Goal: Task Accomplishment & Management: Manage account settings

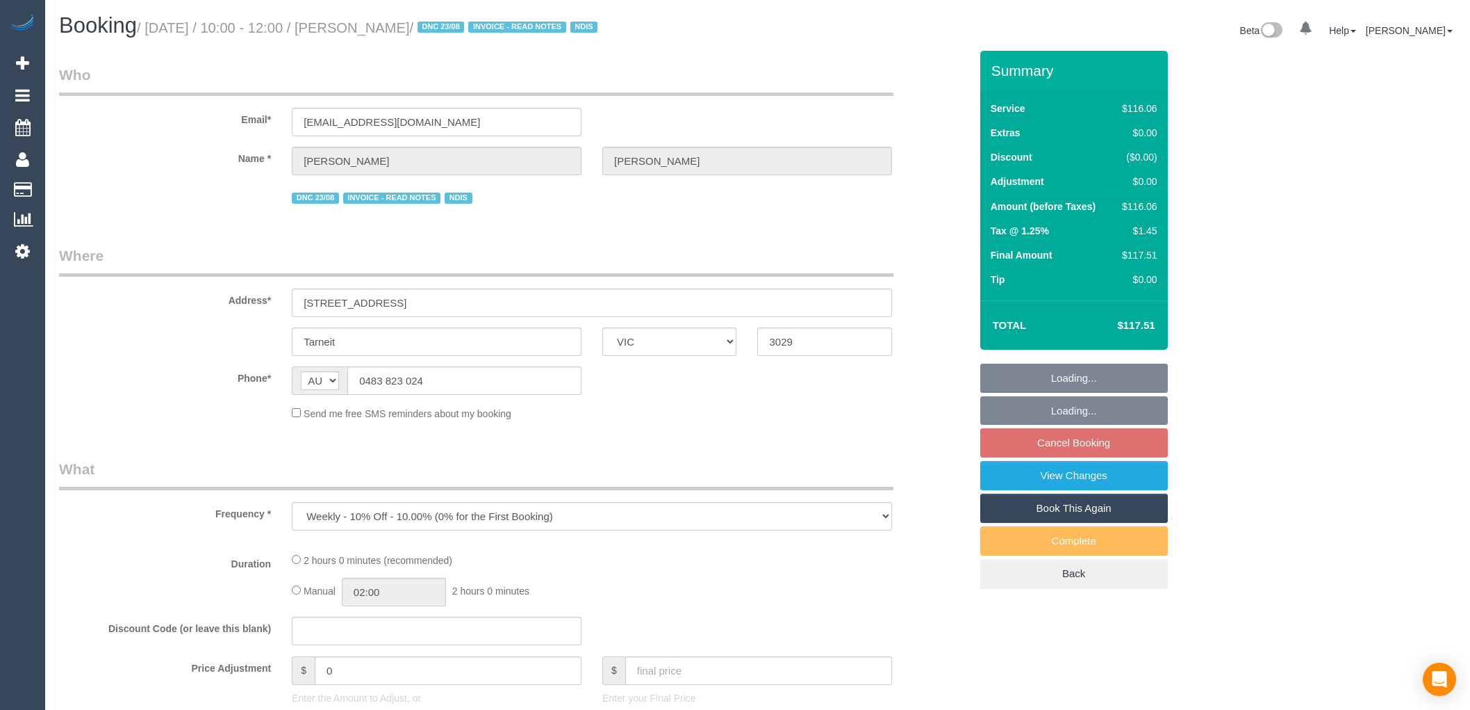
select select "VIC"
select select "number:27"
select select "number:14"
select select "number:19"
select select "number:24"
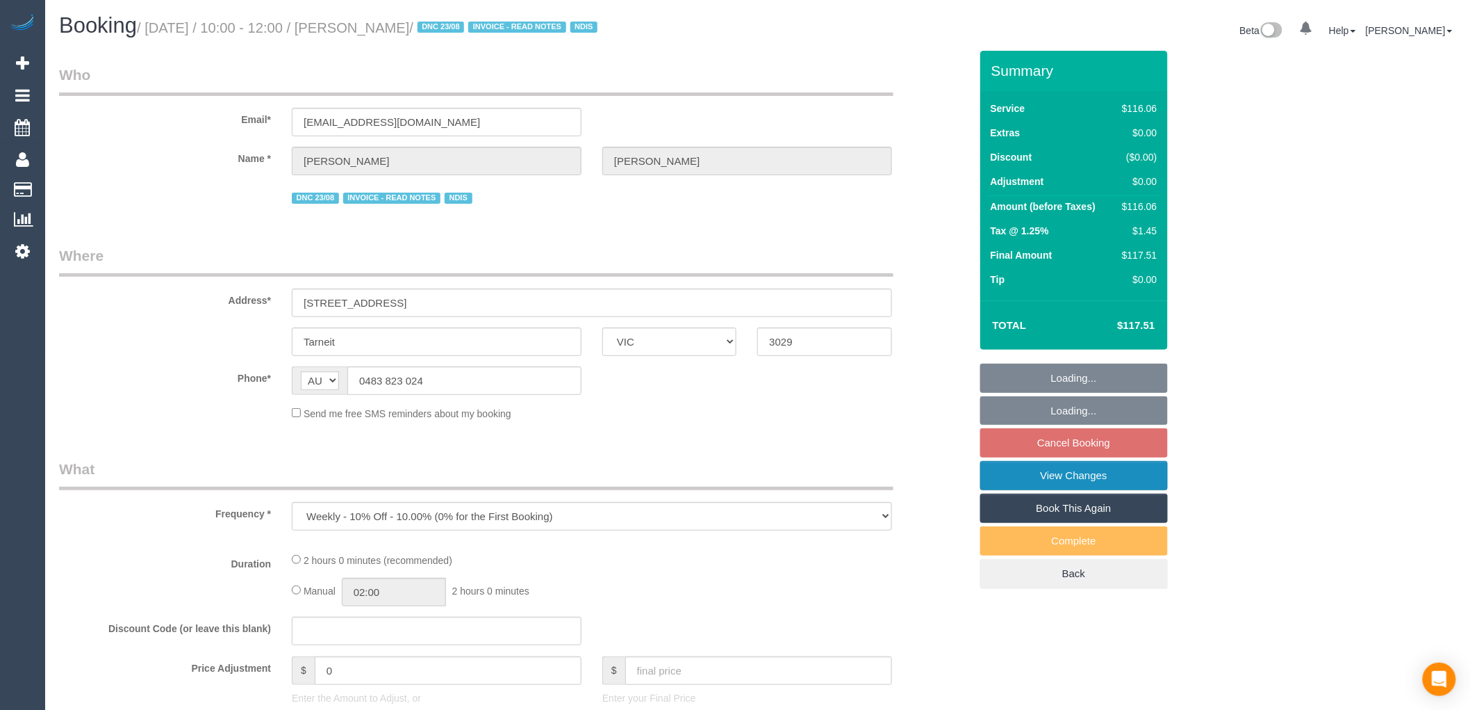
select select "number:34"
select select "number:11"
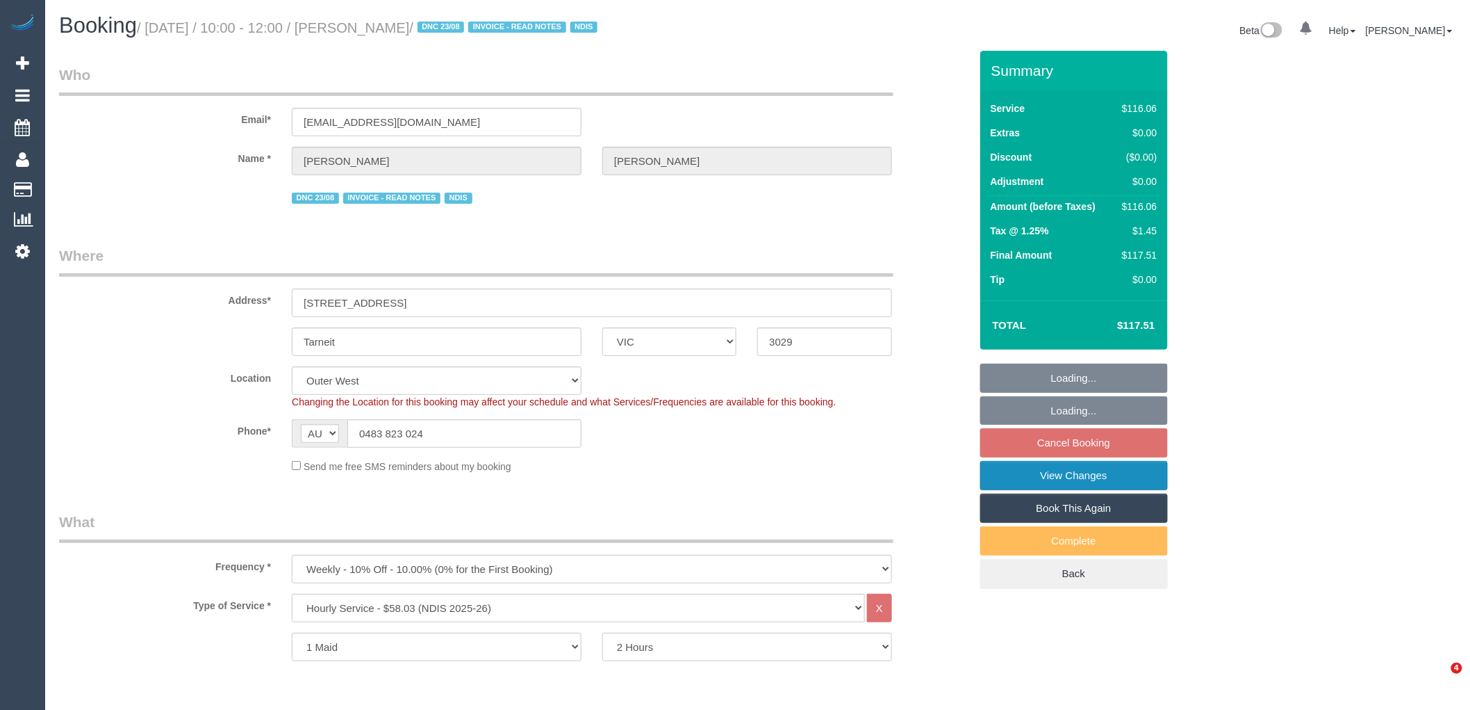
select select "object:1114"
click at [1095, 482] on link "View Changes" at bounding box center [1075, 475] width 188 height 29
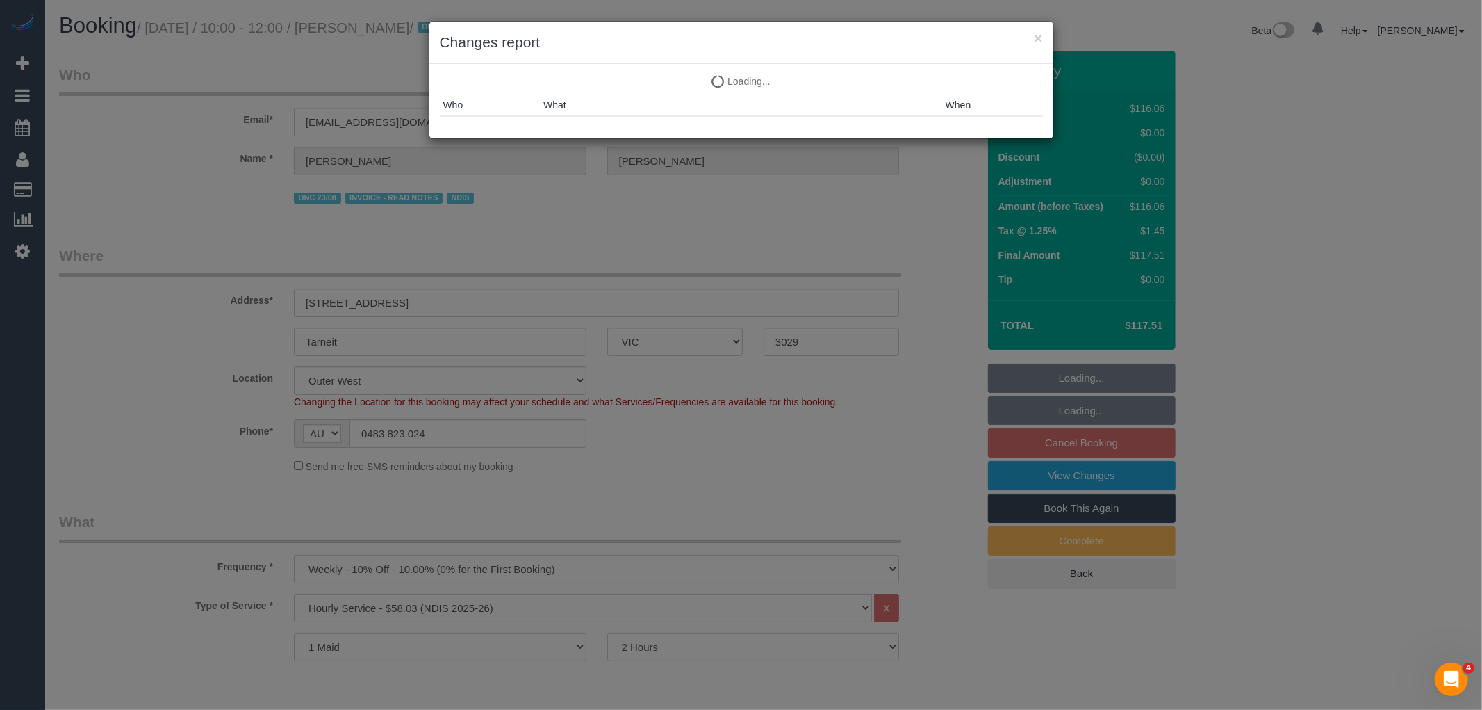
select select "spot3"
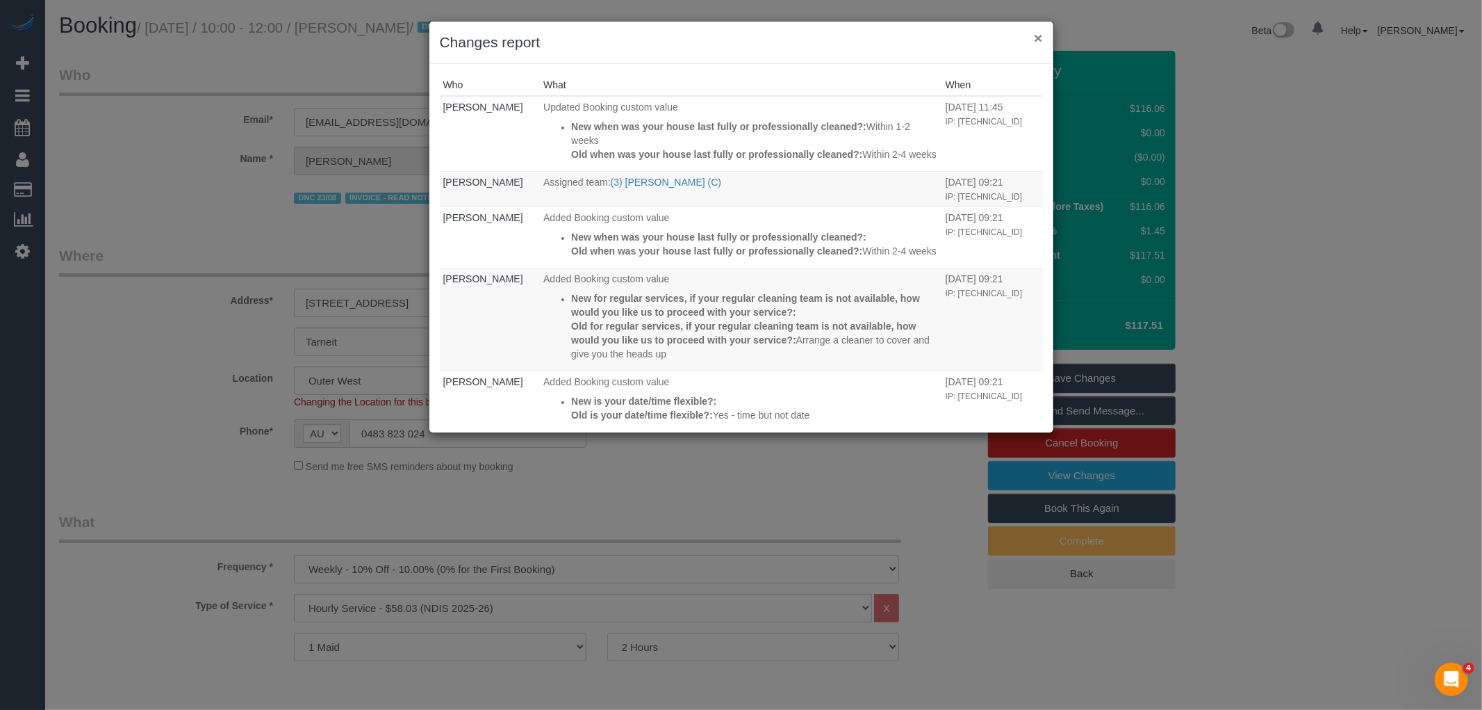
click at [1038, 37] on button "×" at bounding box center [1038, 38] width 8 height 15
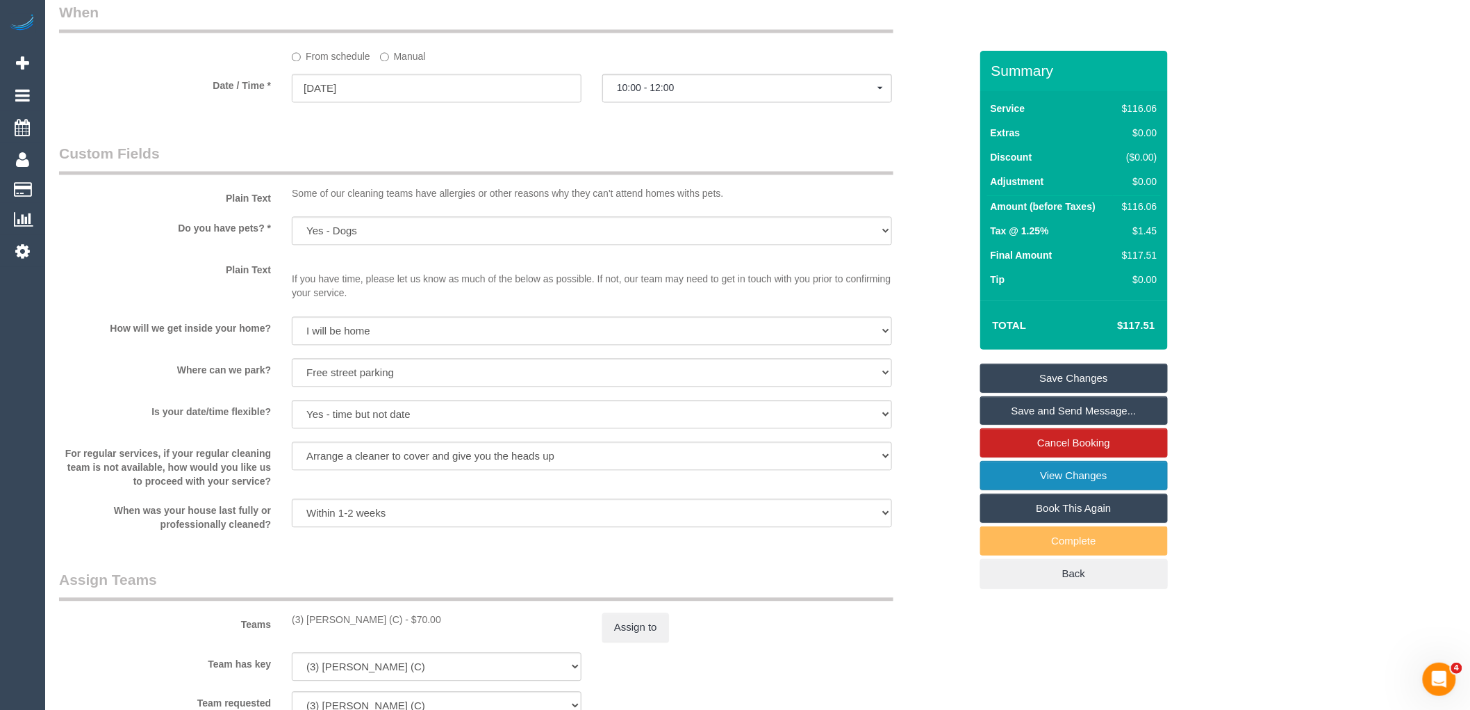
scroll to position [1621, 0]
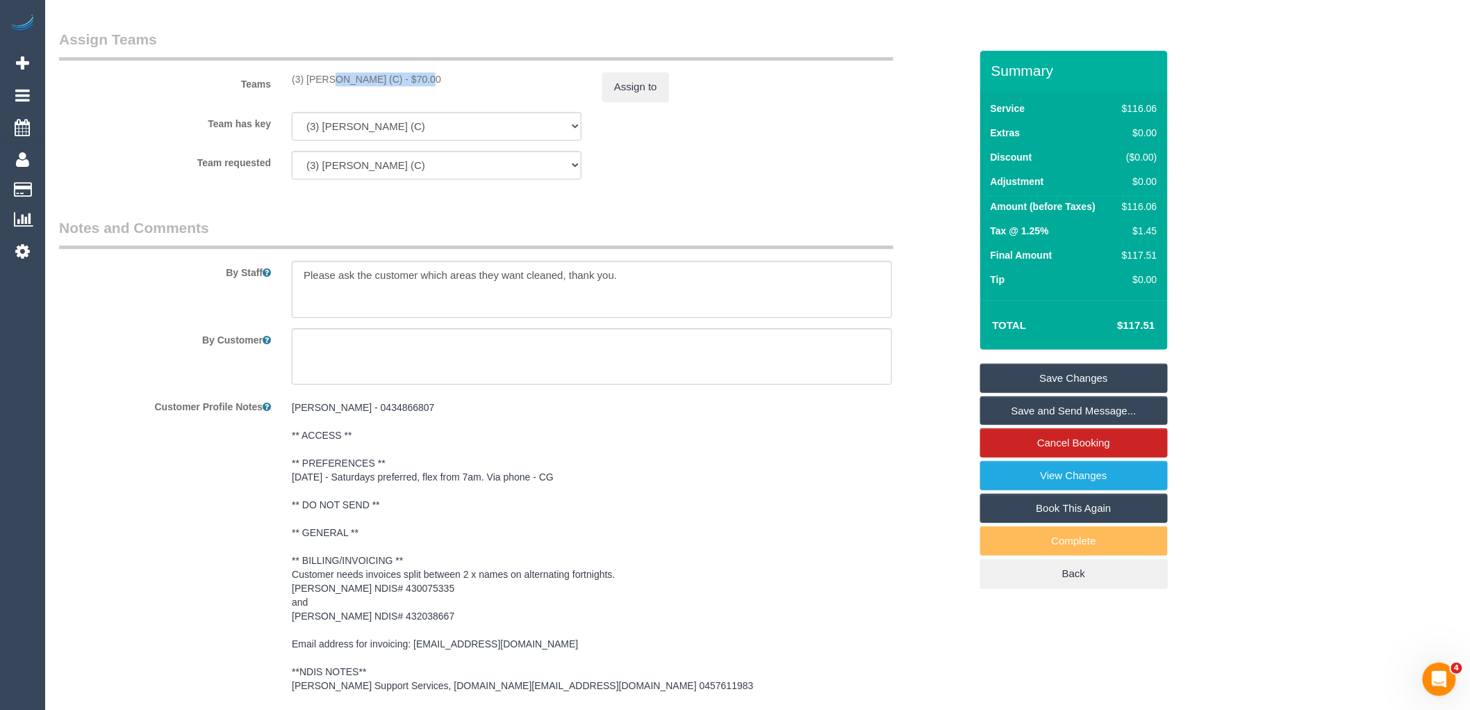
drag, startPoint x: 387, startPoint y: 83, endPoint x: 285, endPoint y: 83, distance: 102.2
click at [285, 83] on div "(3) Shebaaz Khan (C) - $70.00" at bounding box center [436, 79] width 311 height 14
copy div "(3) Shebaaz Khan (C)"
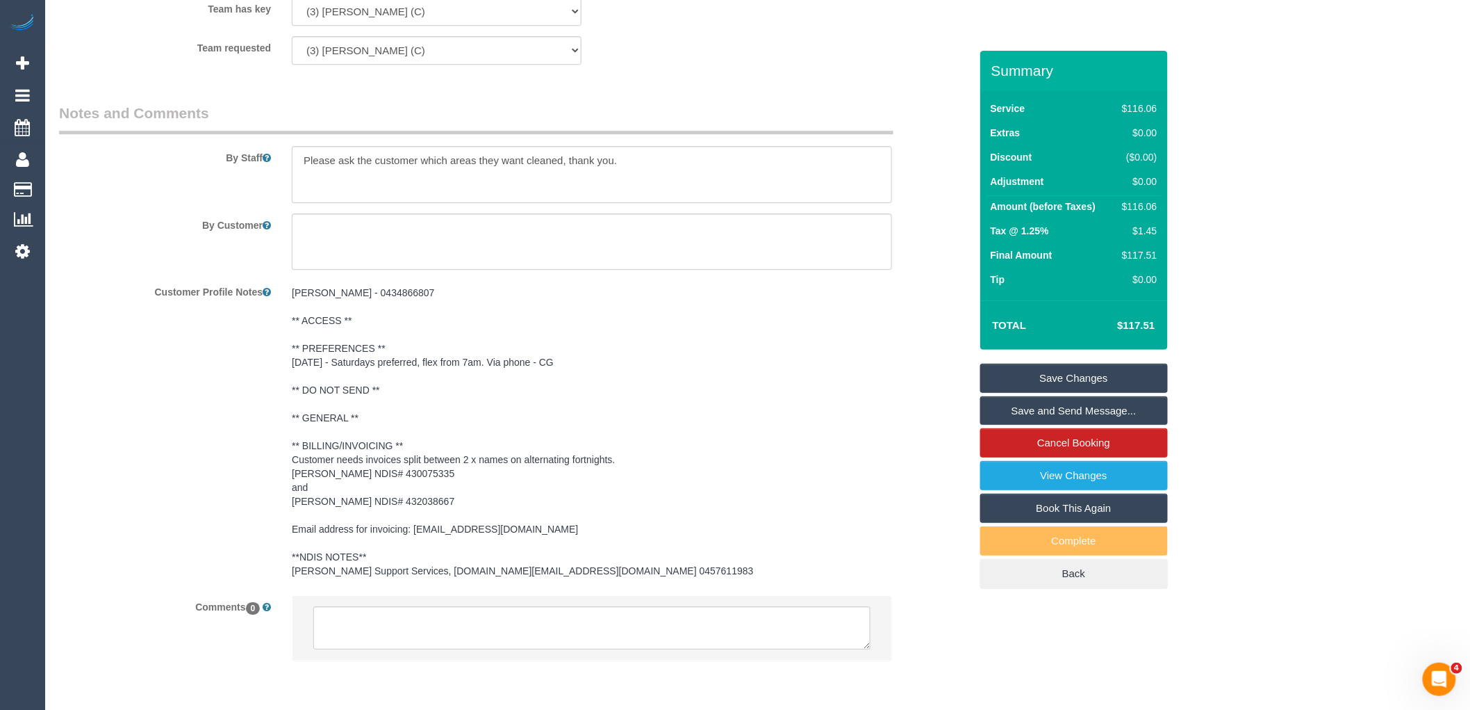
scroll to position [1790, 0]
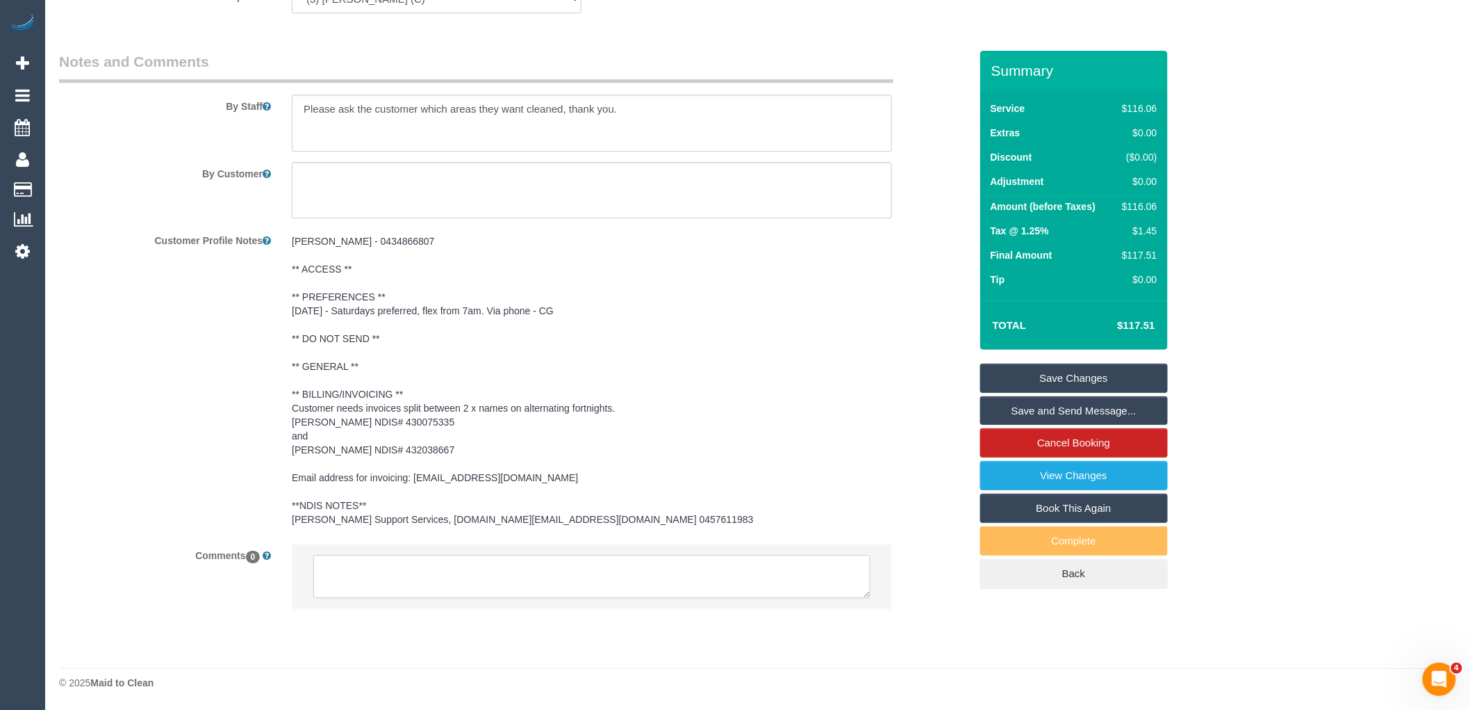
click at [445, 589] on textarea at bounding box center [591, 576] width 557 height 43
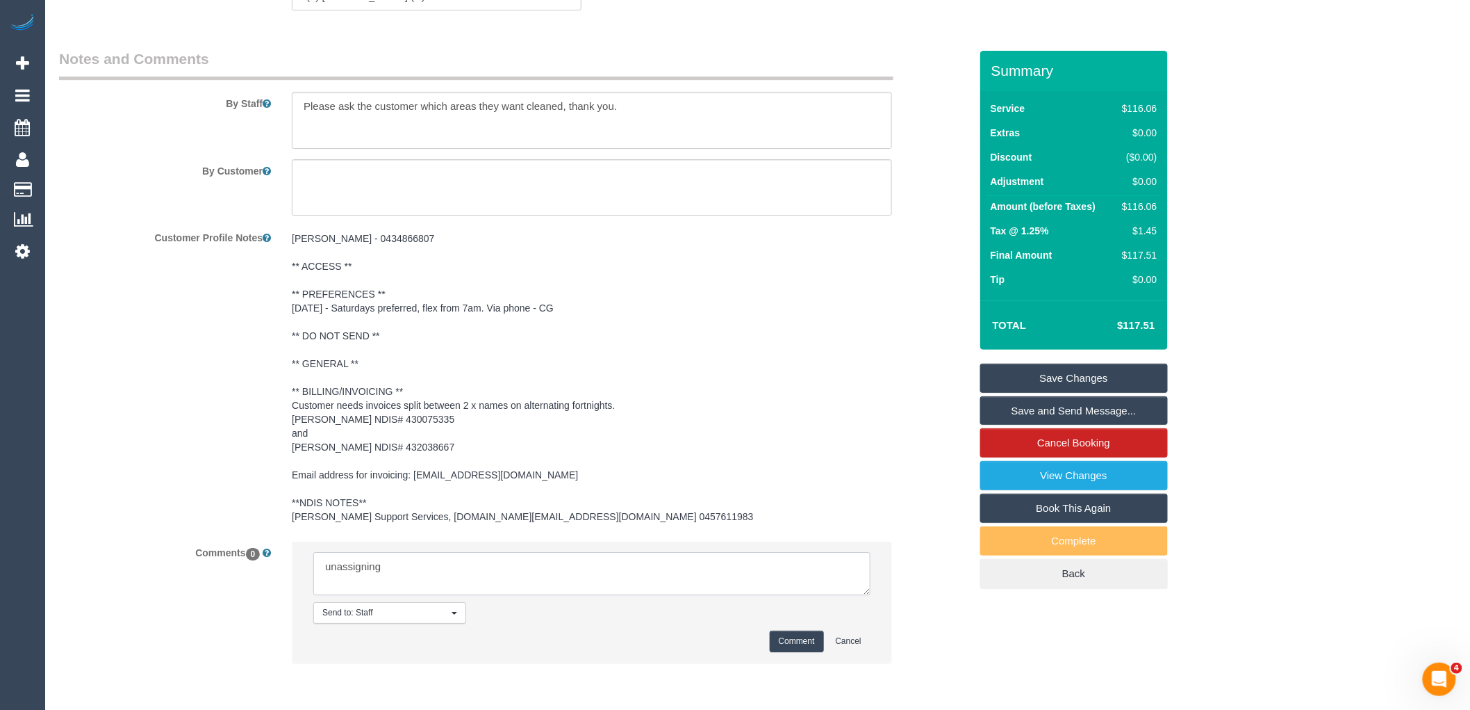
paste textarea "(3) Shebaaz Khan (C)"
type textarea "unassigning (3) Shebaaz Khan (C) - seems to have been done in error."
click at [789, 635] on button "Comment" at bounding box center [797, 641] width 54 height 22
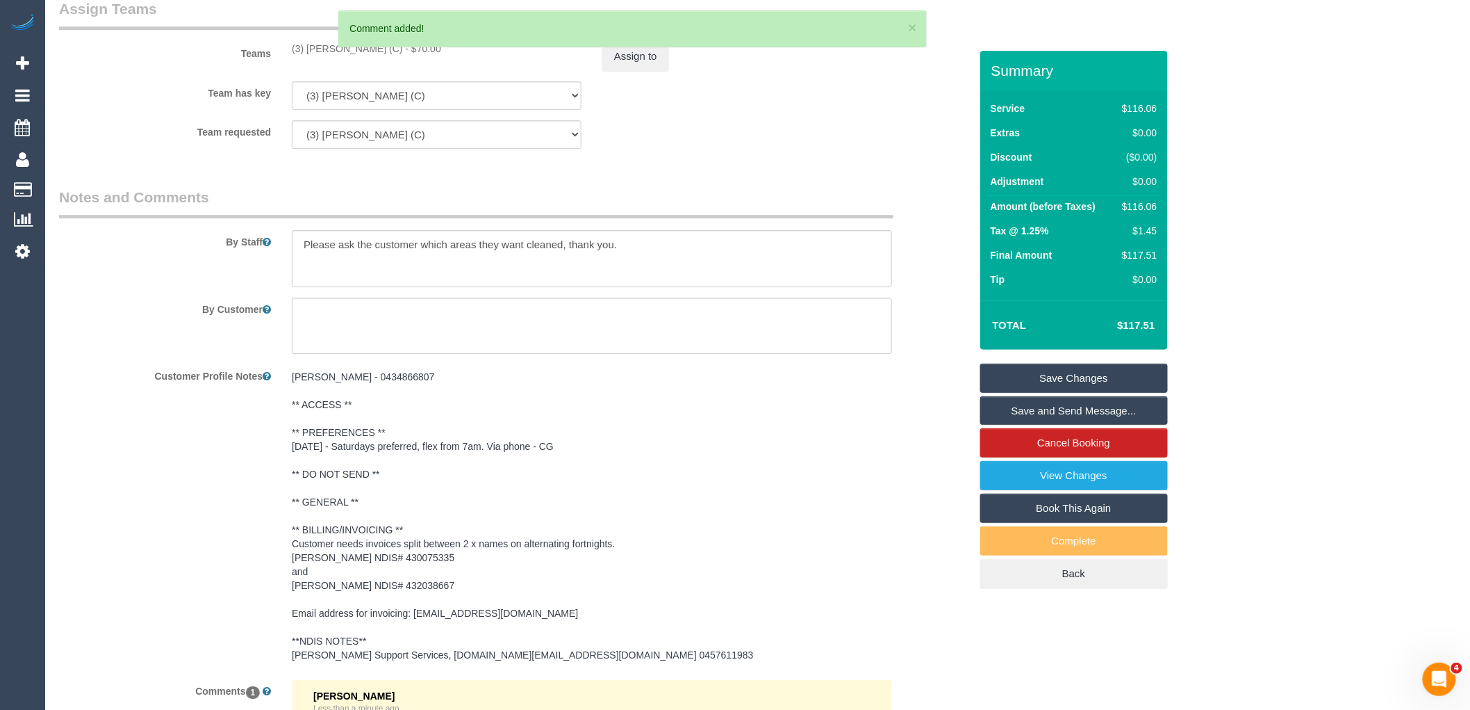
scroll to position [1636, 0]
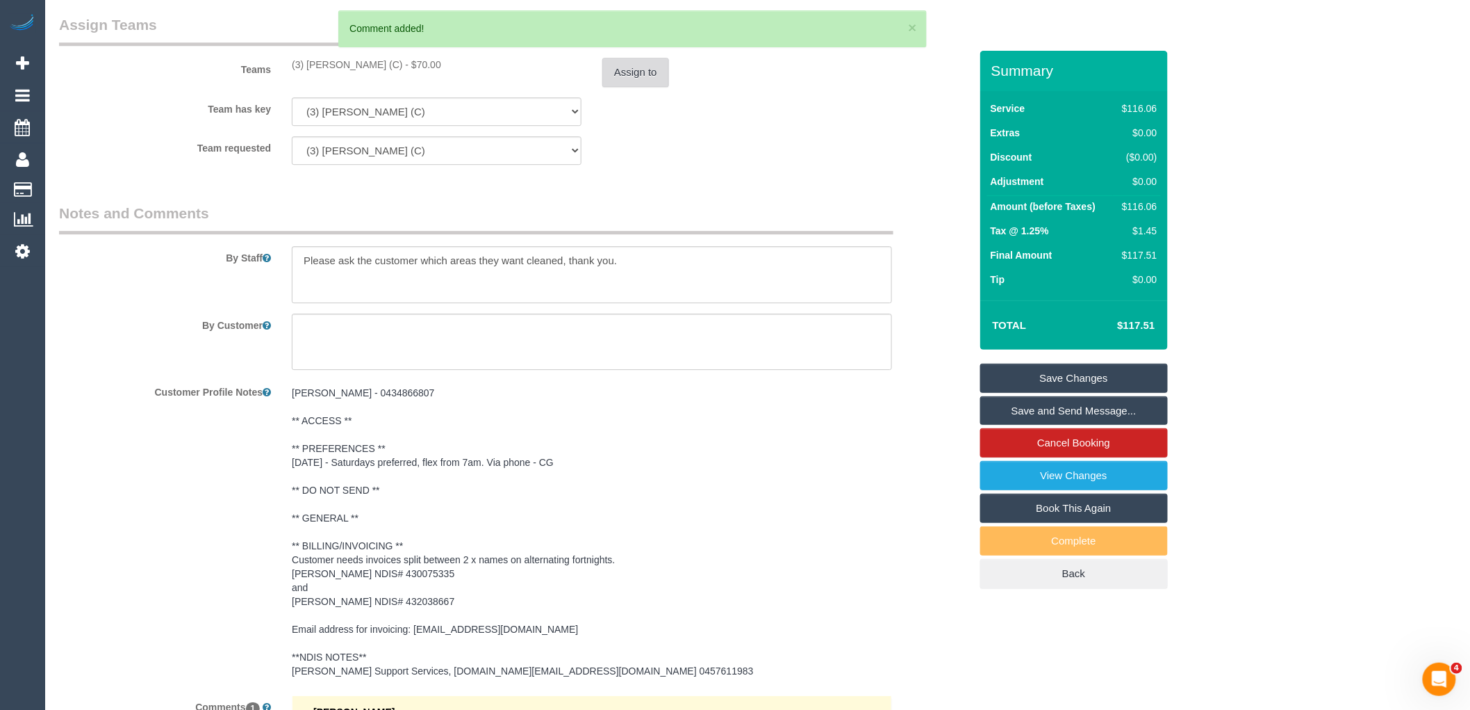
click at [642, 79] on button "Assign to" at bounding box center [636, 72] width 67 height 29
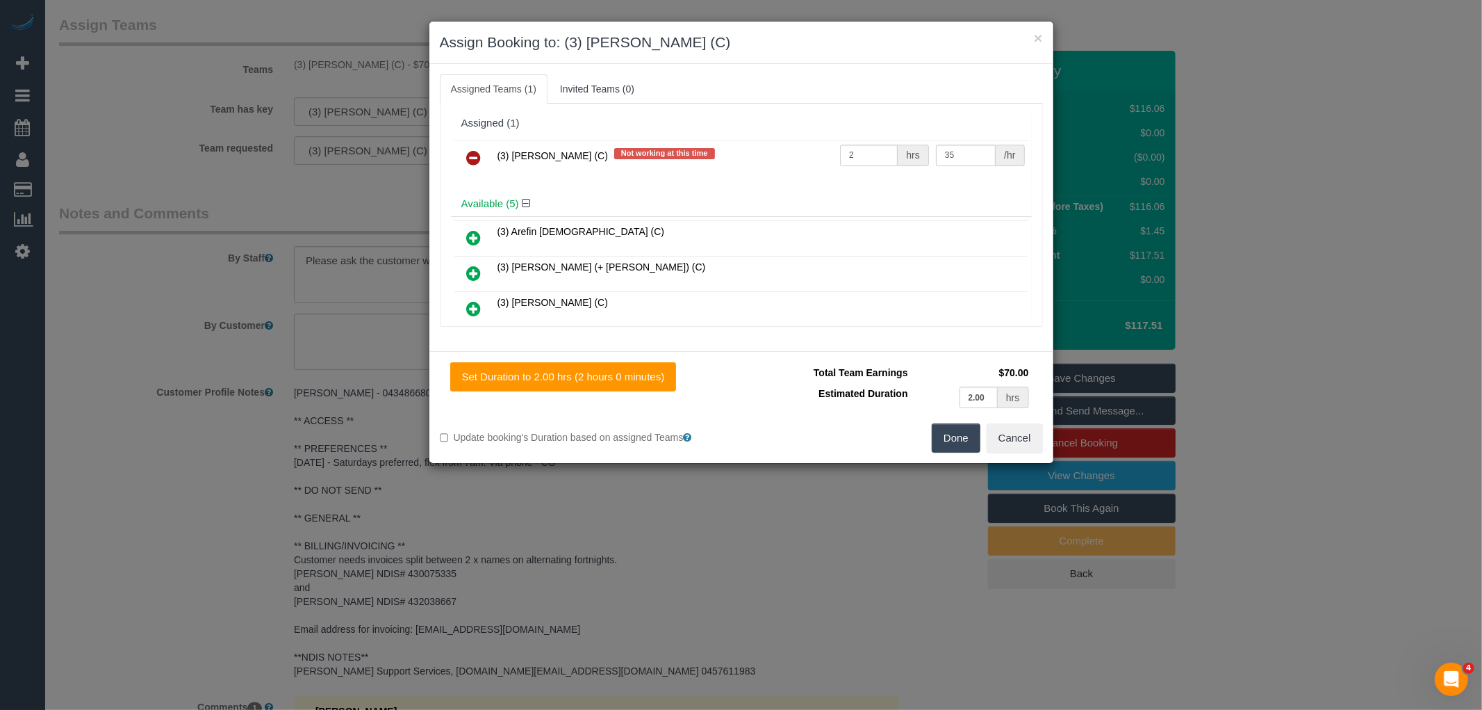
click at [482, 154] on link at bounding box center [474, 159] width 33 height 28
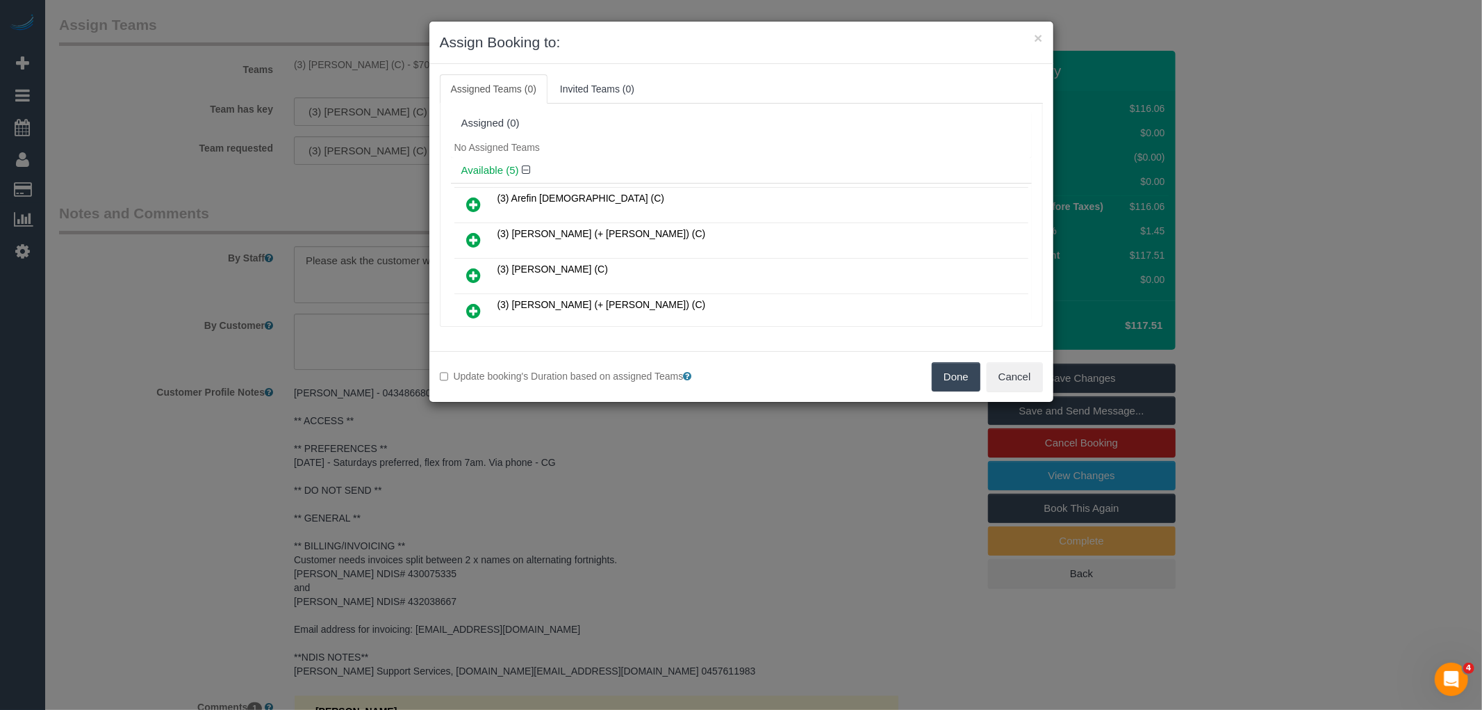
click at [946, 377] on button "Done" at bounding box center [956, 376] width 49 height 29
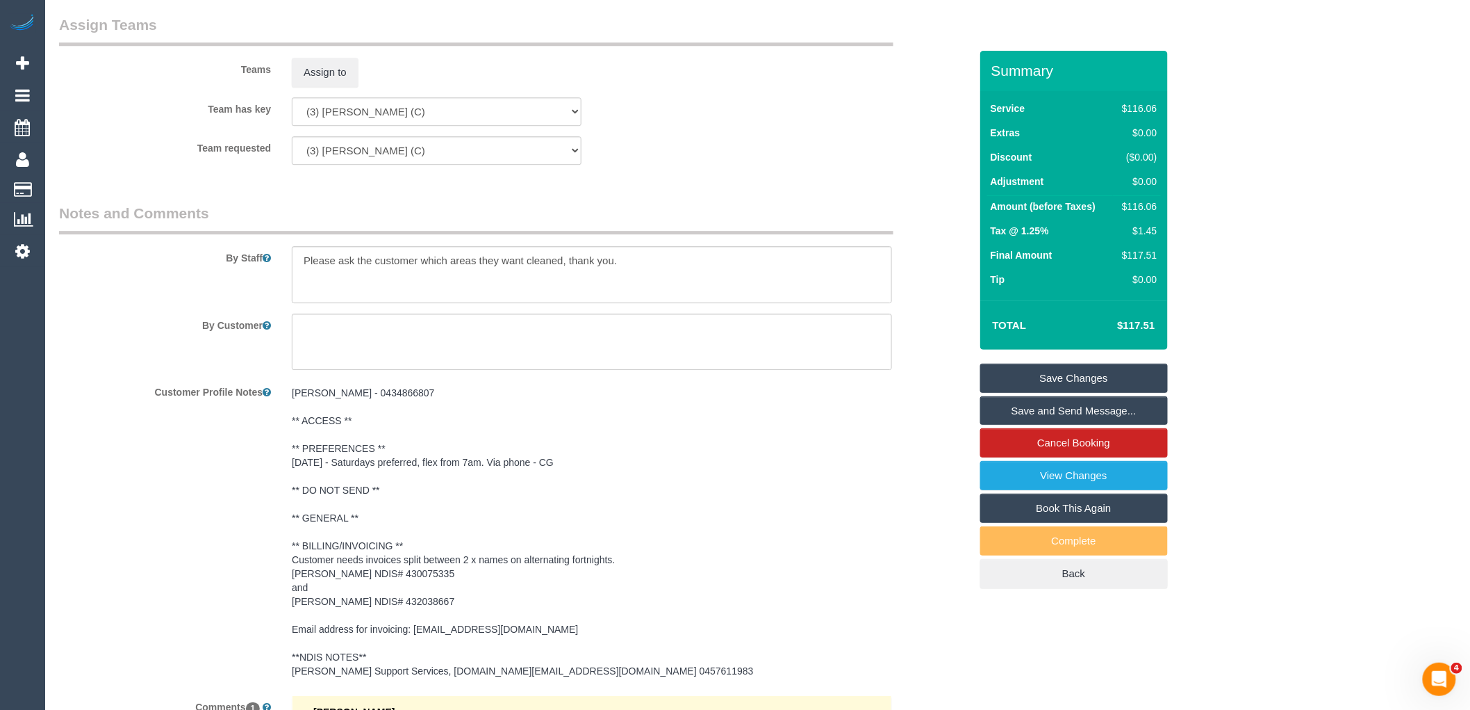
click at [1047, 372] on link "Save Changes" at bounding box center [1075, 377] width 188 height 29
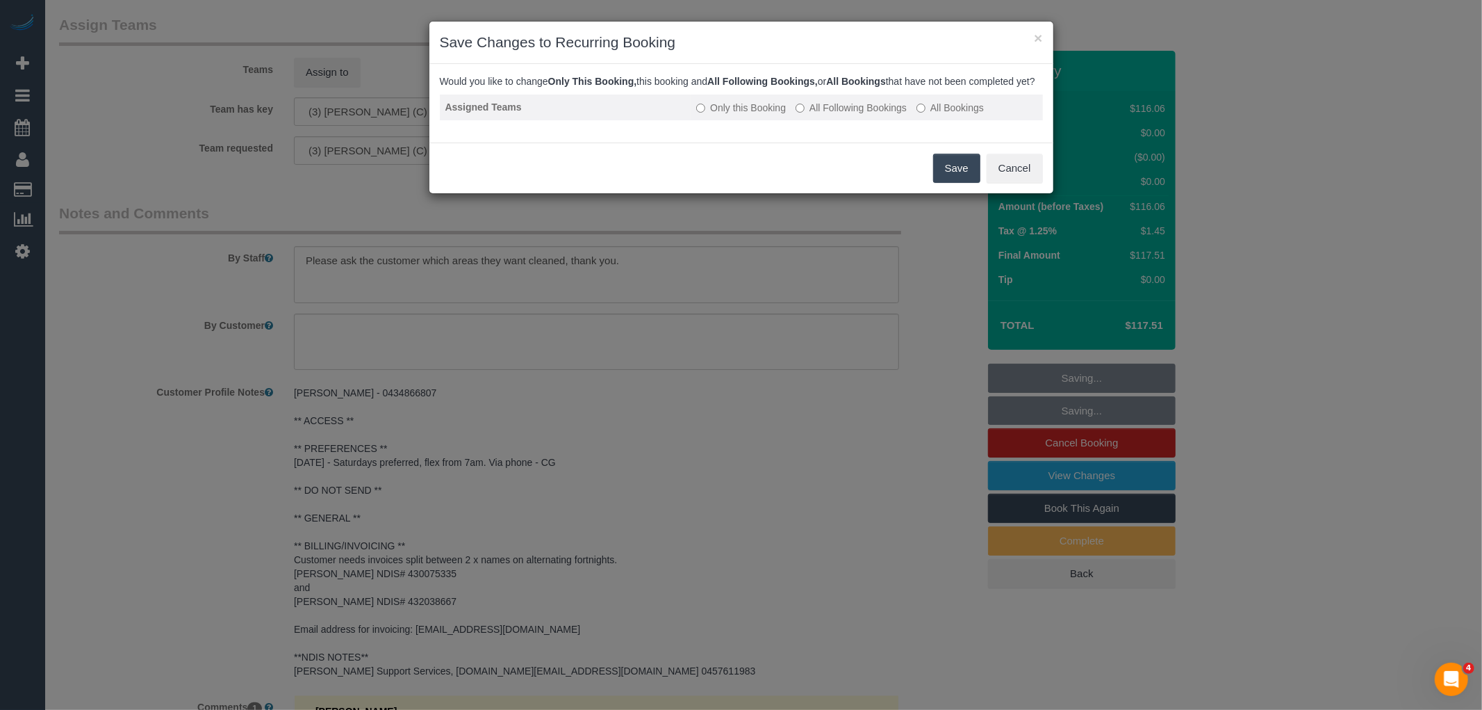
click at [862, 115] on label "All Following Bookings" at bounding box center [851, 108] width 111 height 14
click at [953, 176] on button "Save" at bounding box center [956, 168] width 47 height 29
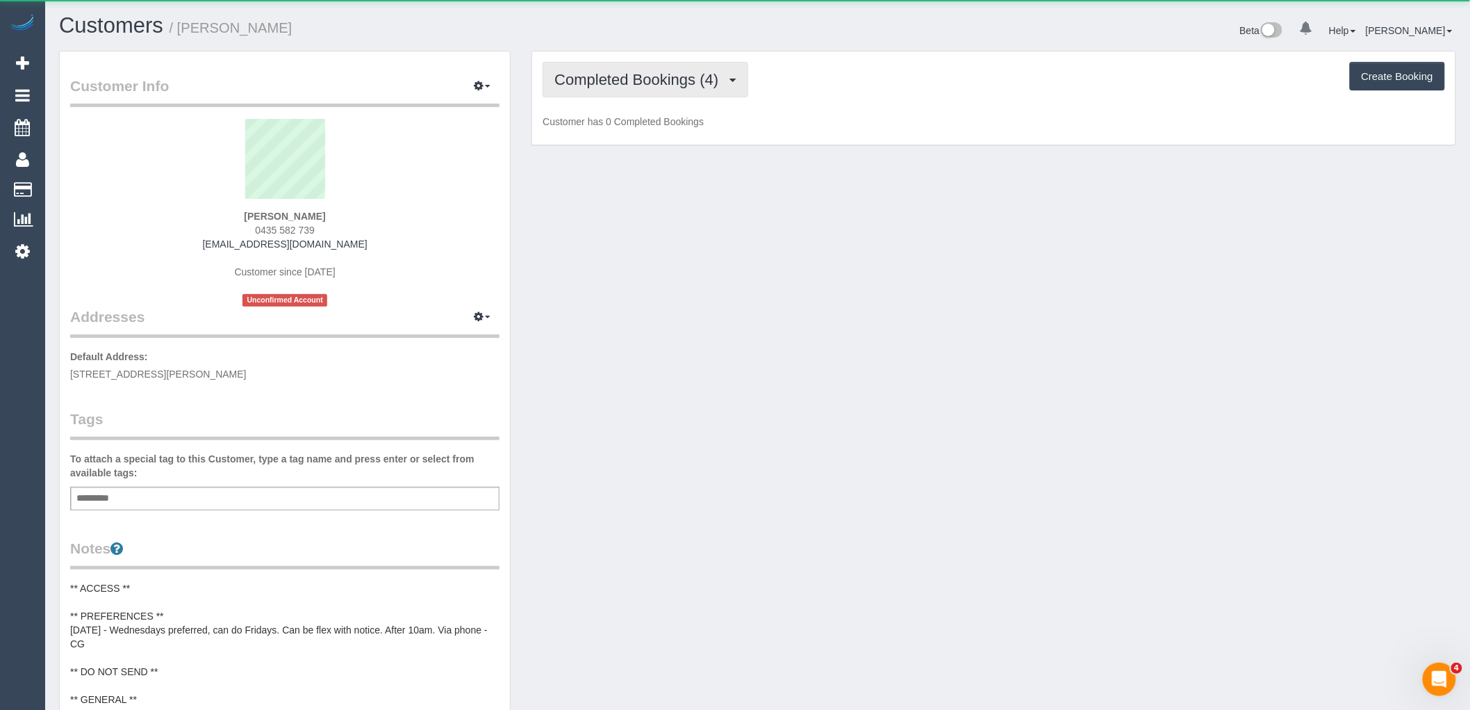
click at [673, 94] on button "Completed Bookings (4)" at bounding box center [646, 79] width 206 height 35
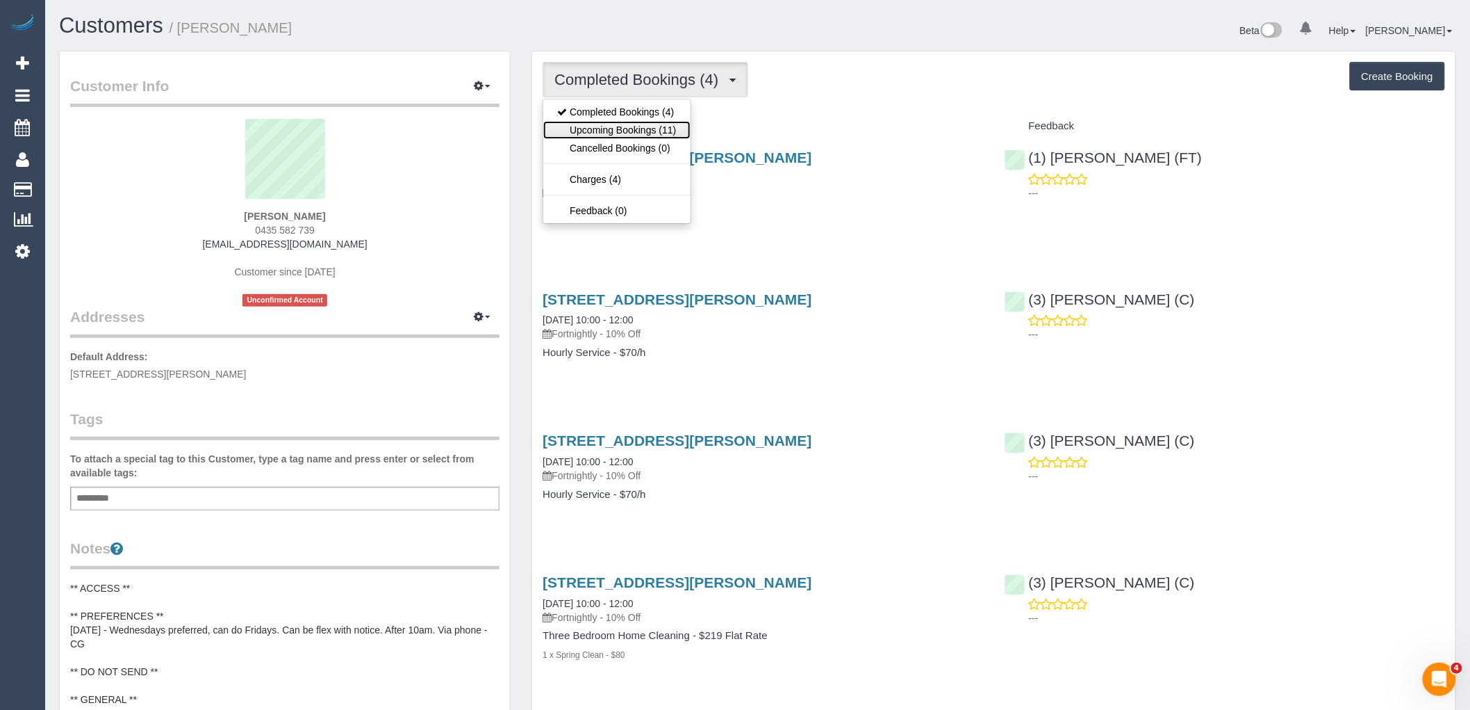
click at [668, 130] on link "Upcoming Bookings (11)" at bounding box center [616, 130] width 147 height 18
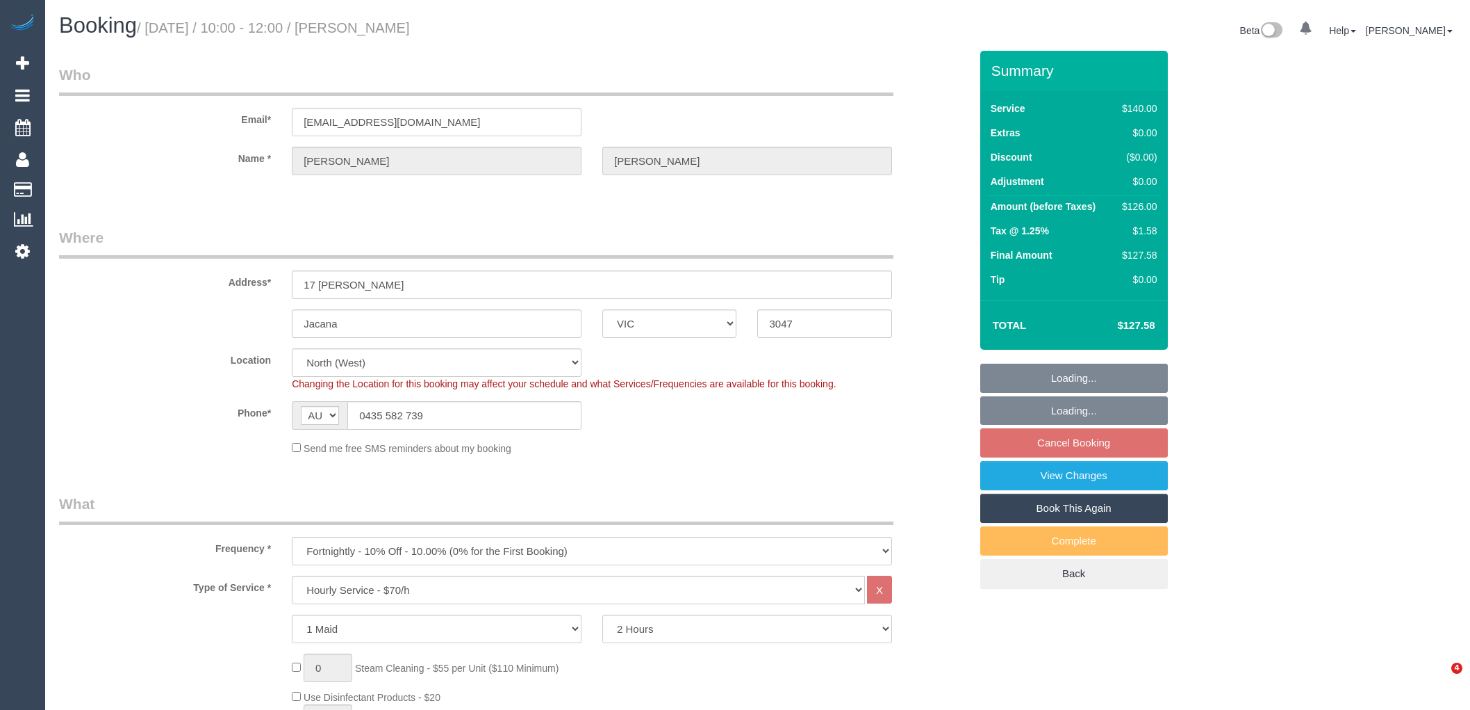
select select "VIC"
select select "number:27"
select select "number:14"
select select "number:18"
select select "number:36"
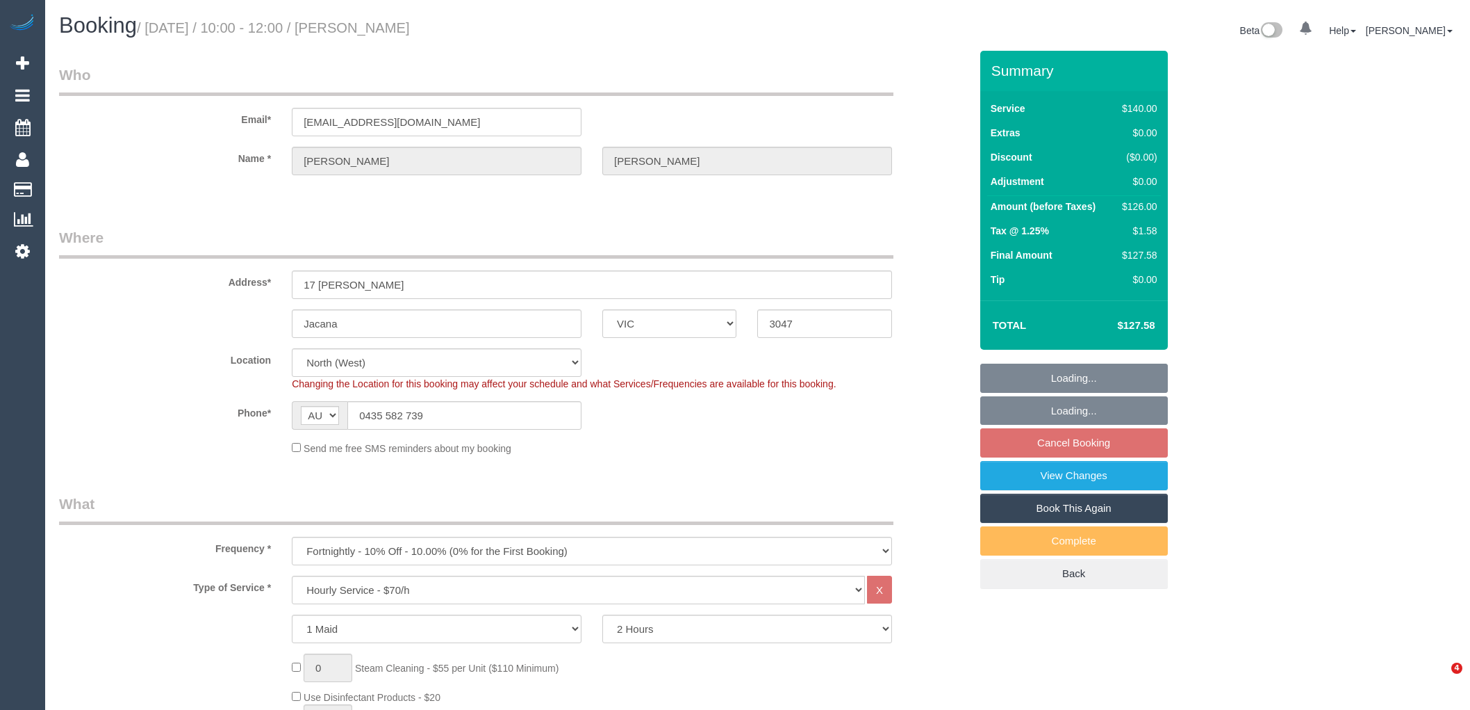
select select "number:34"
select select "spot1"
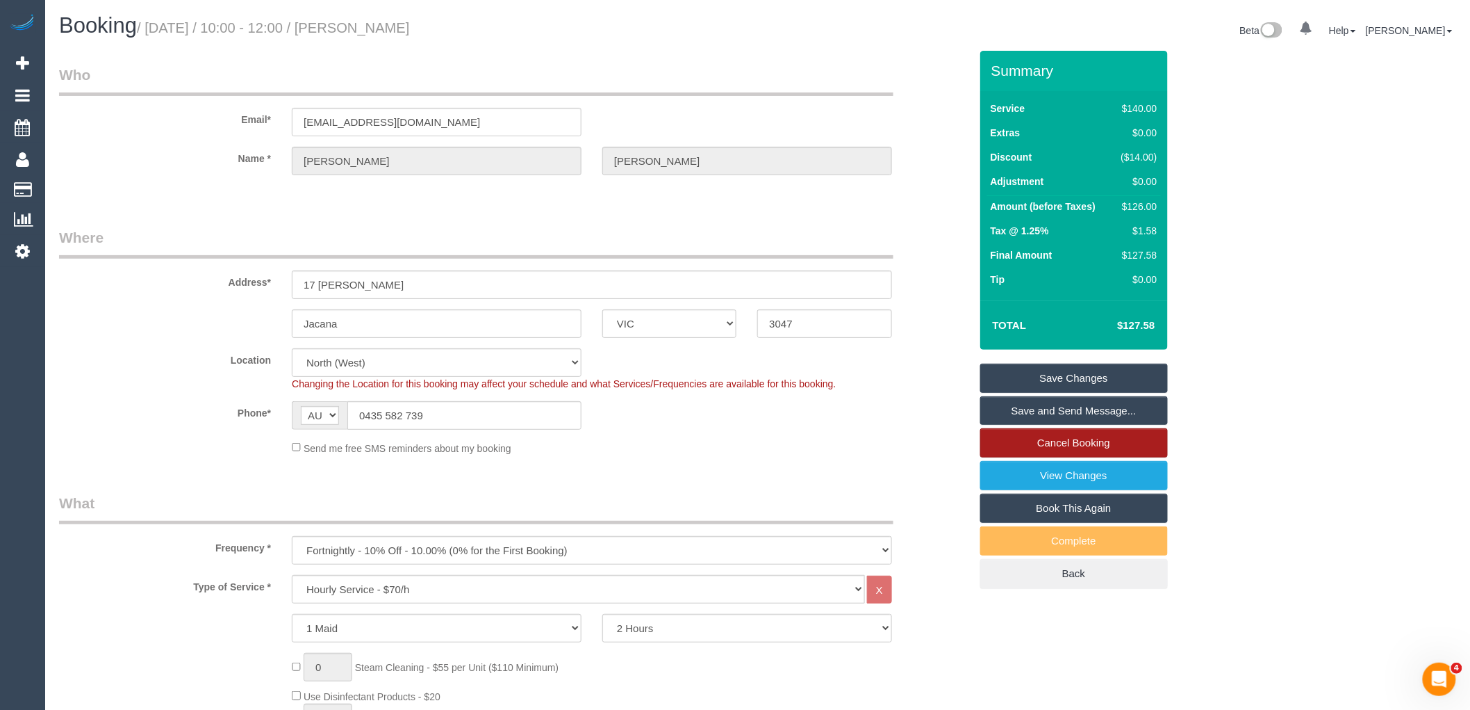
click at [1092, 448] on link "Cancel Booking" at bounding box center [1075, 442] width 188 height 29
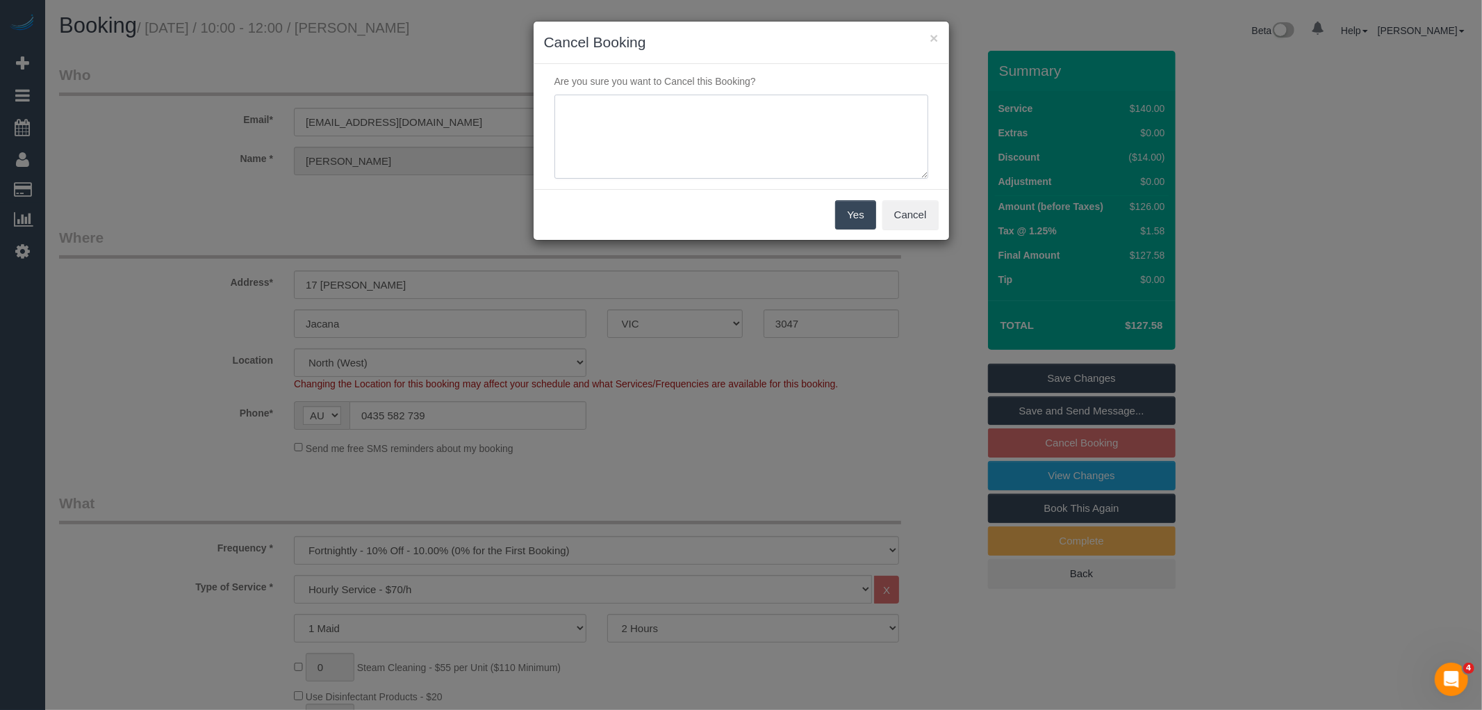
click at [705, 133] on textarea at bounding box center [742, 137] width 374 height 85
type textarea "Service not needed as customer is away via email VC"
click at [841, 211] on button "Yes" at bounding box center [855, 214] width 40 height 29
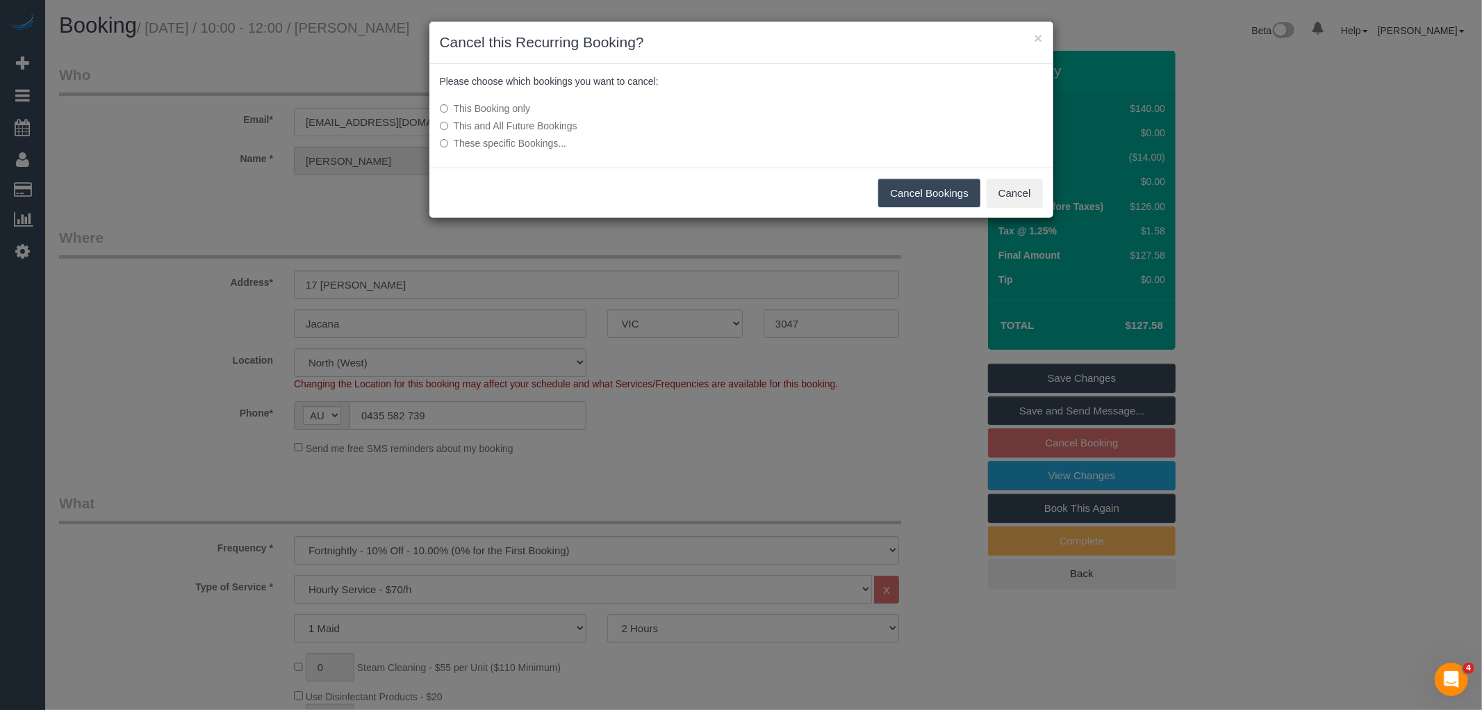
click at [915, 190] on button "Cancel Bookings" at bounding box center [929, 193] width 102 height 29
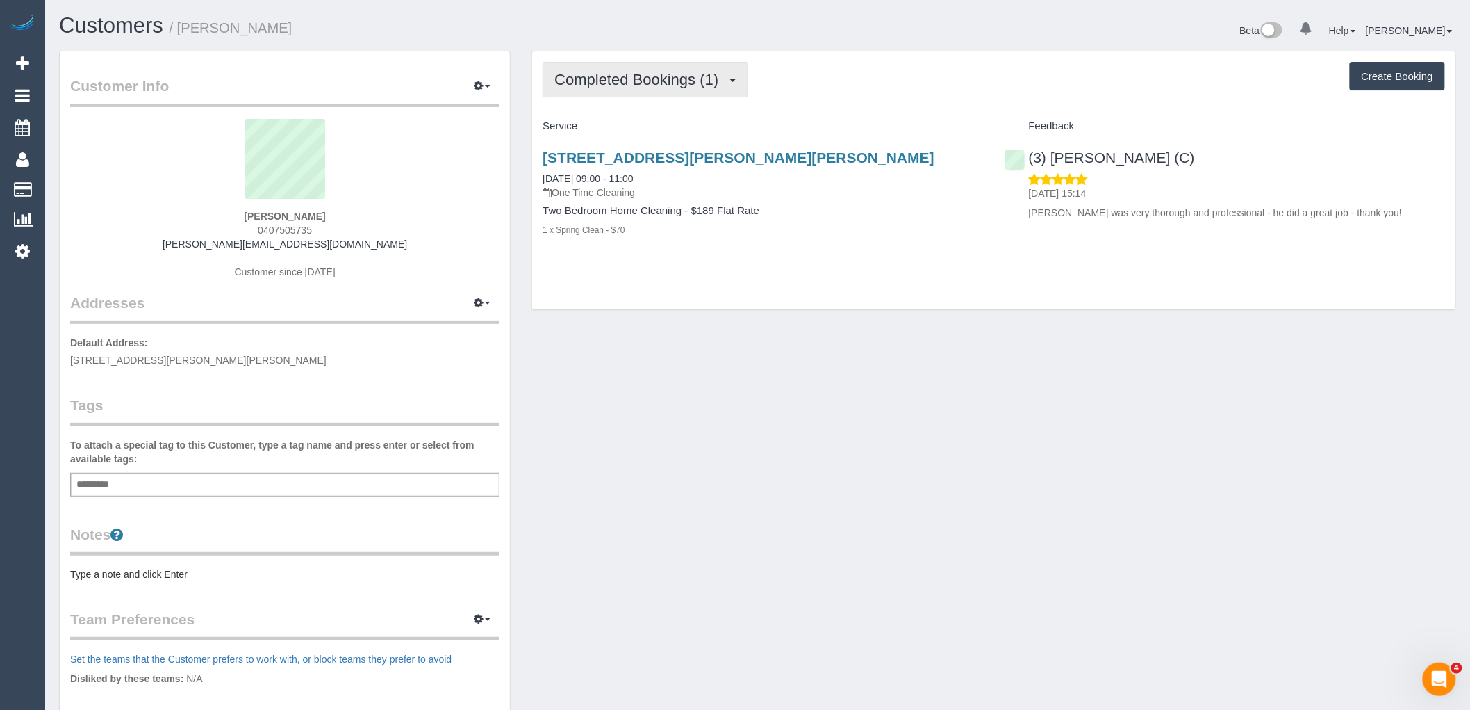
click at [650, 77] on span "Completed Bookings (1)" at bounding box center [640, 79] width 171 height 17
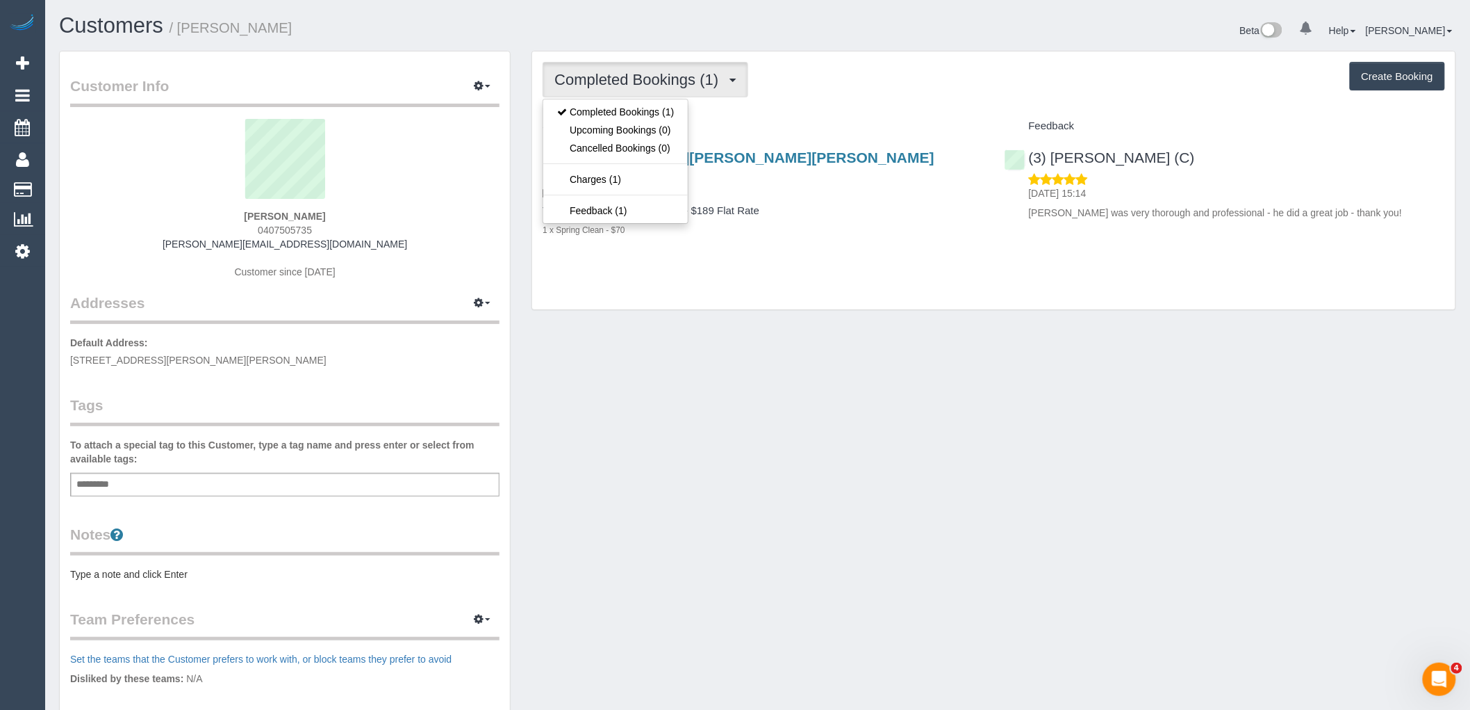
click at [830, 106] on div "Completed Bookings (1) Completed Bookings (1) Upcoming Bookings (0) Cancelled B…" at bounding box center [994, 180] width 924 height 259
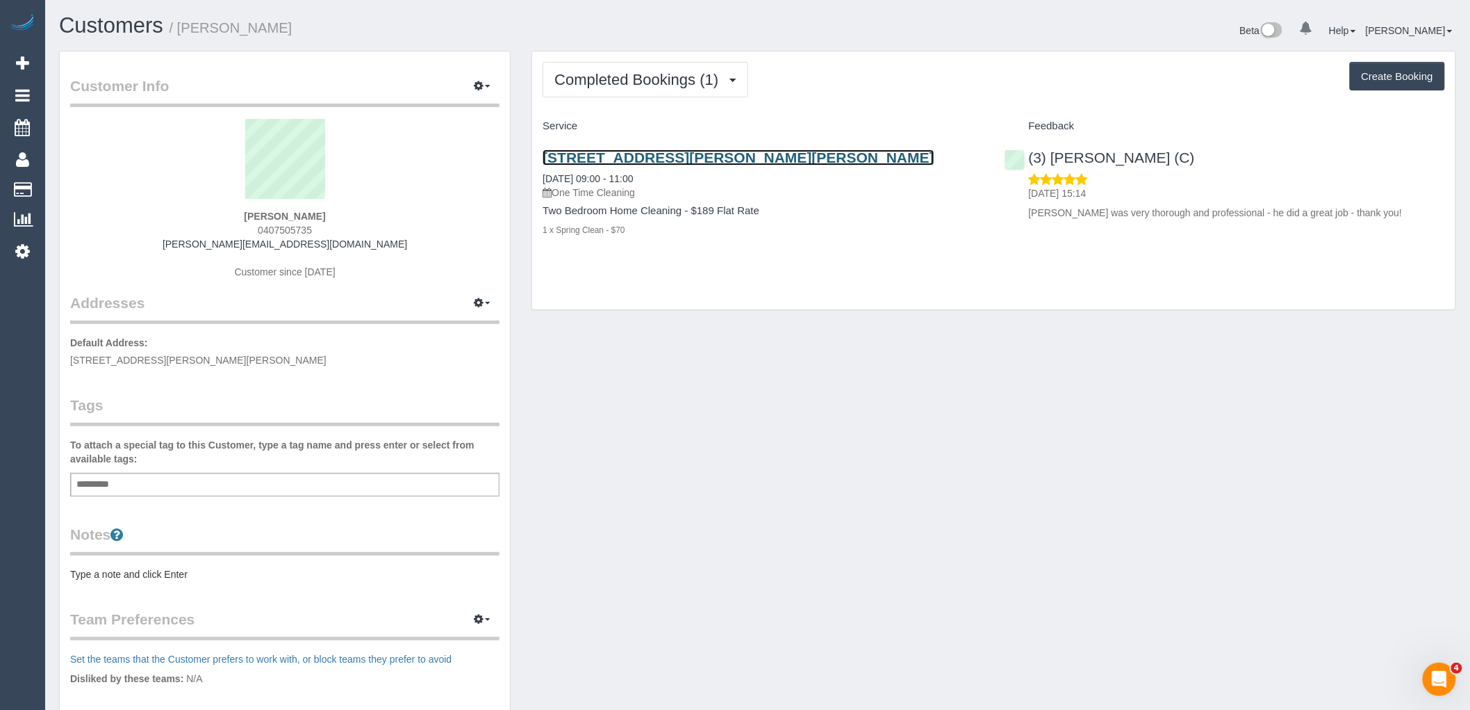
click at [689, 163] on link "[STREET_ADDRESS][PERSON_NAME][PERSON_NAME]" at bounding box center [739, 157] width 392 height 16
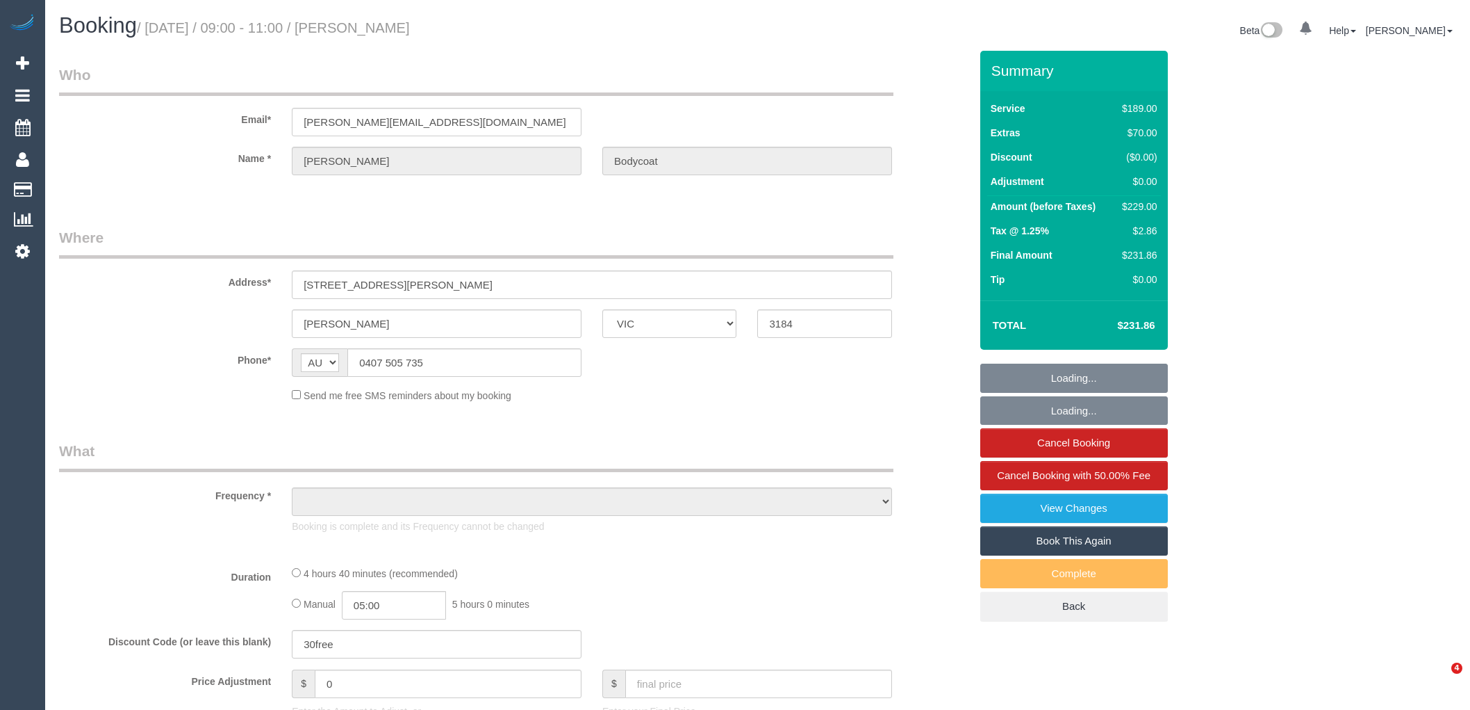
select select "VIC"
select select "number:27"
select select "number:22"
select select "object:1412"
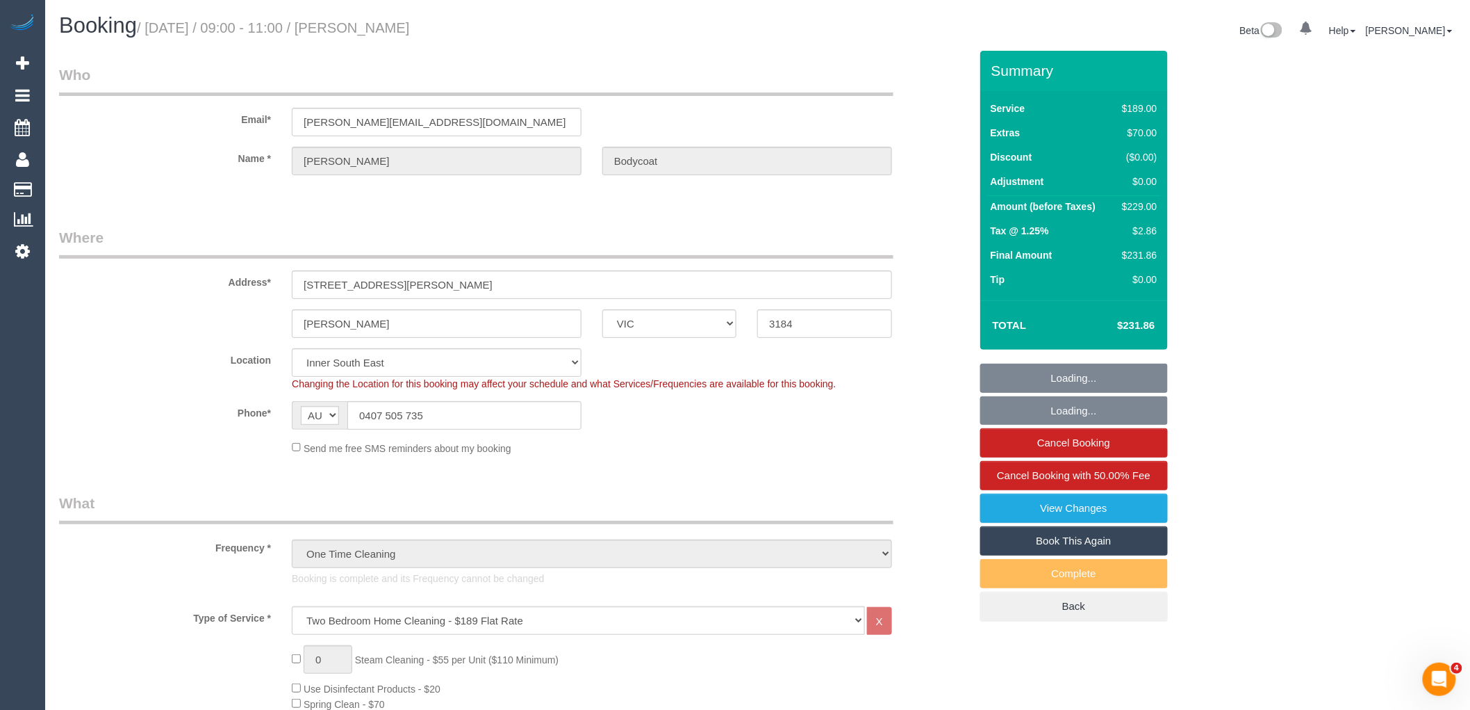
select select "string:stripe-pm_1Ru7NC2GScqysDRVoxb08CtP"
click at [1097, 545] on link "Book This Again" at bounding box center [1075, 540] width 188 height 29
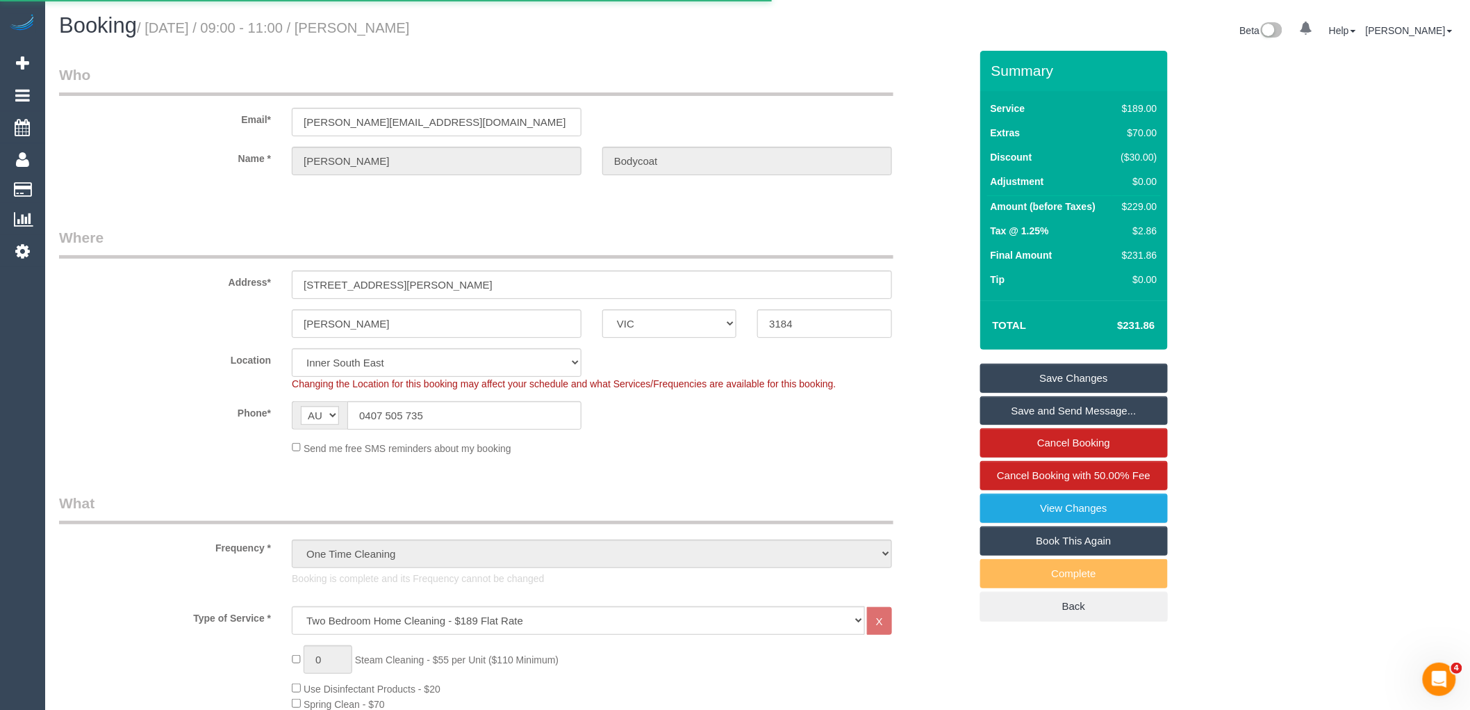
select select "VIC"
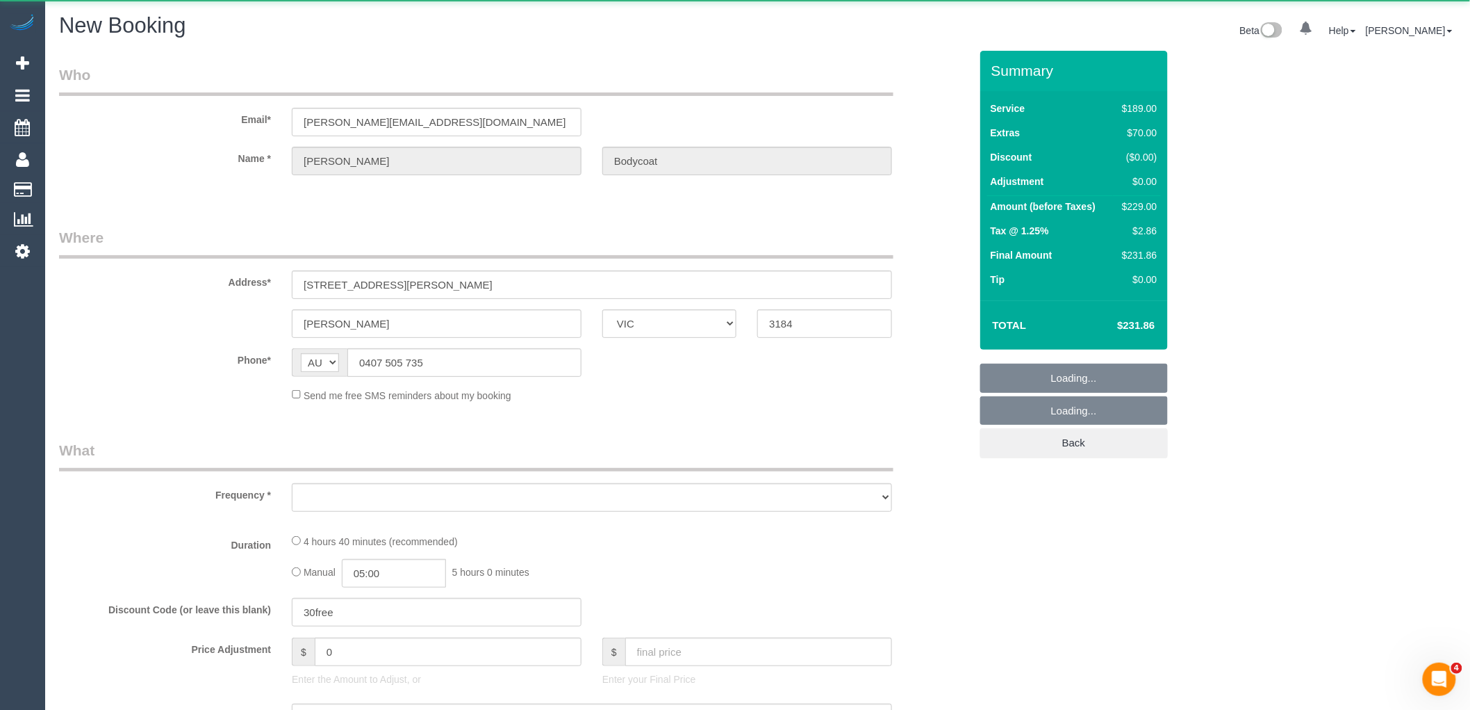
select select "number:27"
select select "number:22"
select select "object:2299"
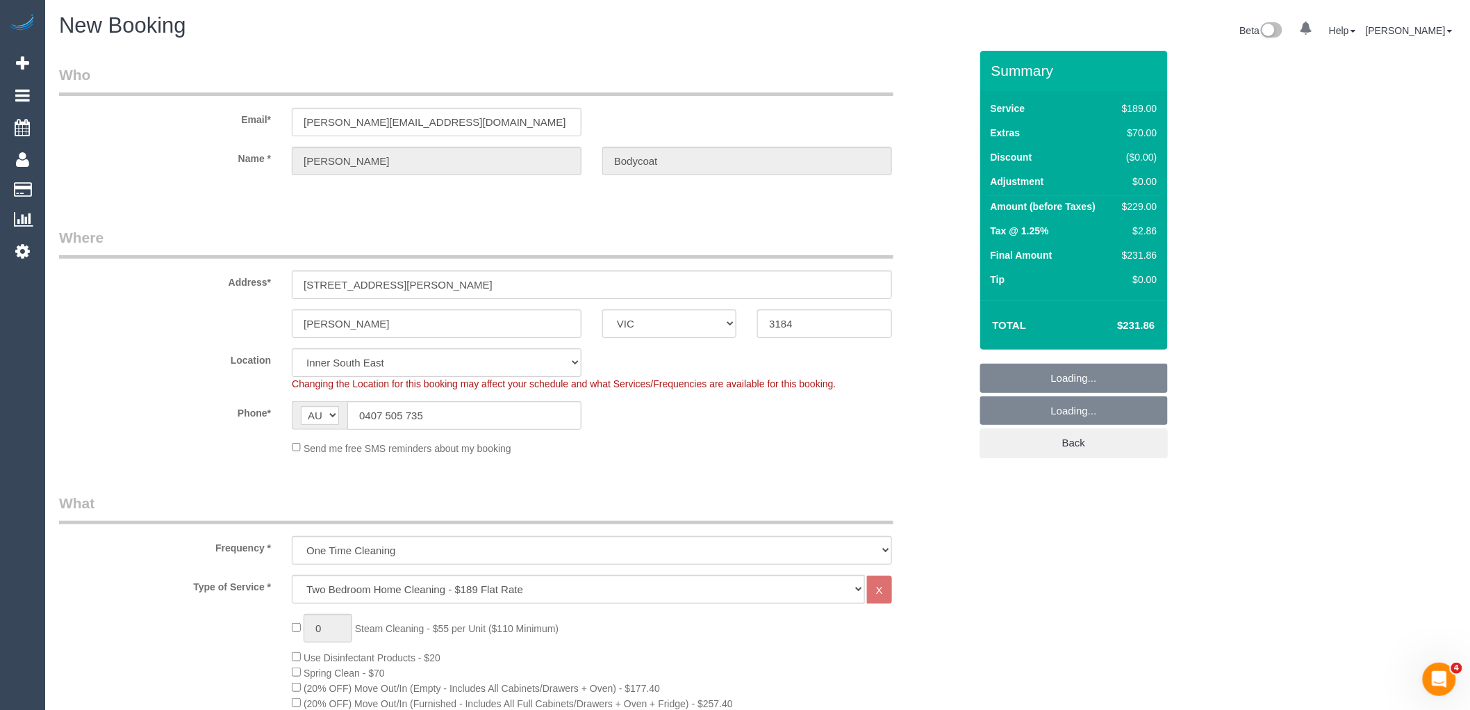
select select "string:stripe-pm_1Ru7NC2GScqysDRVoxb08CtP"
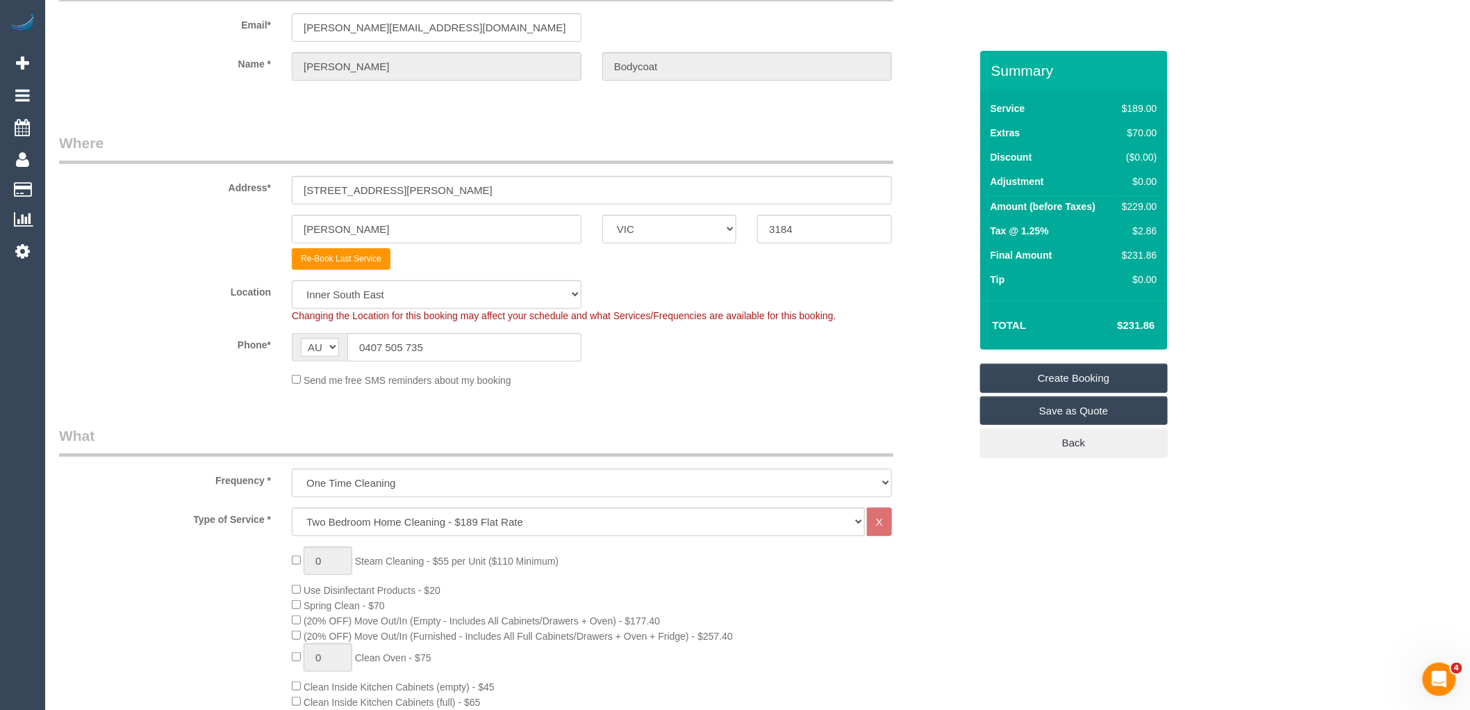
scroll to position [231, 0]
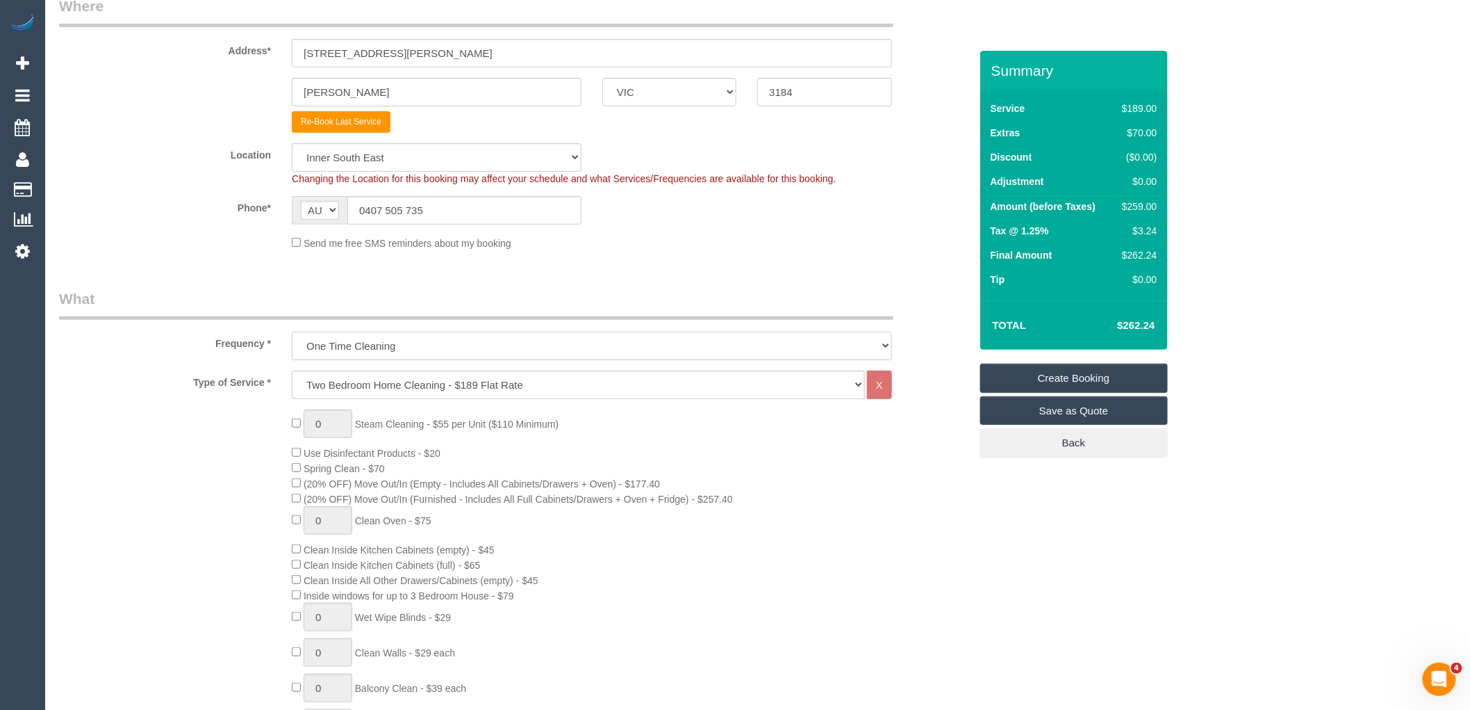
click at [396, 339] on select "One Time Cleaning Weekly - 10% Off - 10.00% (0% for the First Booking) Fortnigh…" at bounding box center [592, 345] width 600 height 28
select select "object:2960"
click at [292, 332] on select "One Time Cleaning Weekly - 10% Off - 10.00% (0% for the First Booking) Fortnigh…" at bounding box center [592, 345] width 600 height 28
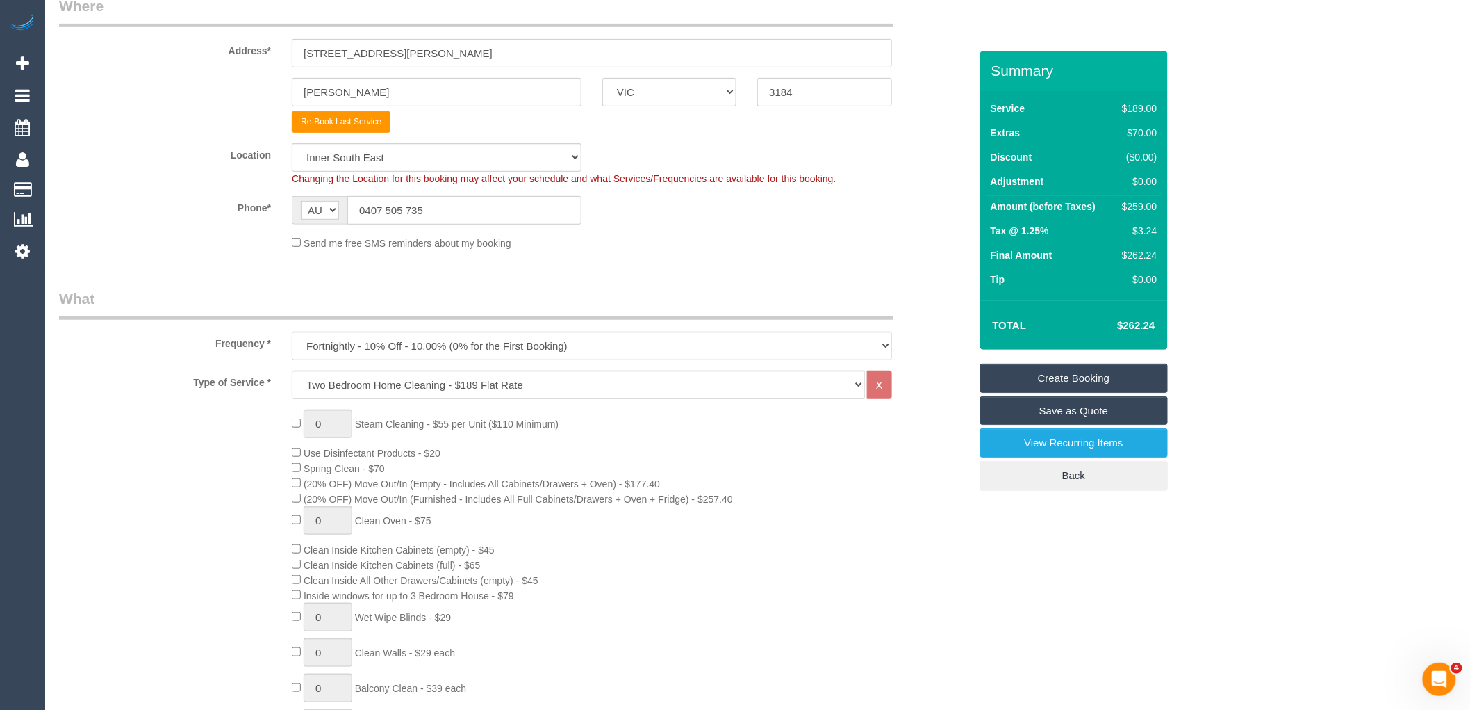
click at [420, 301] on legend "What" at bounding box center [476, 303] width 835 height 31
click at [228, 473] on div "0 Steam Cleaning - $55 per Unit ($110 Minimum) Use Disinfectant Products - $20 …" at bounding box center [515, 652] width 932 height 487
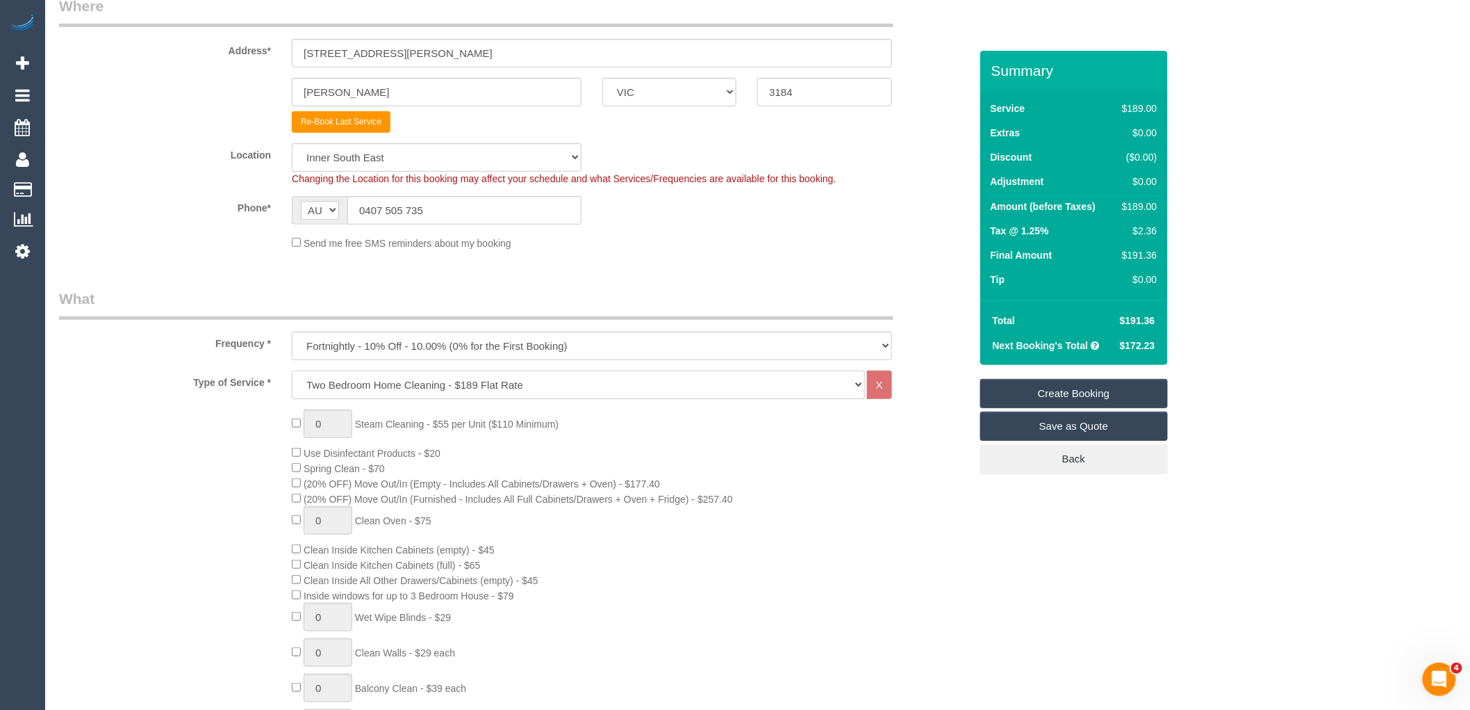
click at [448, 384] on select "Hourly Service - $70/h Hourly Service - $65/h Hourly Service - $60/h Hourly Ser…" at bounding box center [578, 384] width 573 height 28
select select "209"
click at [292, 371] on select "Hourly Service - $70/h Hourly Service - $65/h Hourly Service - $60/h Hourly Ser…" at bounding box center [578, 384] width 573 height 28
select select "1"
select select "120"
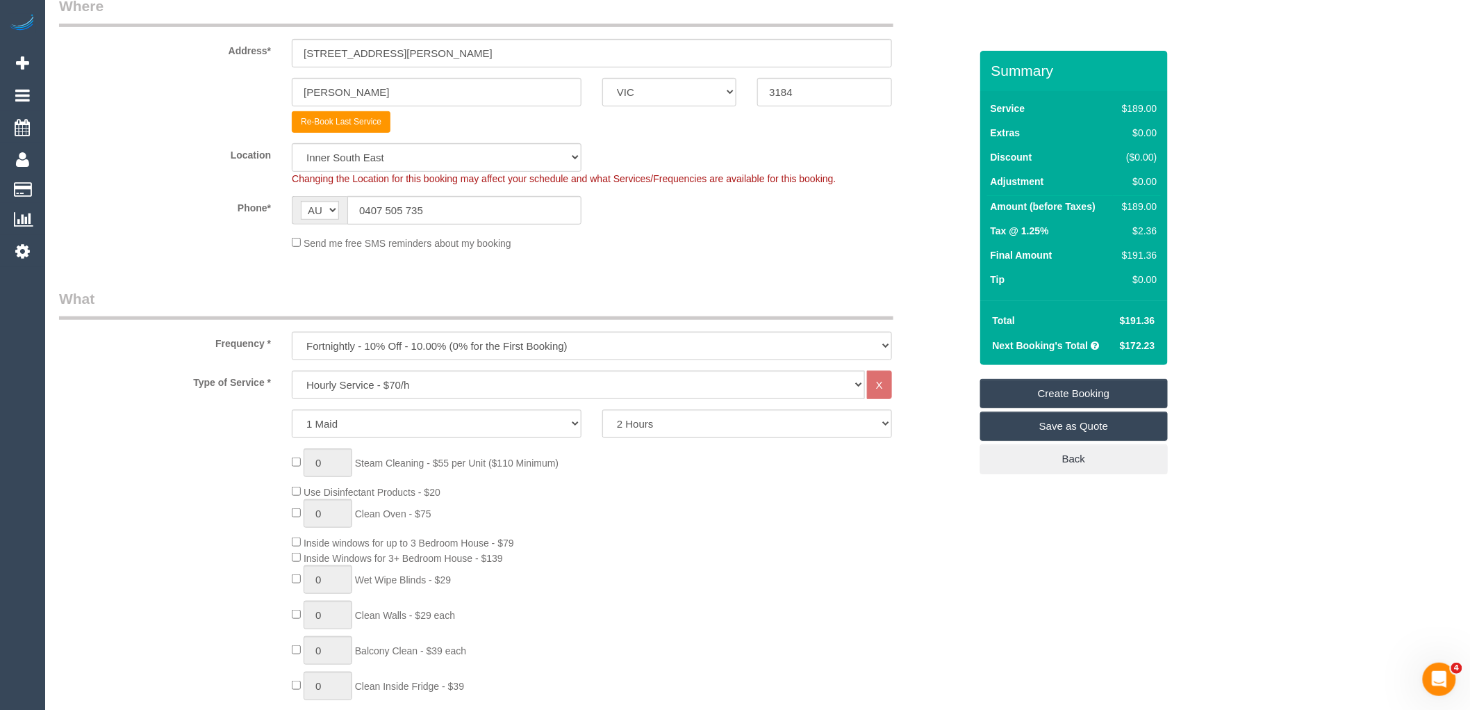
click at [548, 297] on legend "What" at bounding box center [476, 303] width 835 height 31
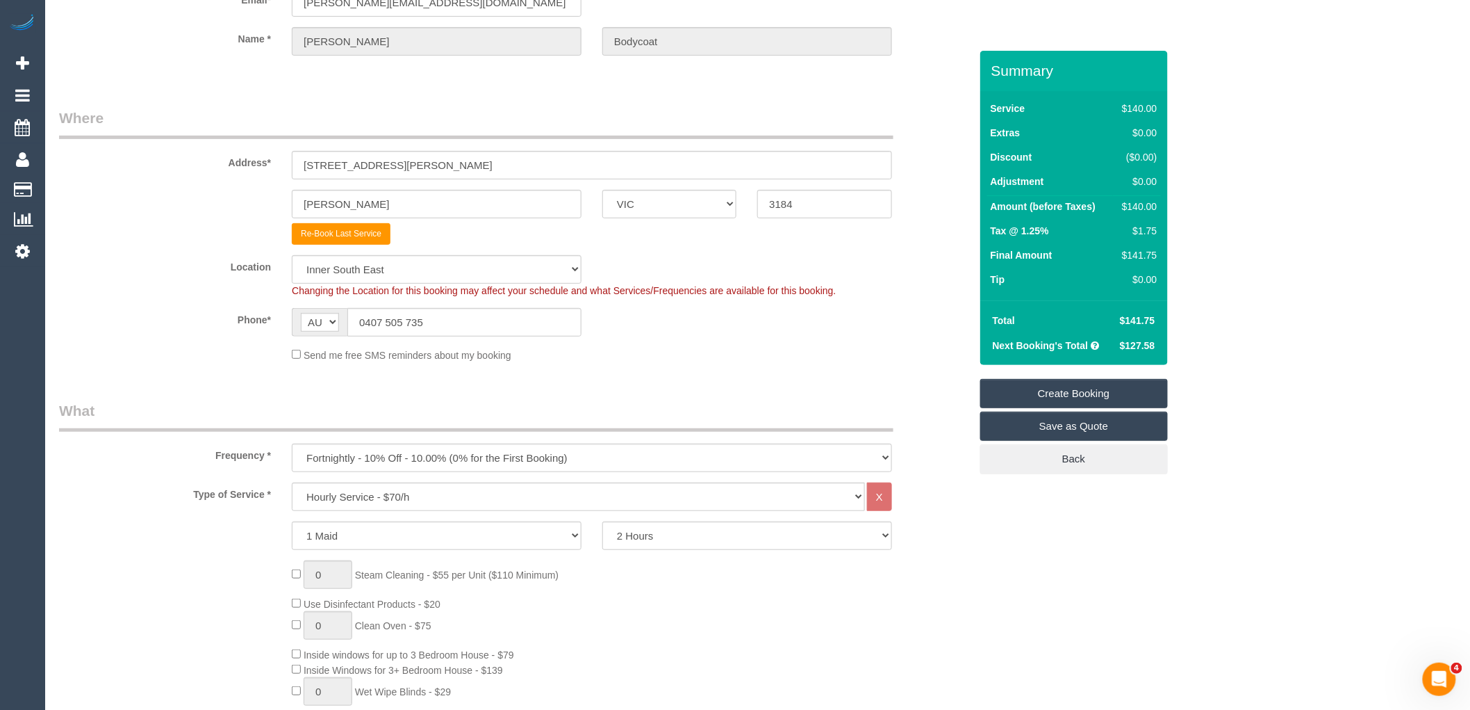
scroll to position [0, 0]
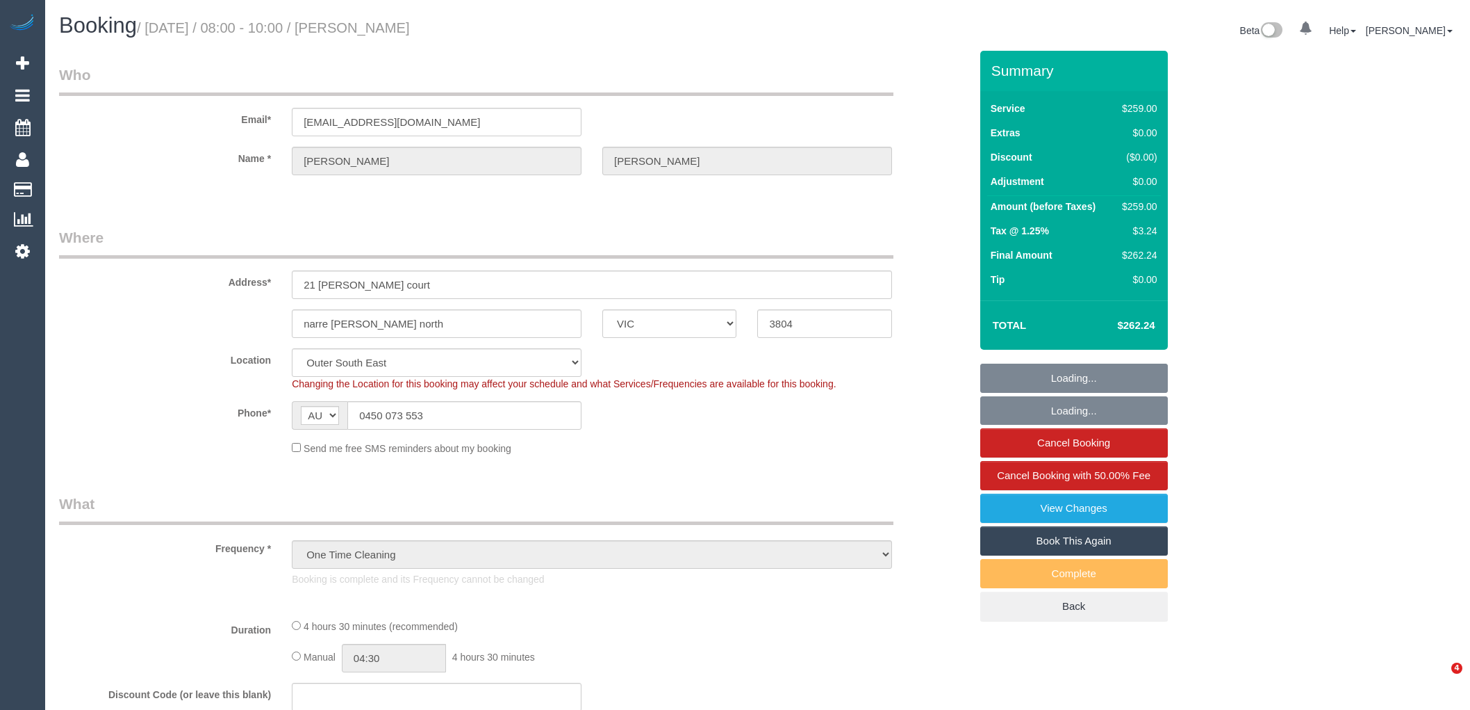
select select "VIC"
select select "object:729"
select select "number:27"
select select "number:14"
select select "number:18"
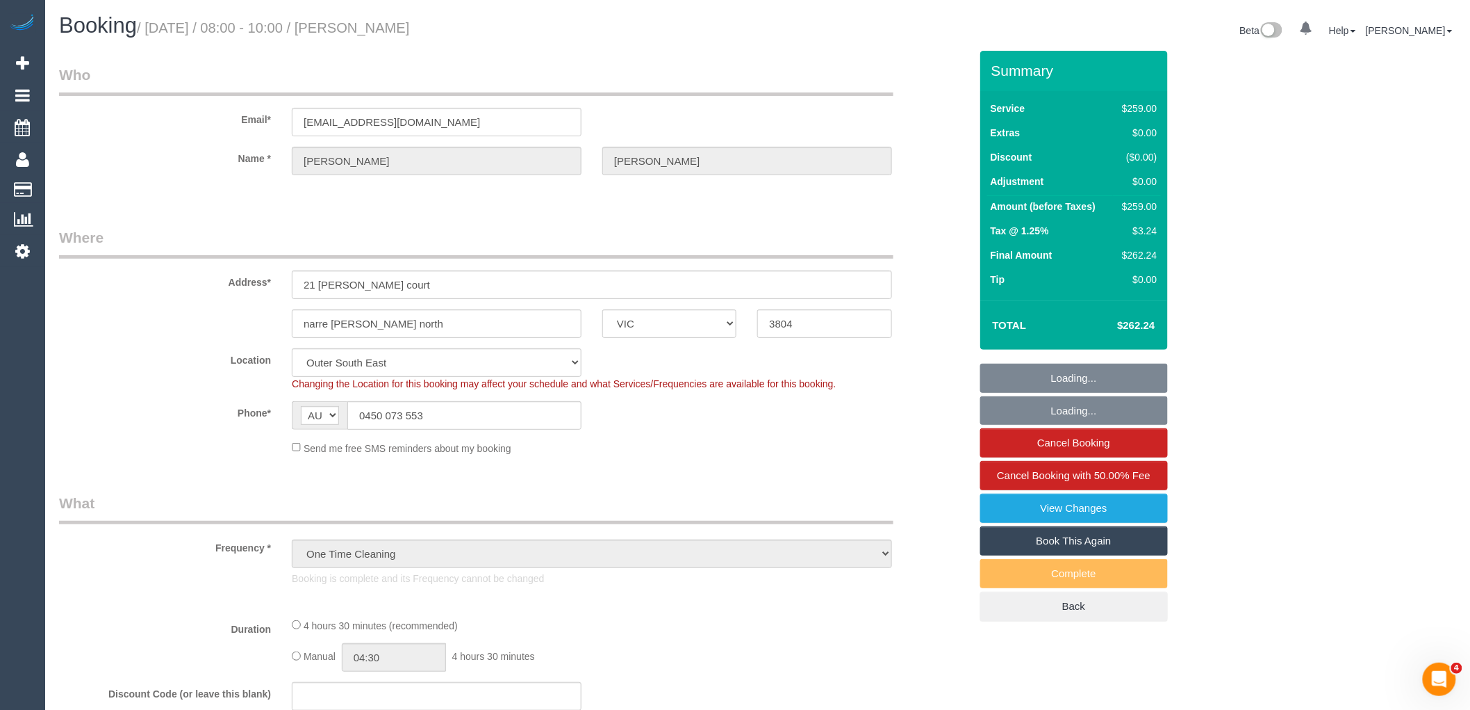
select select "number:24"
select select "string:stripe-pm_1Qhhym2GScqysDRVQyzUvzZA"
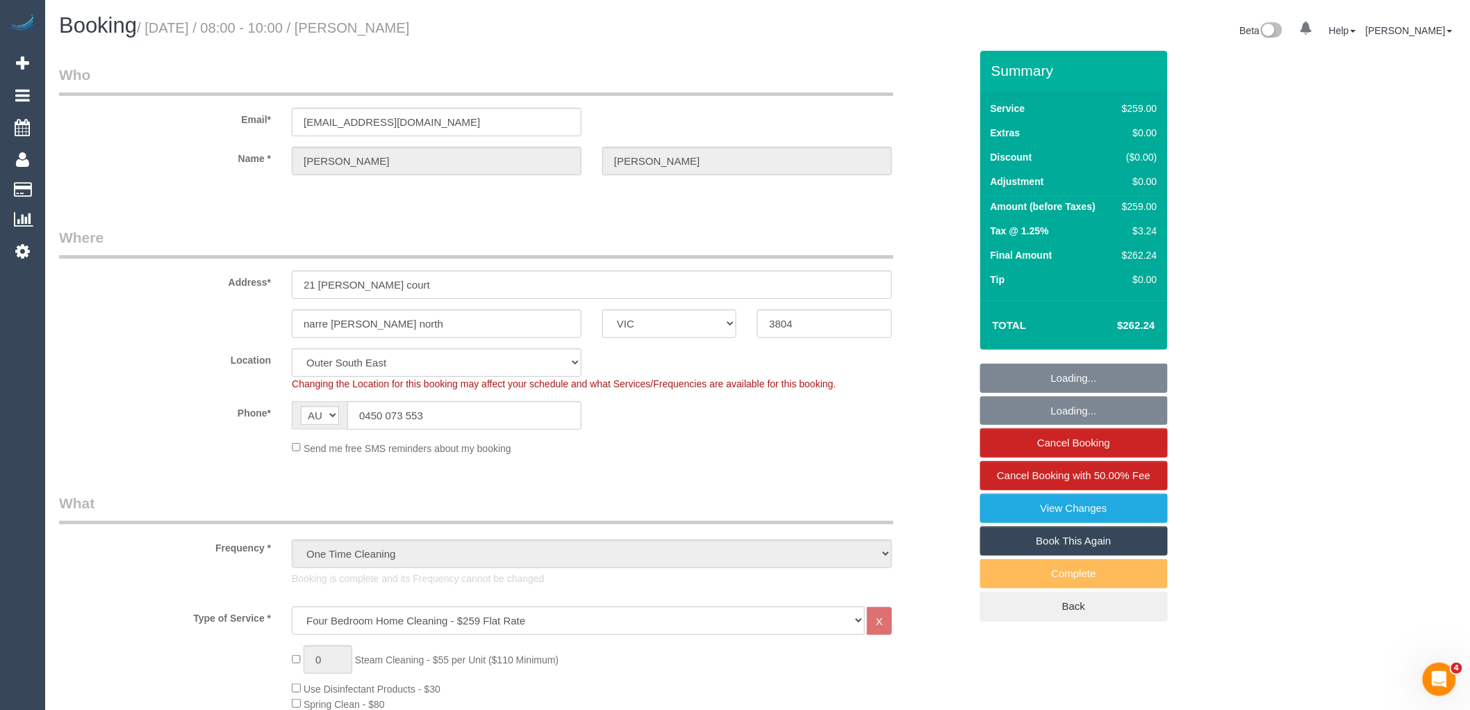
select select "spot1"
drag, startPoint x: 469, startPoint y: 24, endPoint x: 346, endPoint y: 25, distance: 123.0
click at [346, 25] on h1 "Booking / June 24, 2025 / 08:00 - 10:00 / Maddie Wardle" at bounding box center [403, 26] width 689 height 24
copy small "Maddie Wardle"
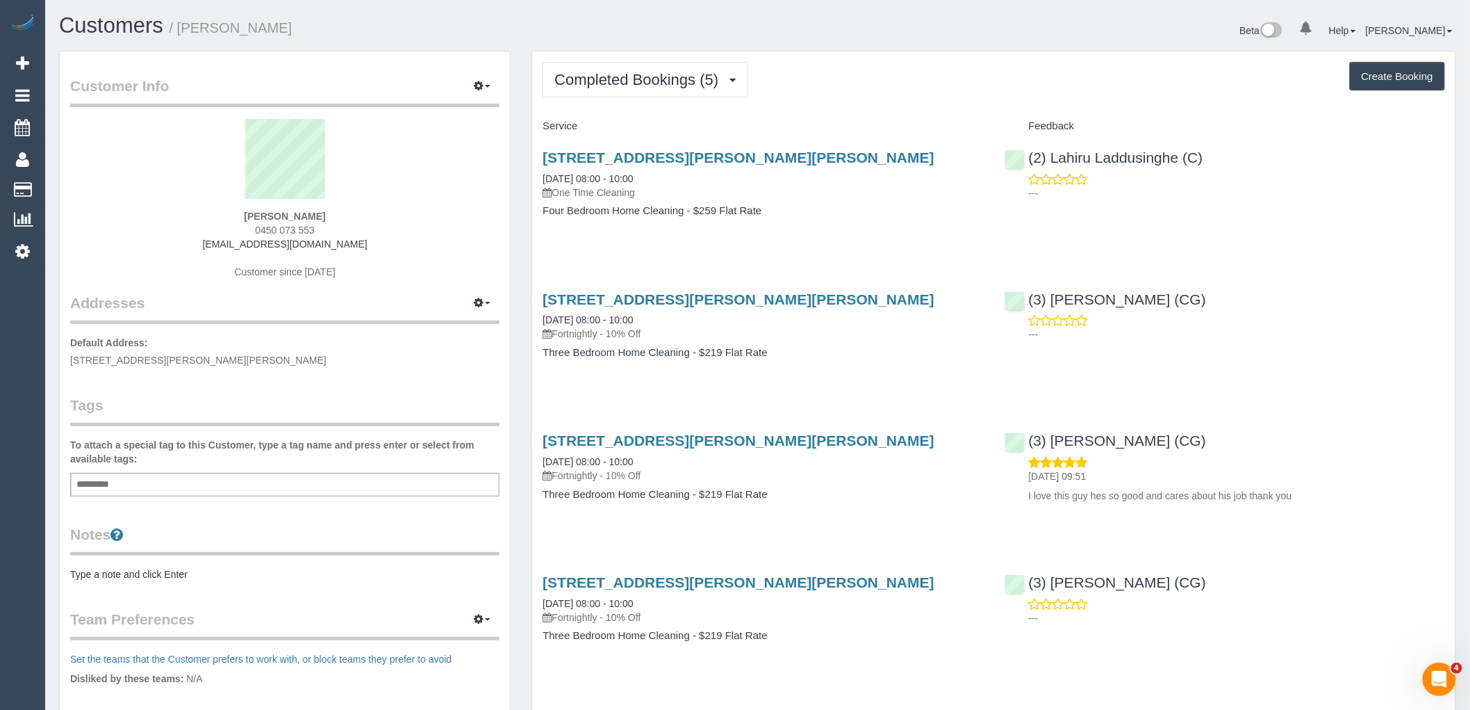
click at [1395, 75] on button "Create Booking" at bounding box center [1397, 76] width 95 height 29
select select "VIC"
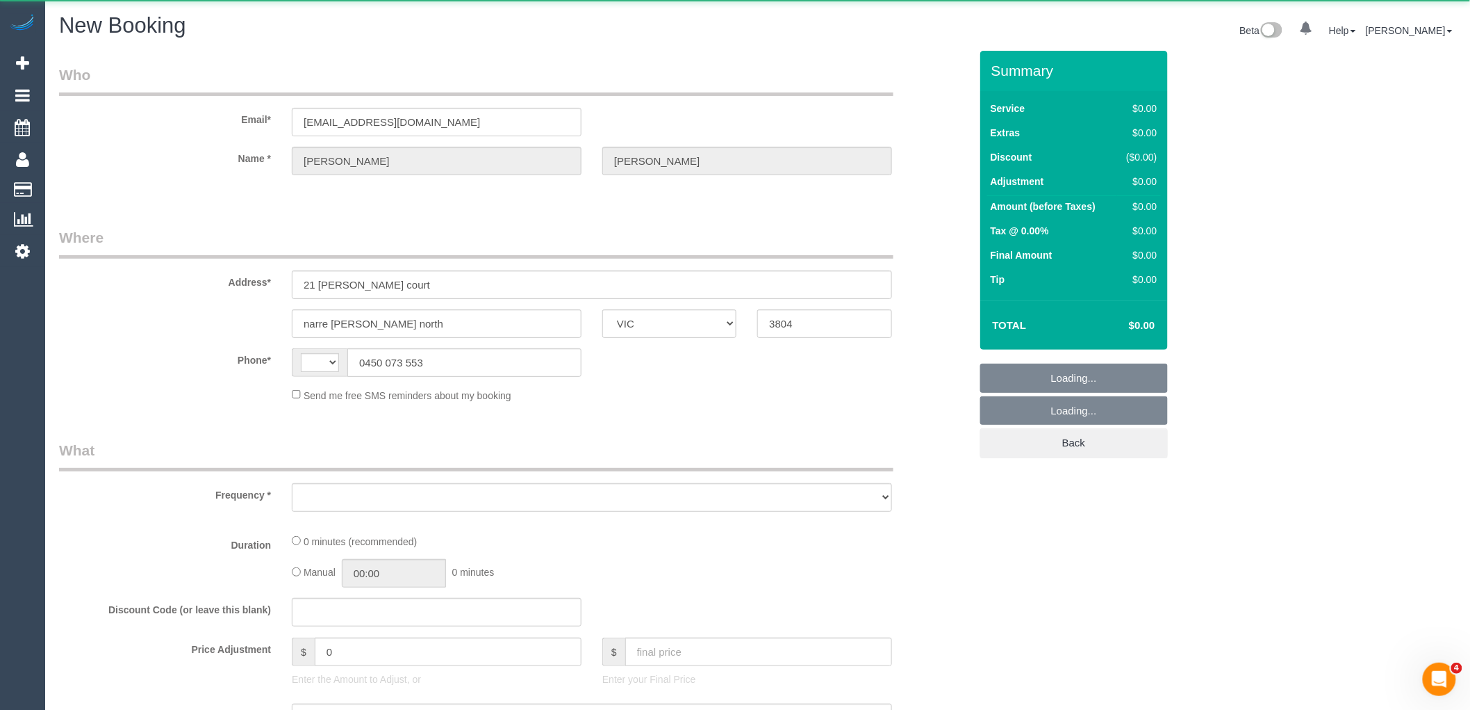
select select "object:1332"
select select "string:stripe-pm_1Qhhym2GScqysDRVQyzUvzZA"
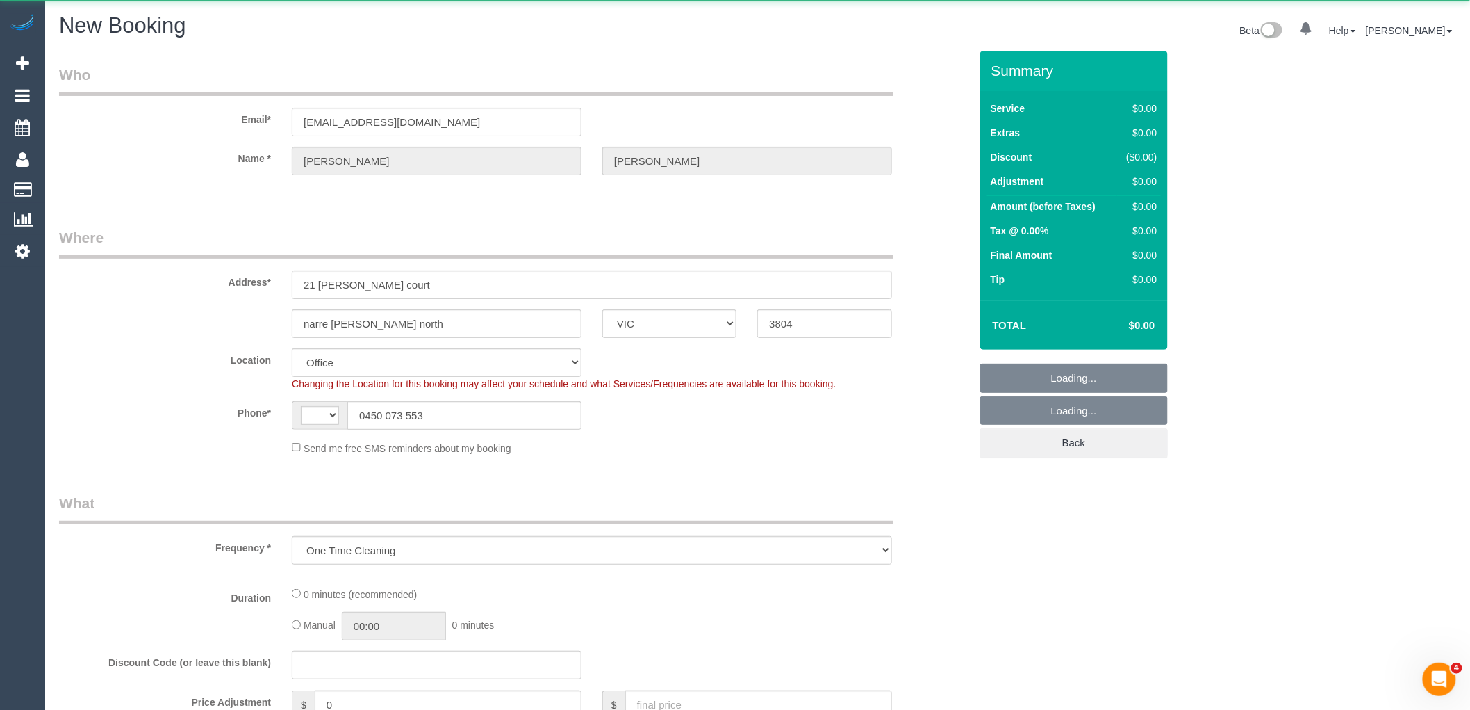
select select "object:1586"
select select "string:AU"
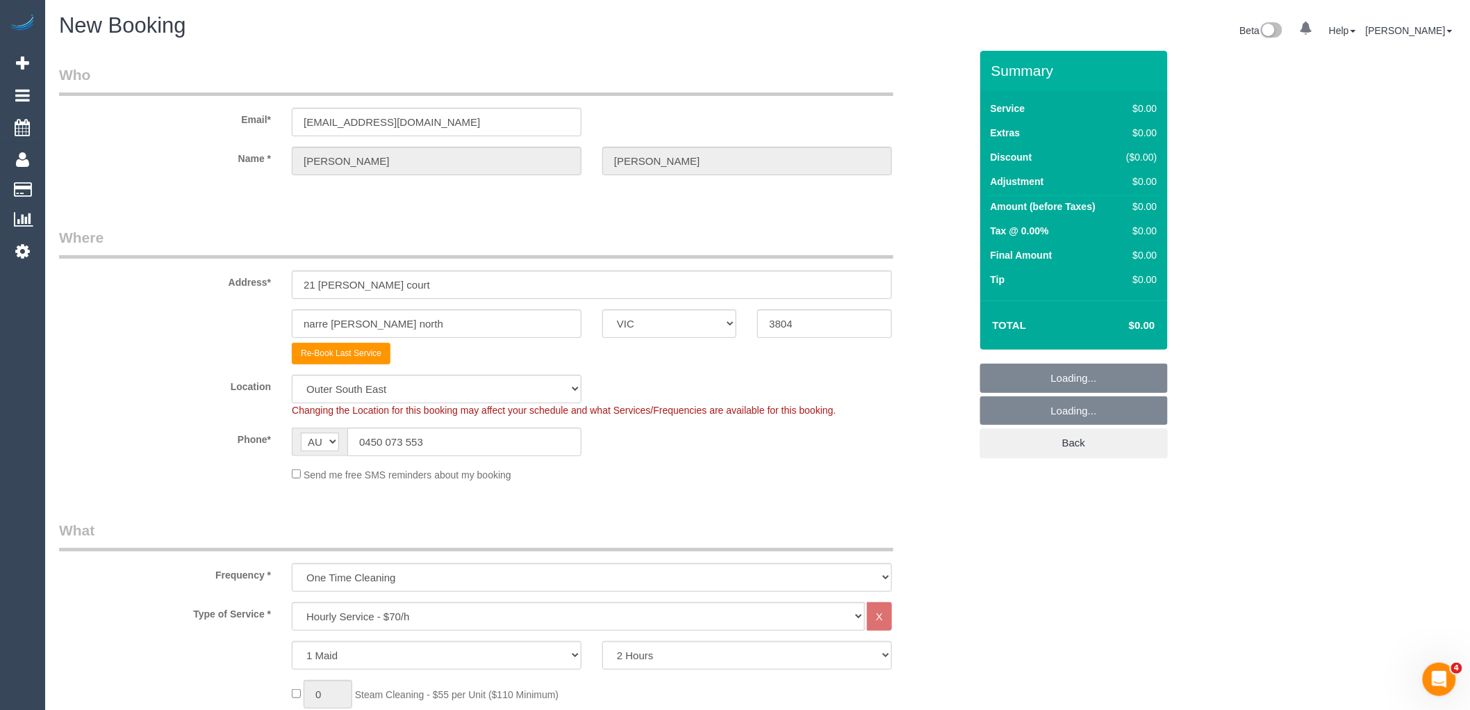
select select "52"
select select "object:2986"
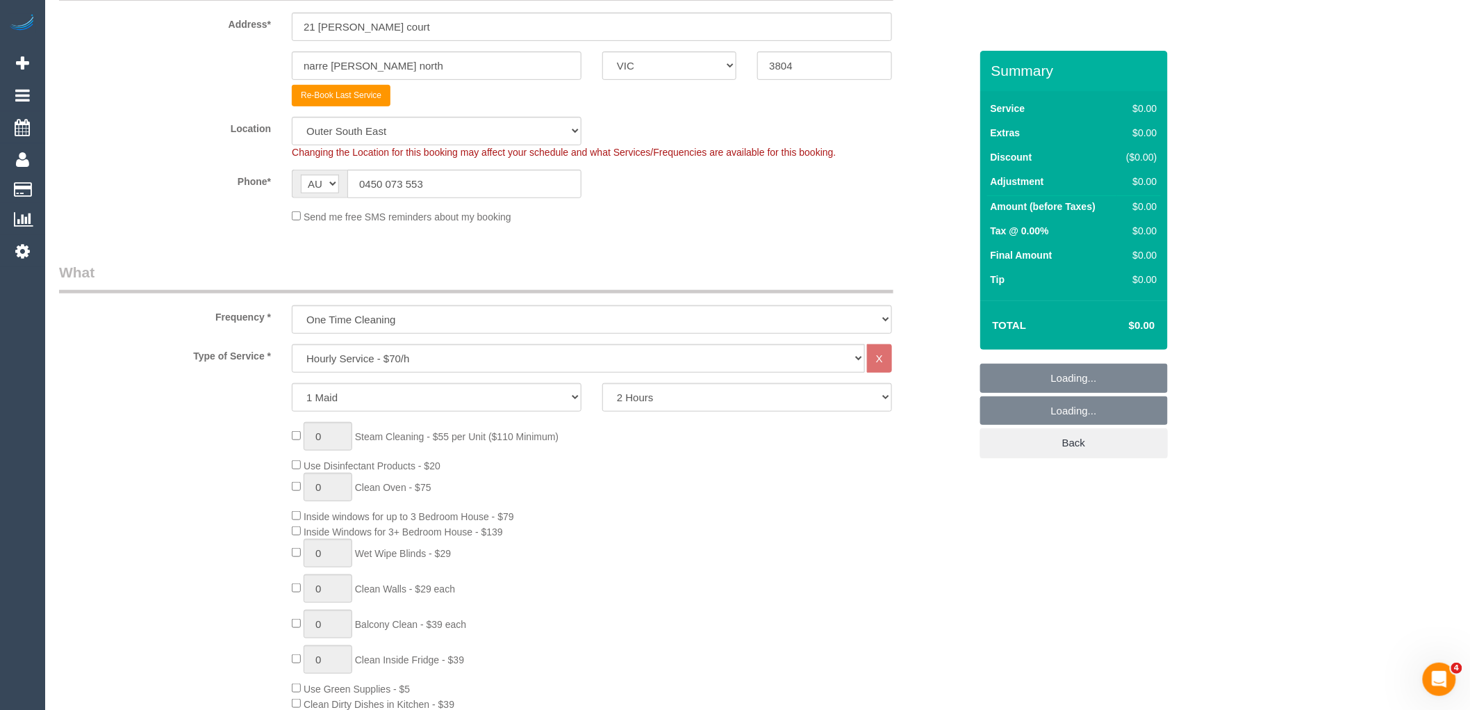
scroll to position [309, 0]
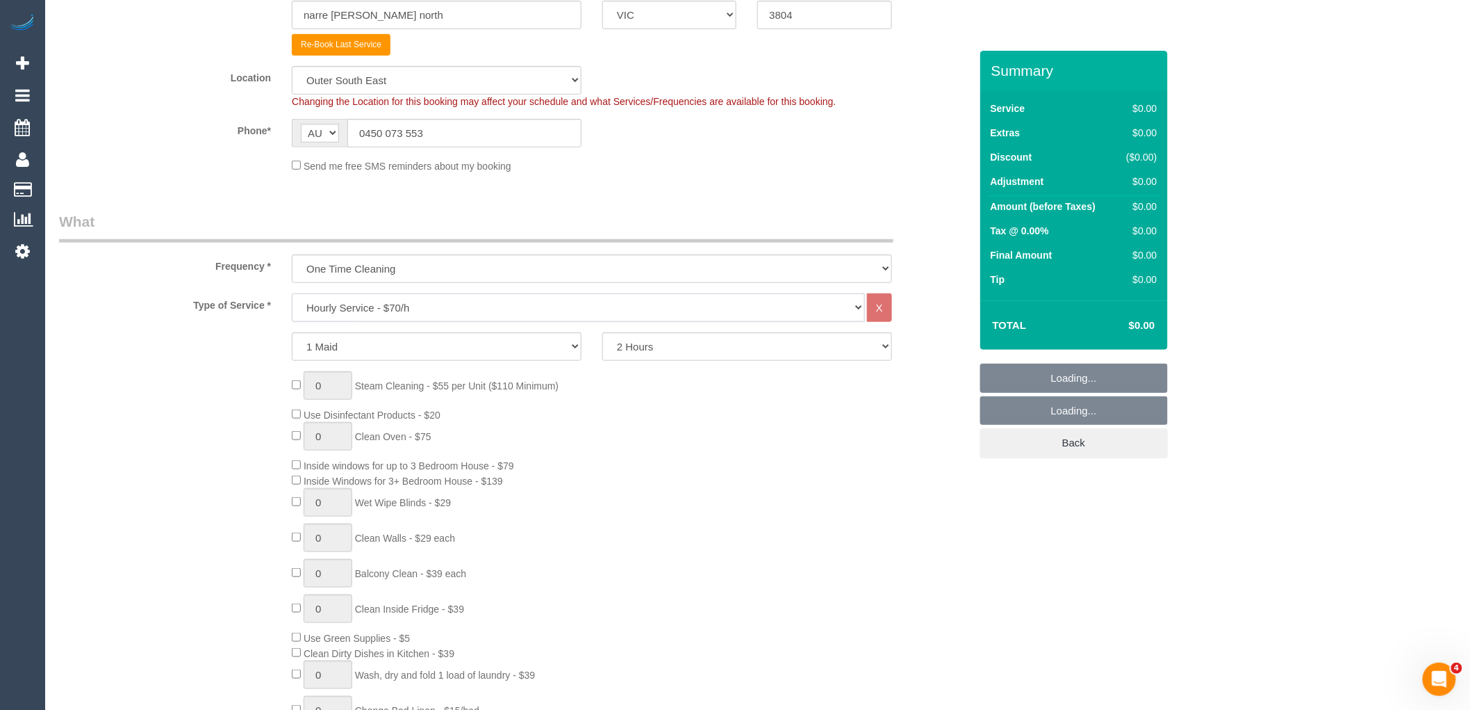
drag, startPoint x: 435, startPoint y: 304, endPoint x: 434, endPoint y: 320, distance: 15.3
click at [435, 304] on select "Hourly Service - $70/h Hourly Service - $65/h Hourly Service - $60/h Hourly Ser…" at bounding box center [578, 307] width 573 height 28
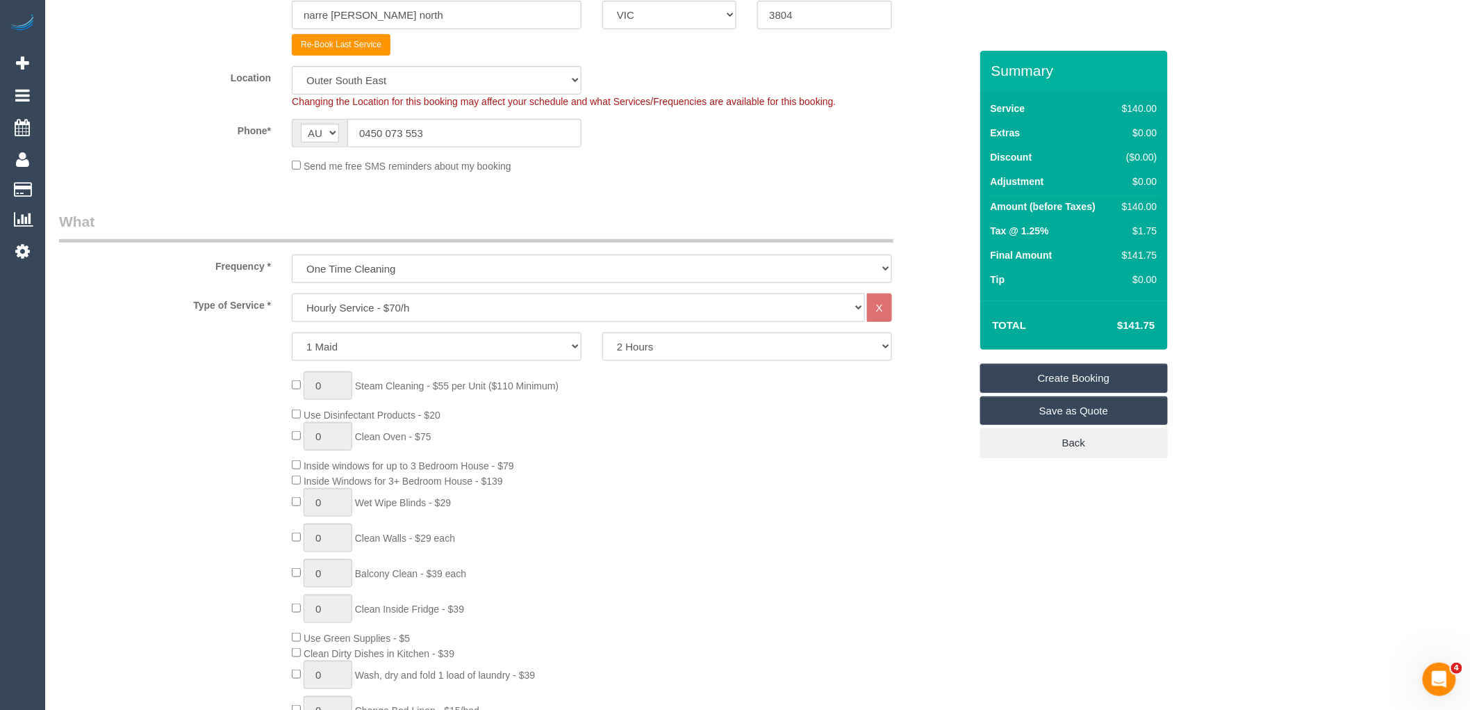
select select "213"
click at [292, 294] on select "Hourly Service - $70/h Hourly Service - $65/h Hourly Service - $60/h Hourly Ser…" at bounding box center [578, 307] width 573 height 28
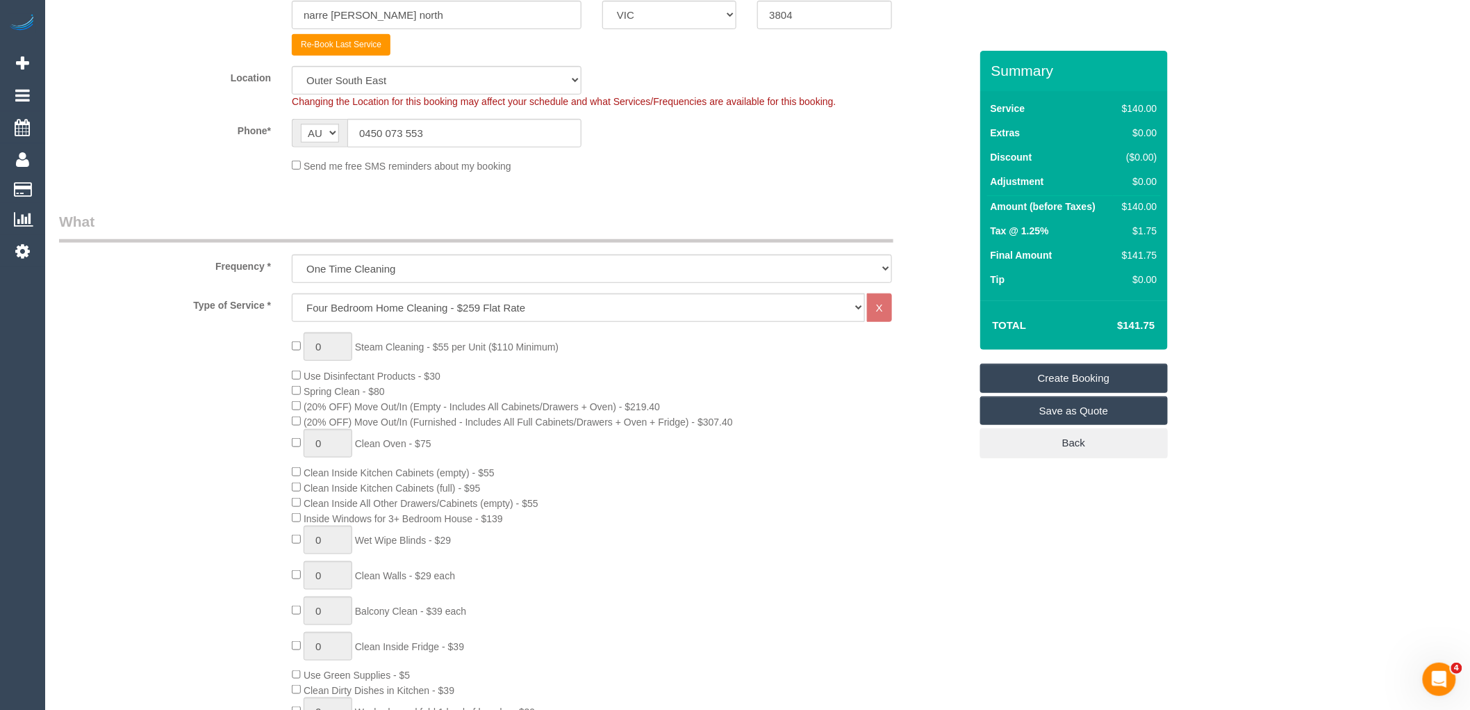
click at [575, 386] on div "0 Steam Cleaning - $55 per Unit ($110 Minimum) Use Disinfectant Products - $30 …" at bounding box center [630, 575] width 698 height 487
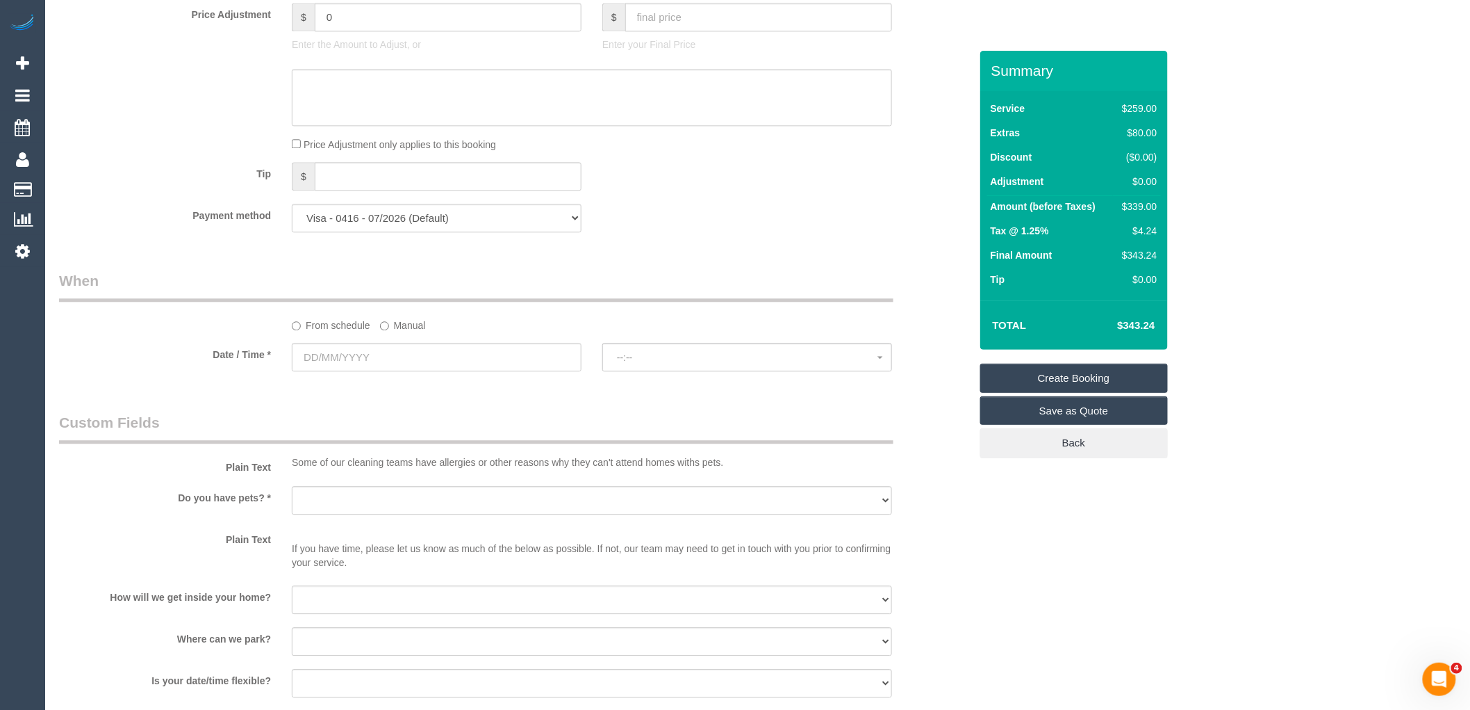
scroll to position [1390, 0]
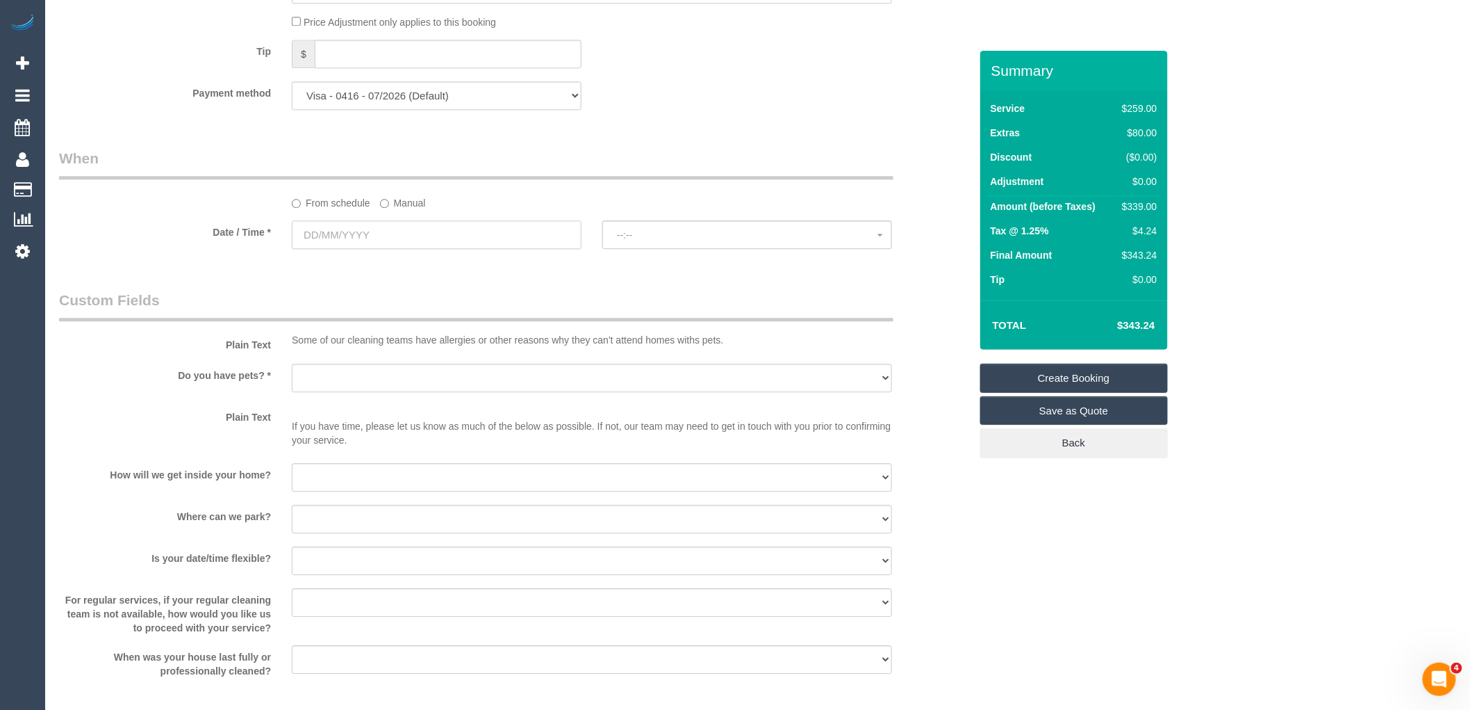
click at [428, 249] on input "text" at bounding box center [437, 234] width 290 height 28
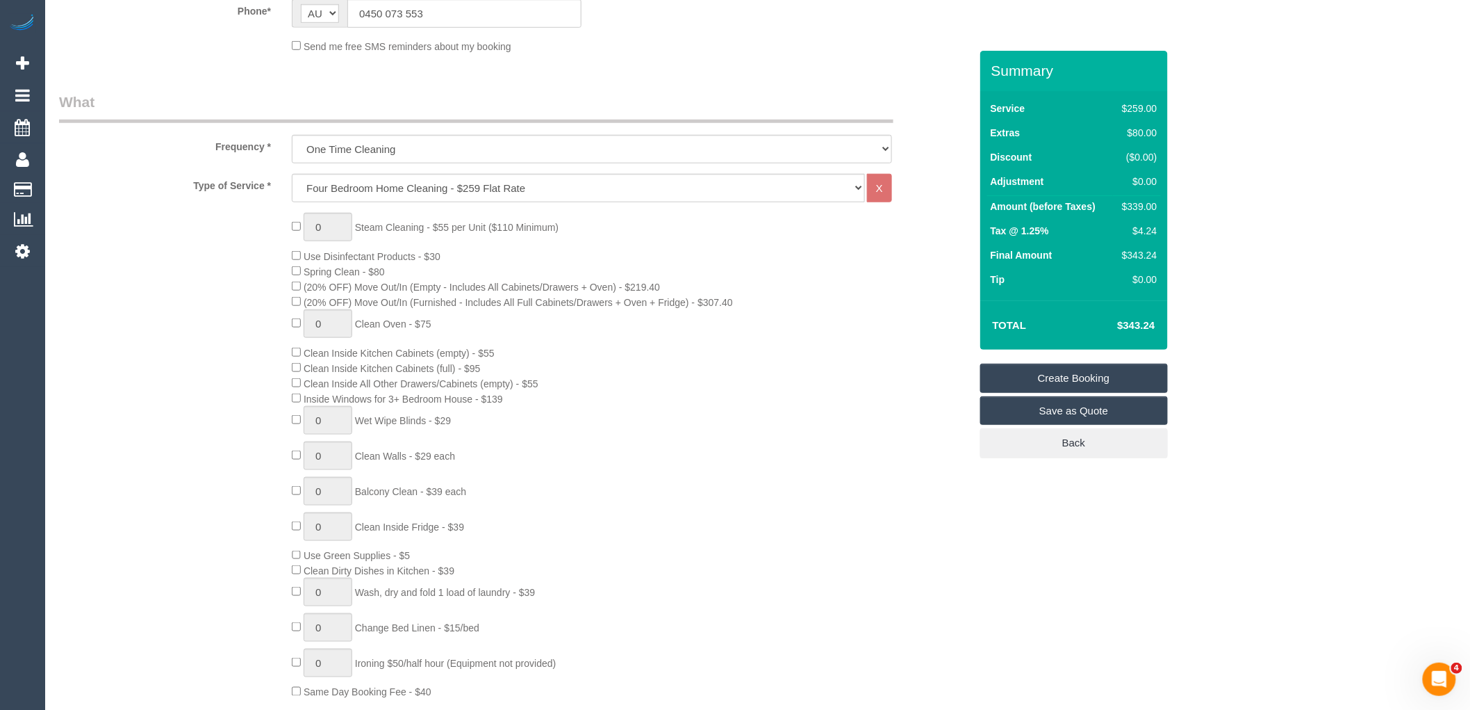
scroll to position [386, 0]
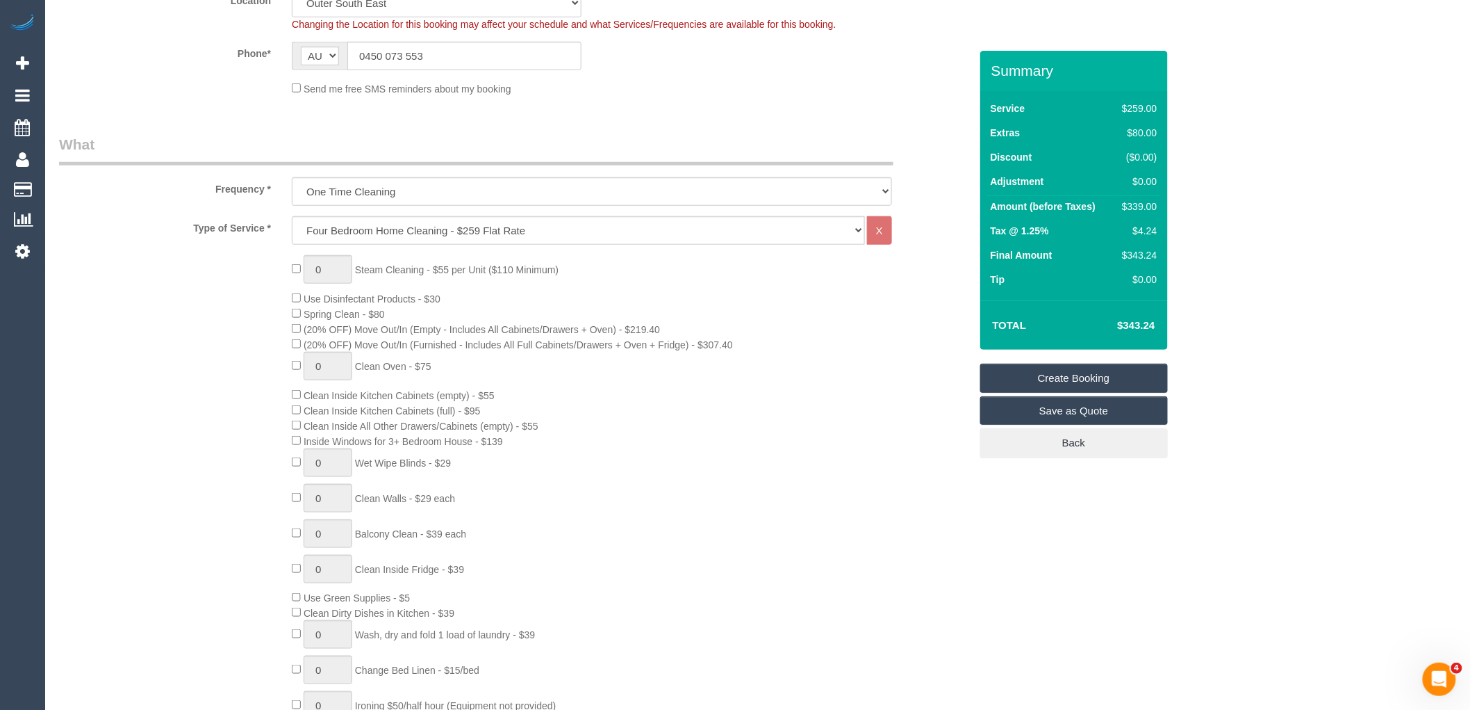
click at [646, 404] on div "0 Steam Cleaning - $55 per Unit ($110 Minimum) Use Disinfectant Products - $30 …" at bounding box center [630, 498] width 698 height 487
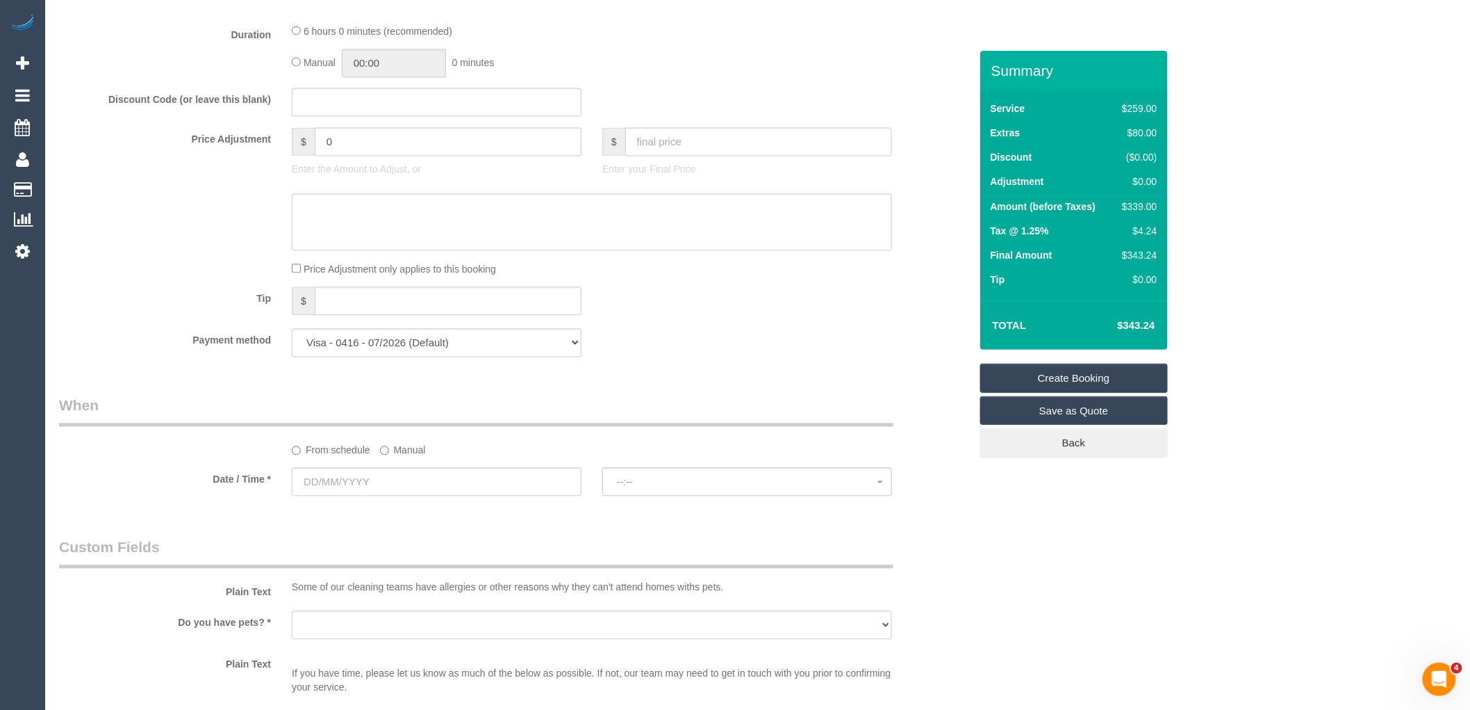
scroll to position [1312, 0]
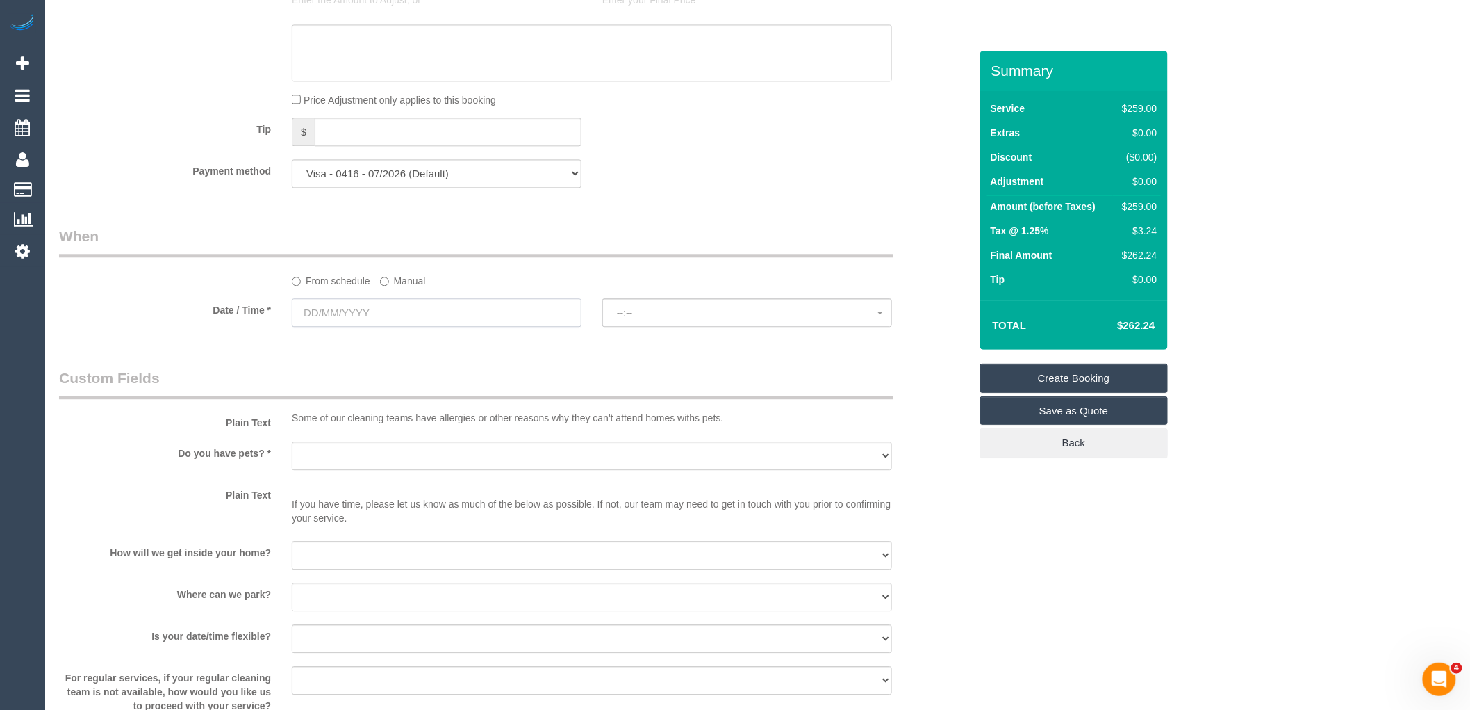
click at [434, 327] on input "text" at bounding box center [437, 312] width 290 height 28
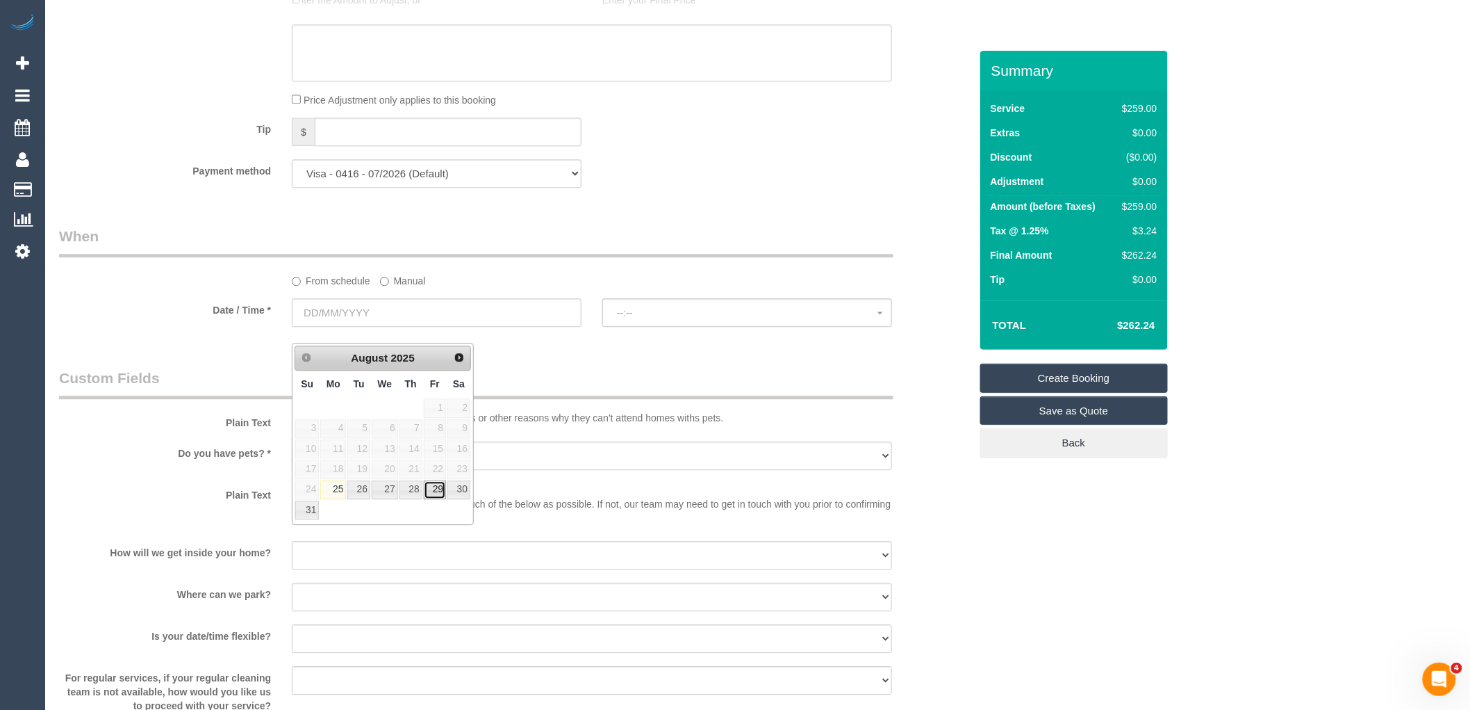
click at [442, 495] on link "29" at bounding box center [435, 489] width 22 height 19
type input "[DATE]"
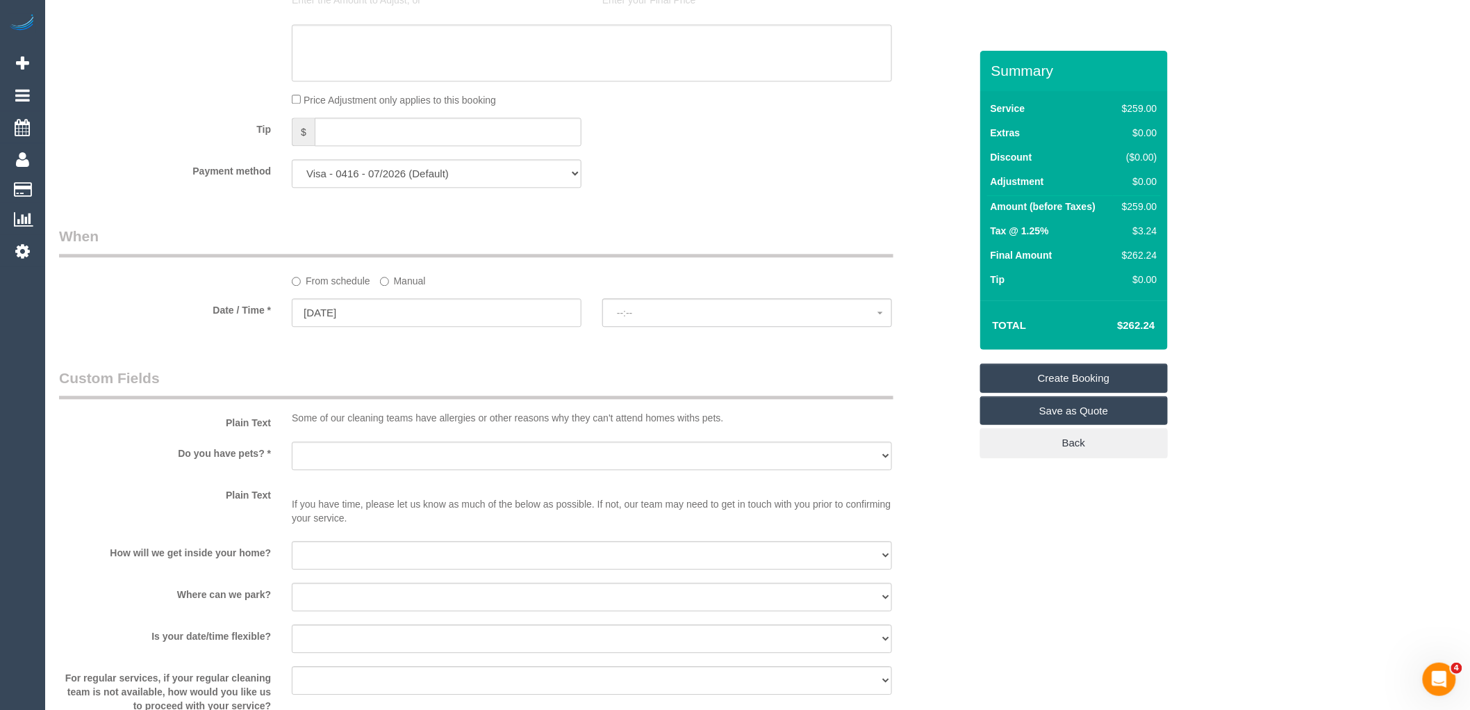
select select "spot1"
click at [734, 318] on span "No spots available" at bounding box center [747, 312] width 261 height 11
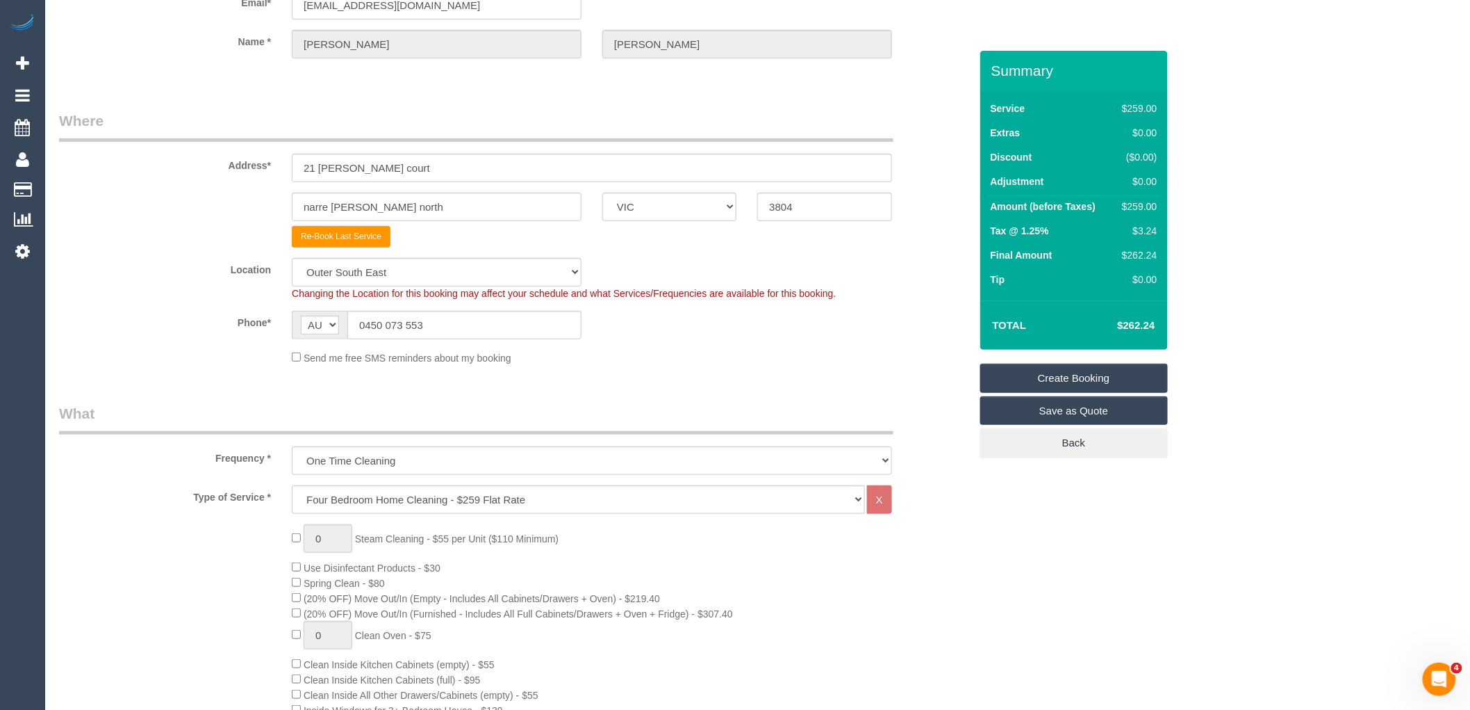
scroll to position [0, 0]
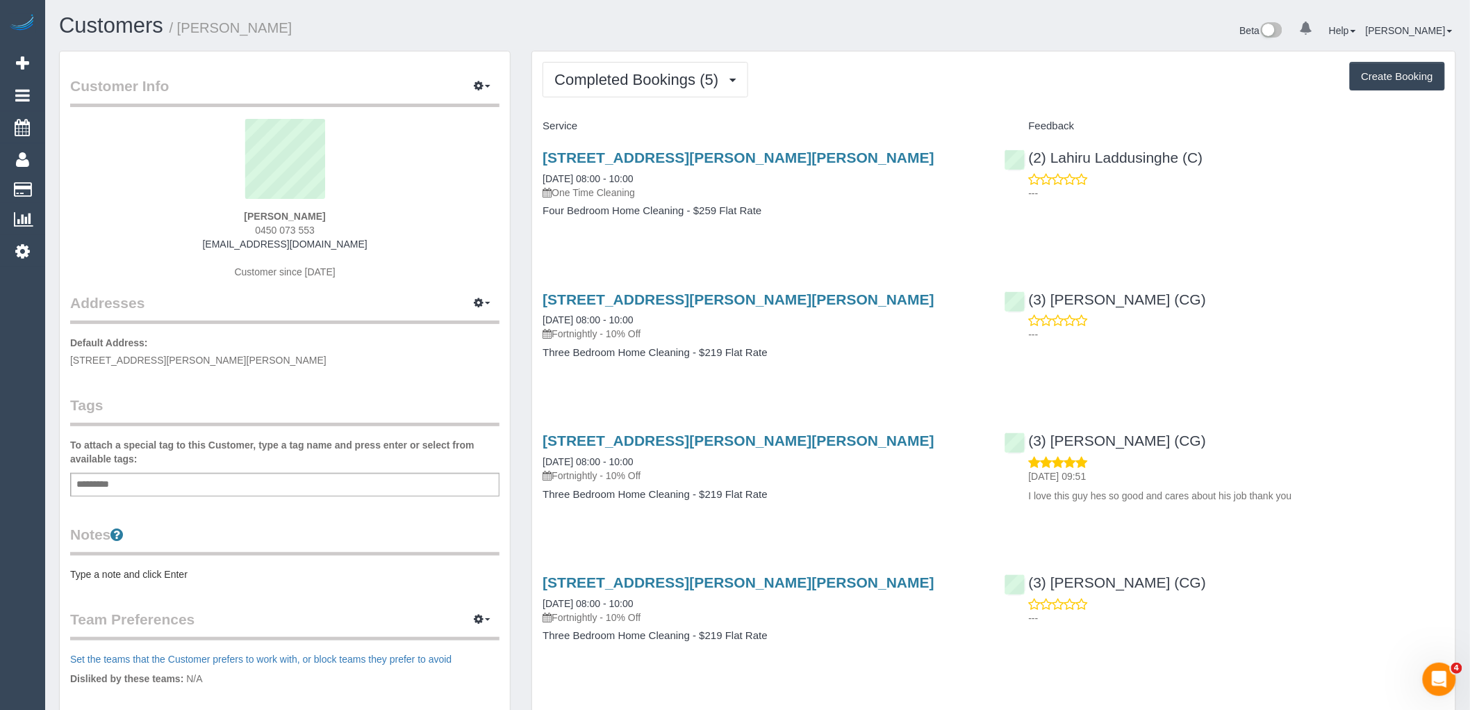
click at [1409, 78] on button "Create Booking" at bounding box center [1397, 76] width 95 height 29
select select "VIC"
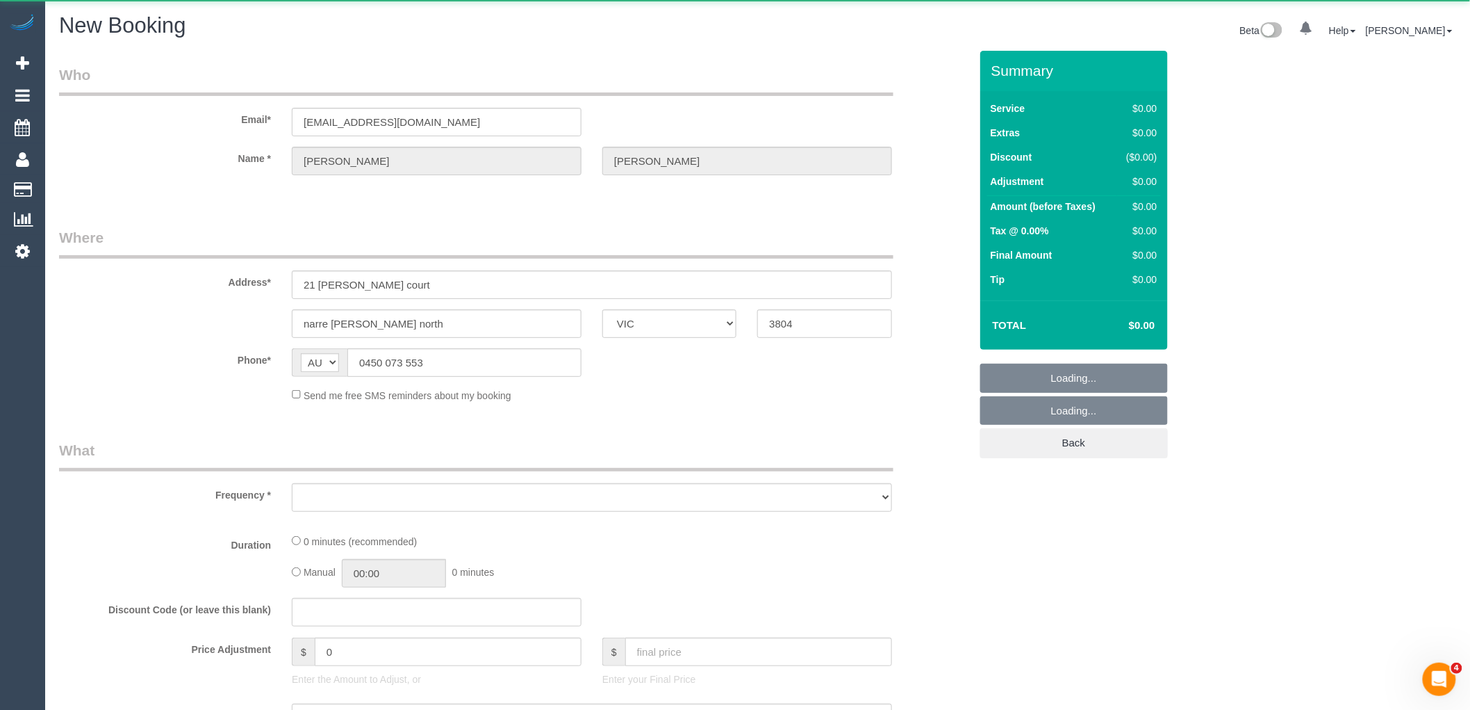
select select "object:4281"
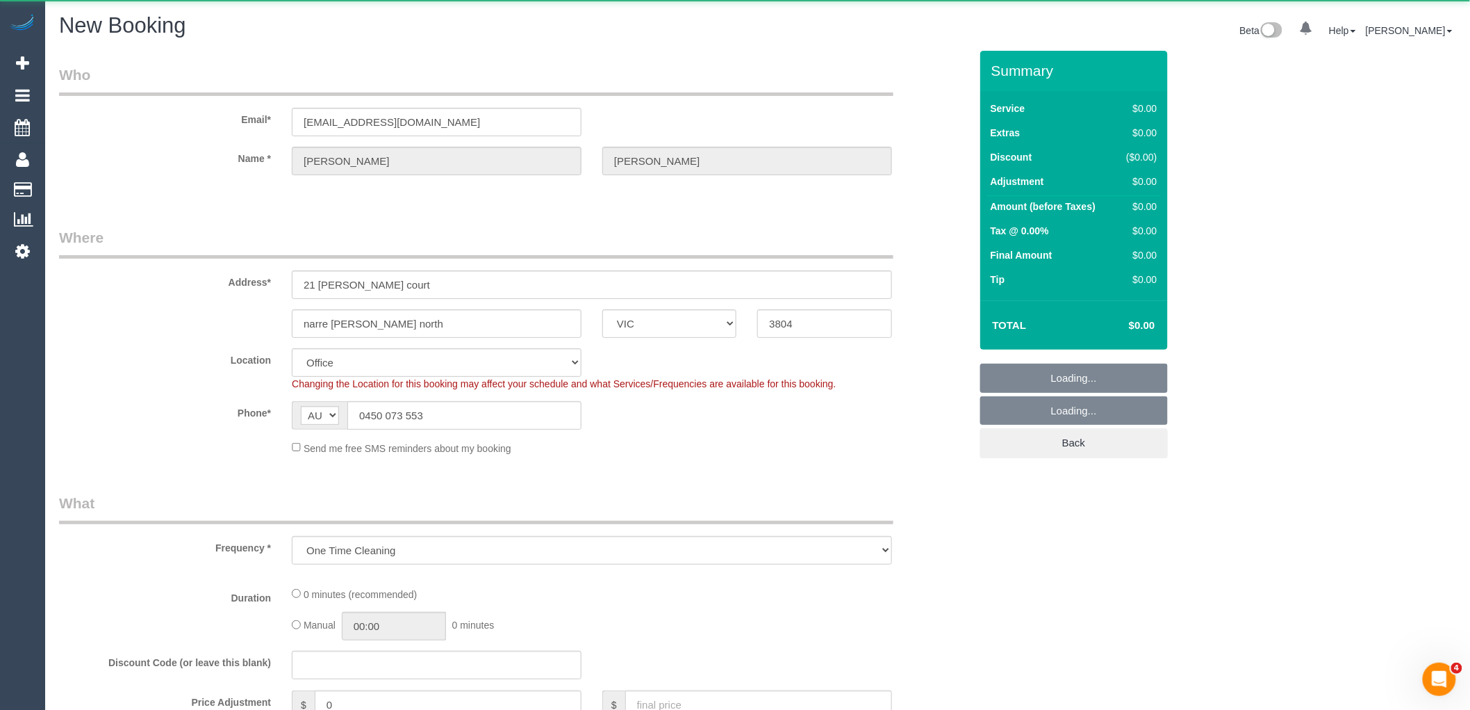
select select "string:stripe-pm_1Qhhym2GScqysDRVQyzUvzZA"
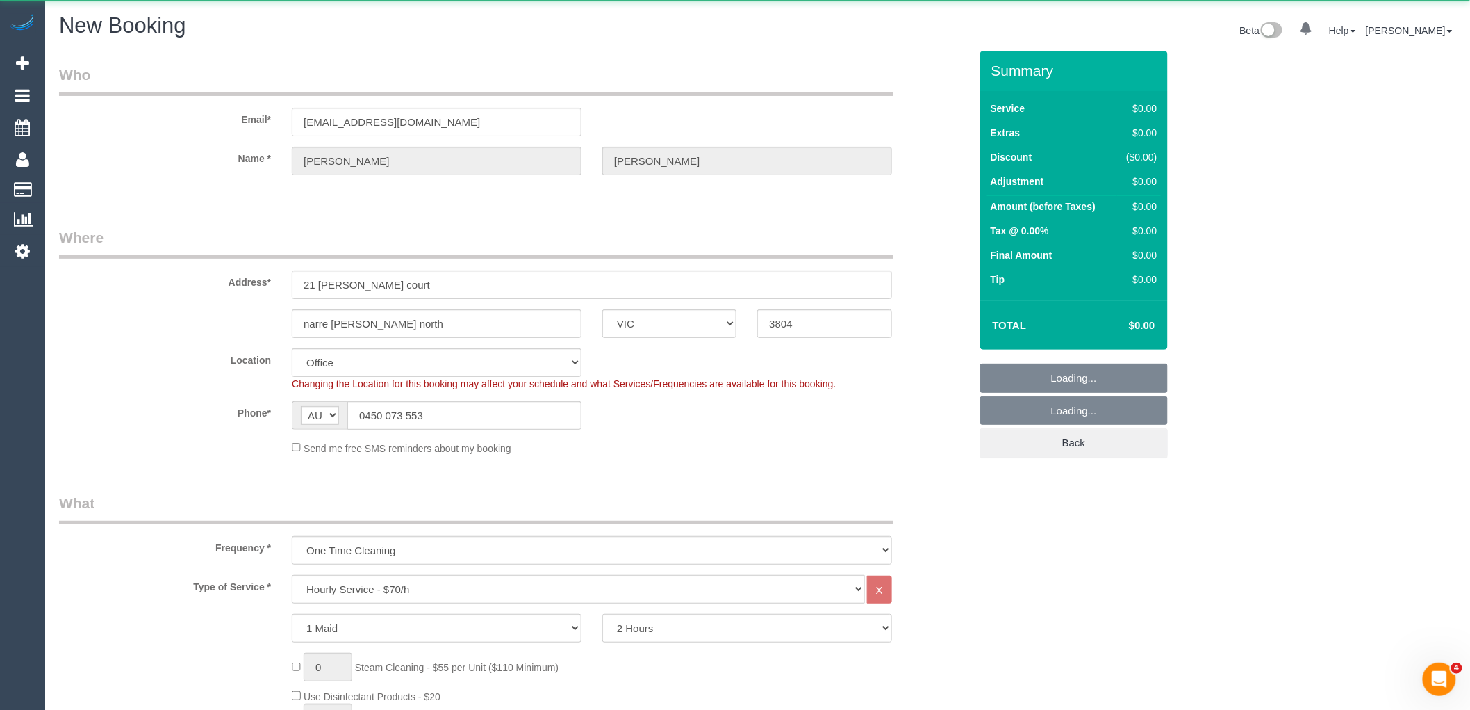
select select "object:4452"
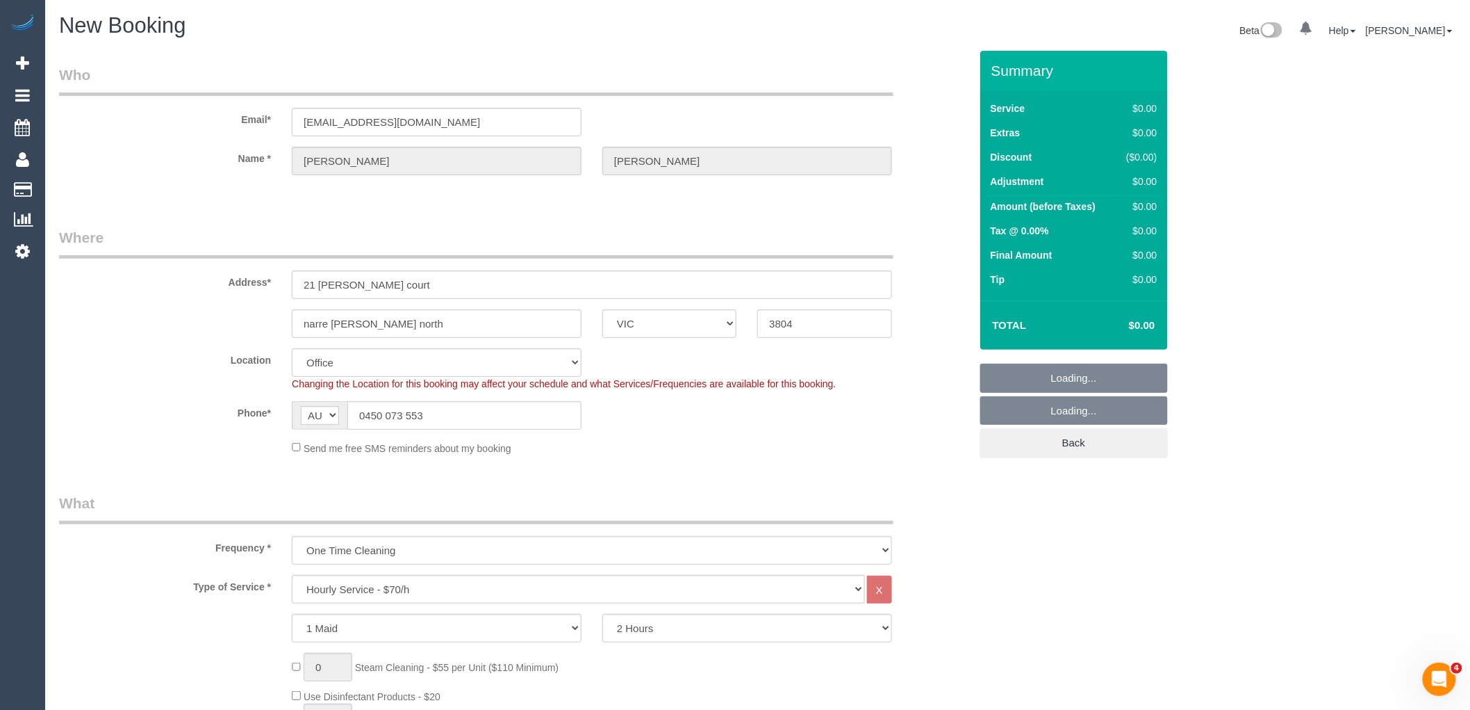
select select "52"
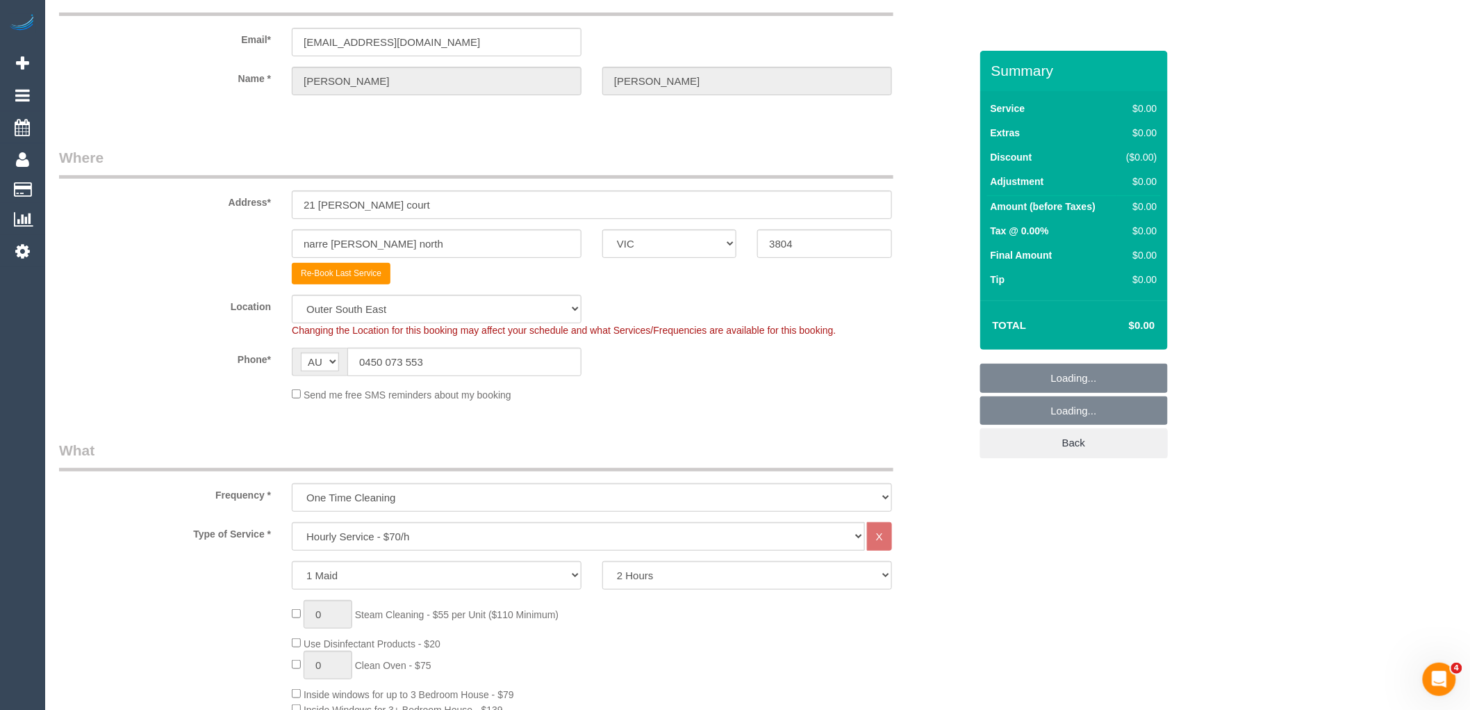
scroll to position [231, 0]
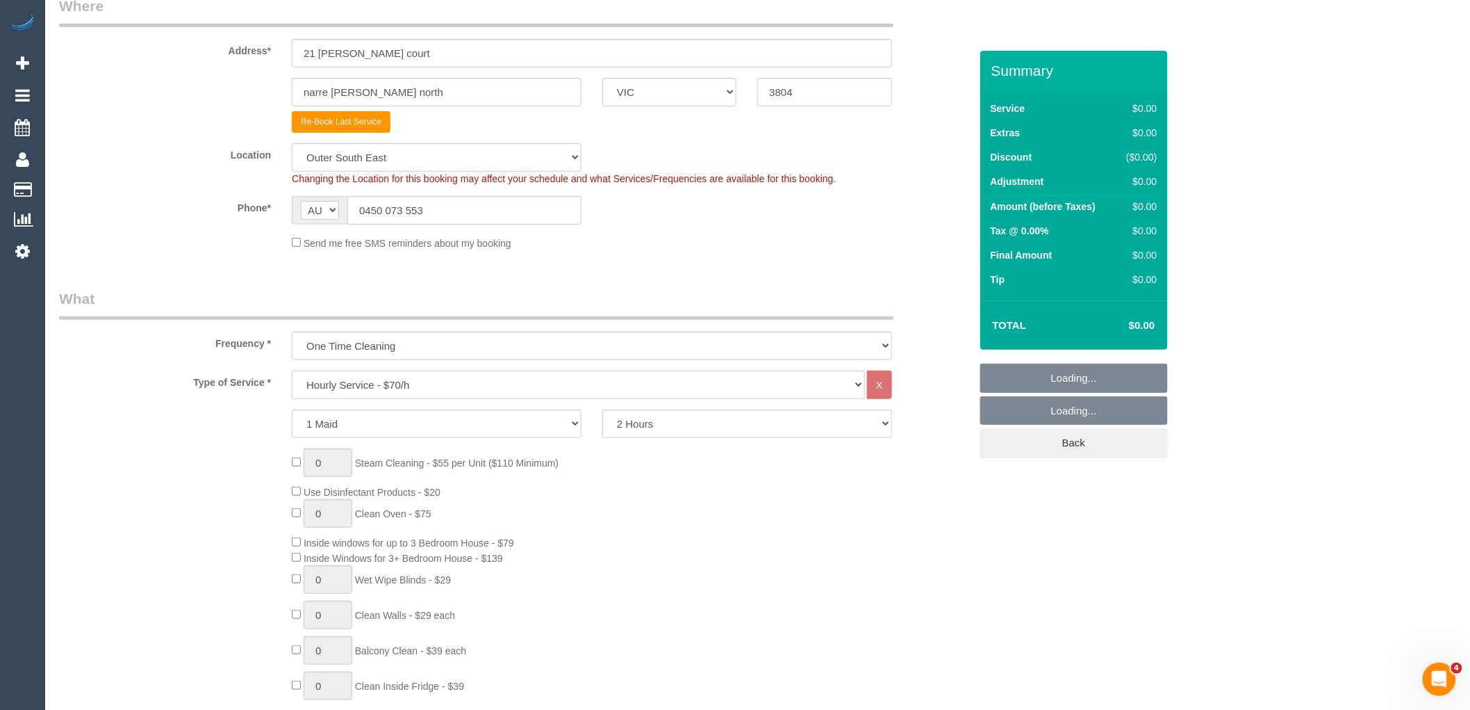
select select "object:5688"
click at [418, 381] on select "Hourly Service - $70/h Hourly Service - $65/h Hourly Service - $60/h Hourly Ser…" at bounding box center [578, 384] width 573 height 28
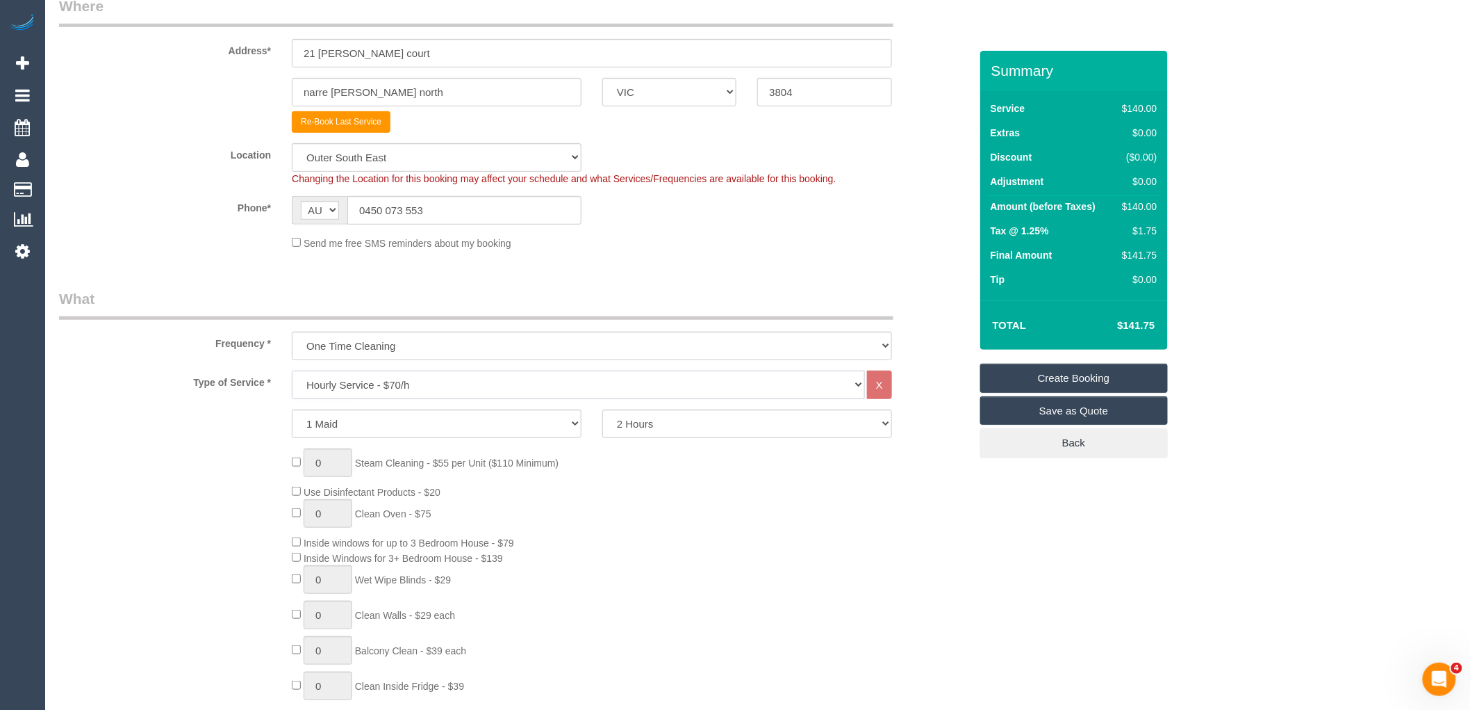
select select "213"
click at [292, 371] on select "Hourly Service - $70/h Hourly Service - $65/h Hourly Service - $60/h Hourly Ser…" at bounding box center [578, 384] width 573 height 28
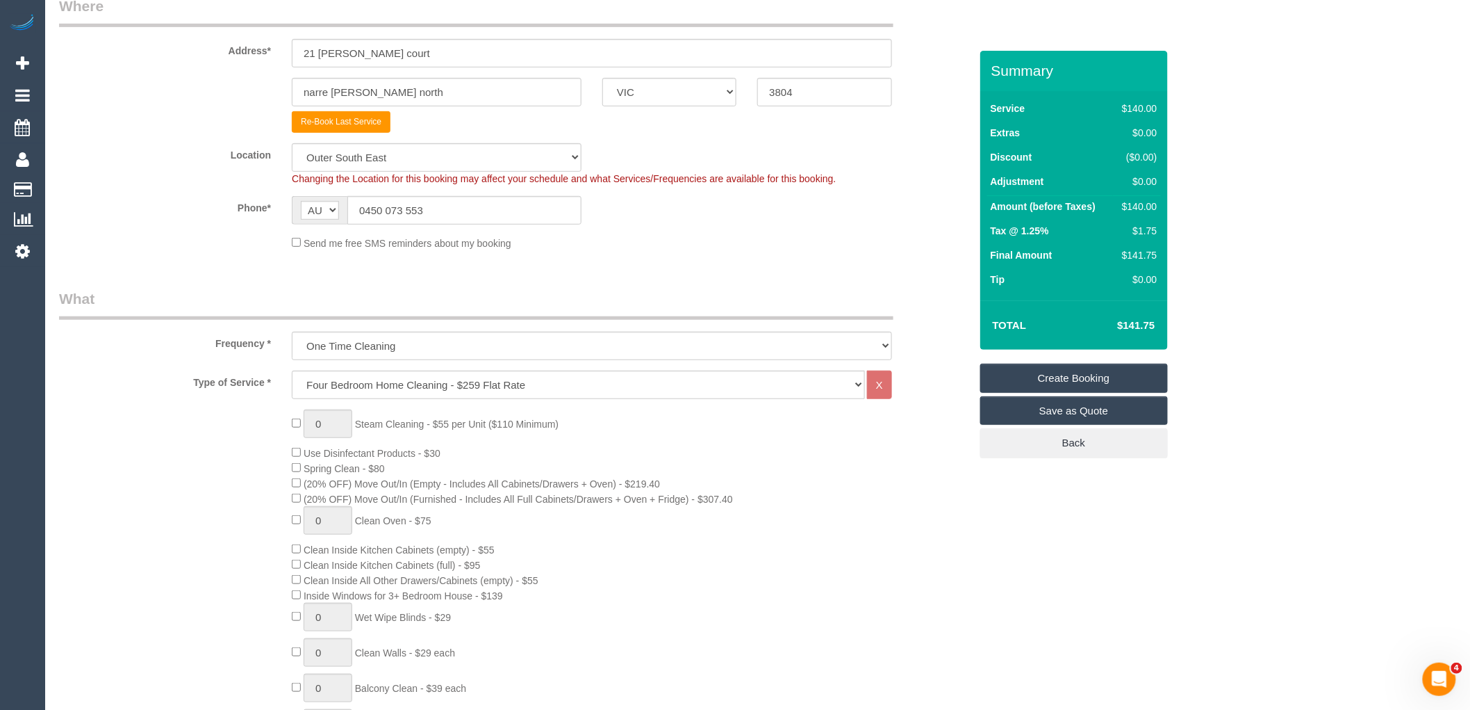
click at [732, 441] on div "0 Steam Cleaning - $55 per Unit ($110 Minimum) Use Disinfectant Products - $30 …" at bounding box center [630, 652] width 698 height 487
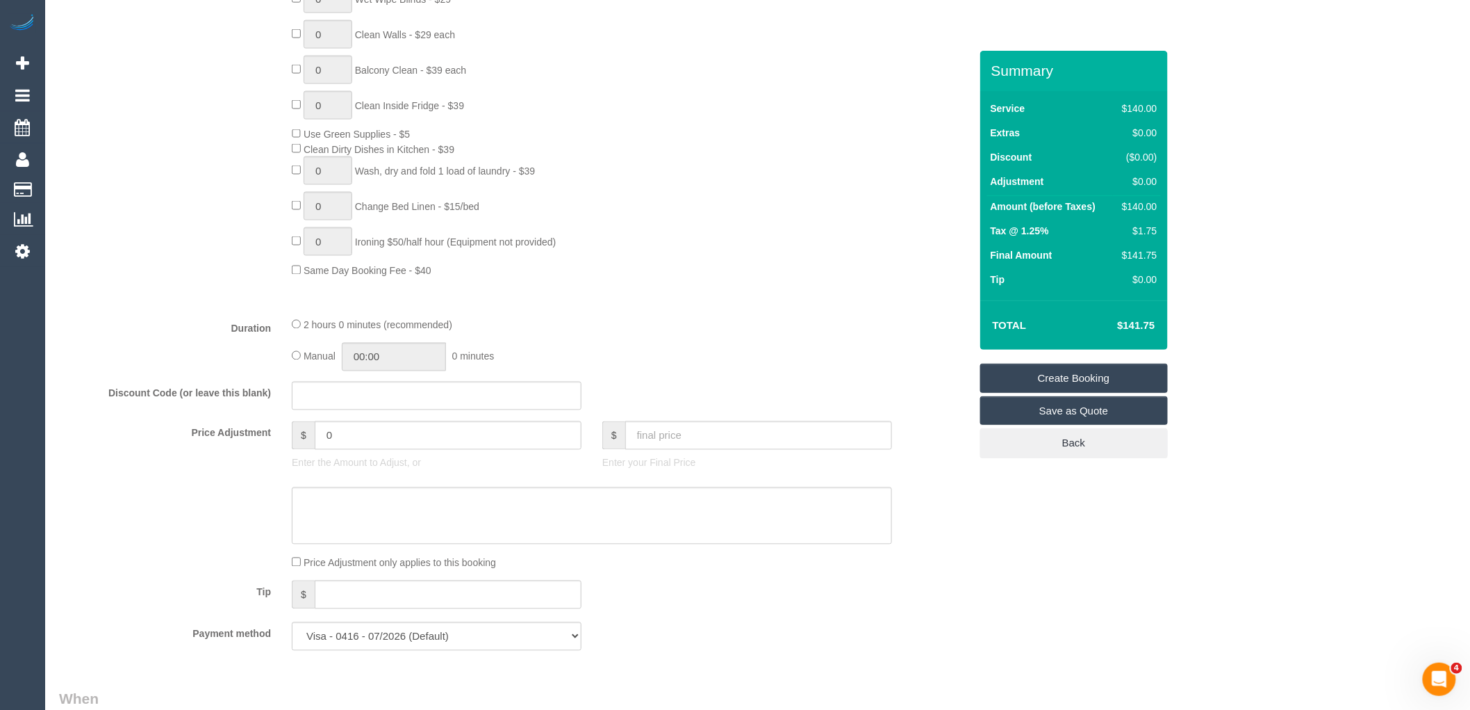
scroll to position [1312, 0]
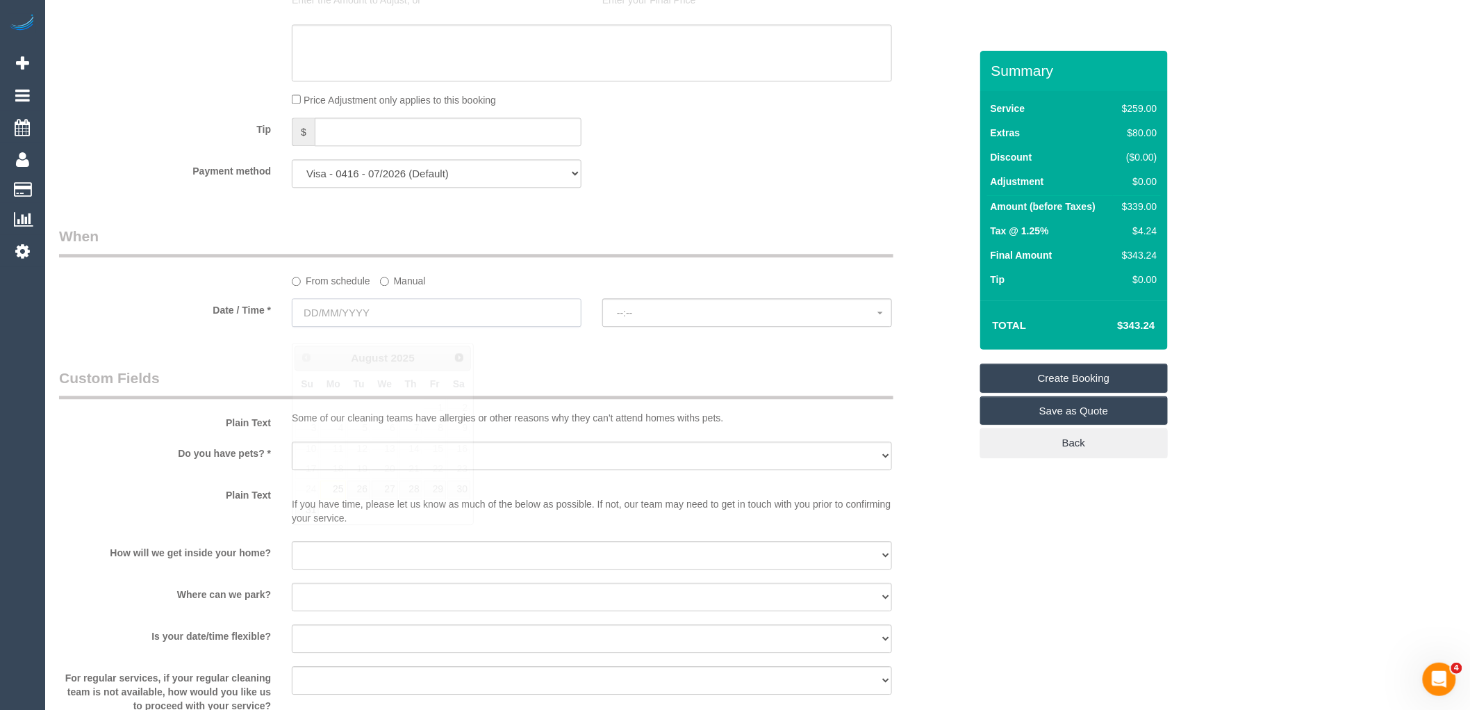
click at [400, 325] on input "text" at bounding box center [437, 312] width 290 height 28
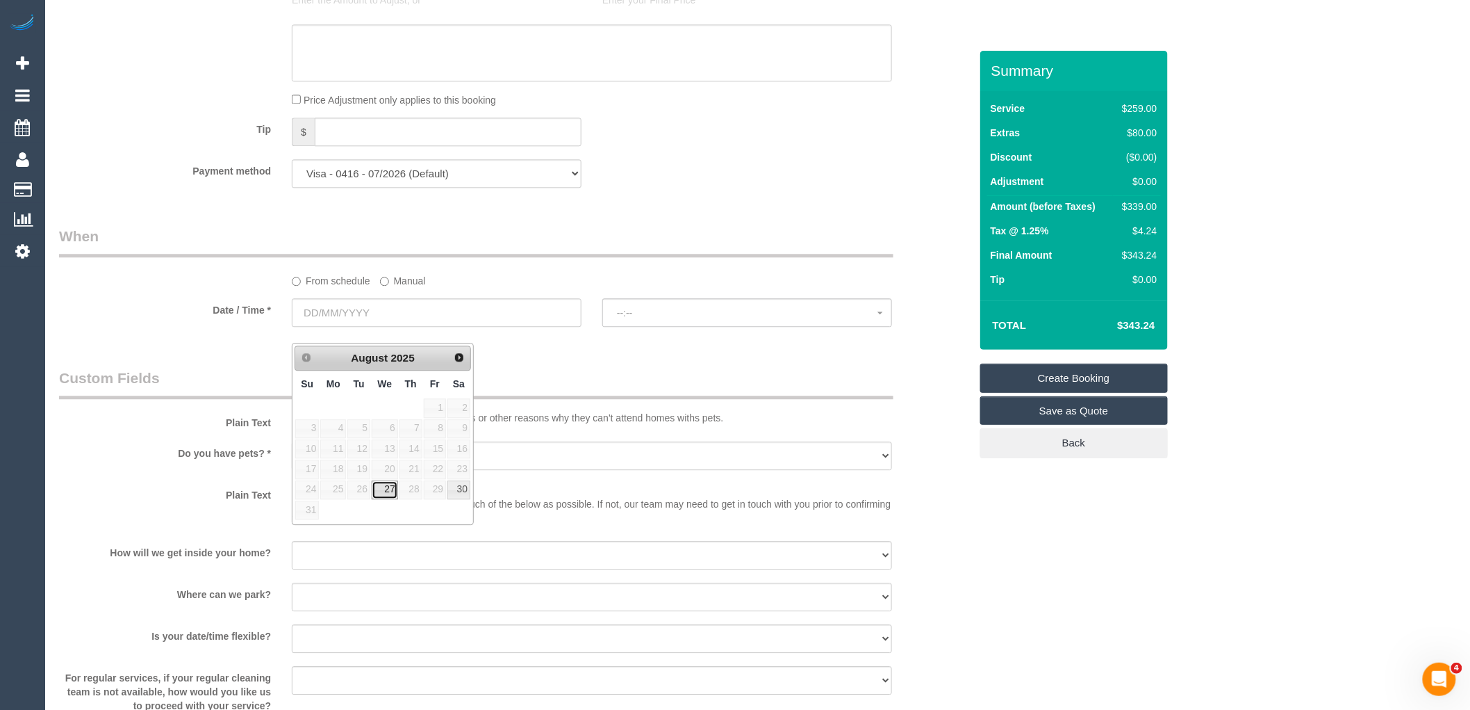
click at [386, 480] on link "27" at bounding box center [385, 489] width 26 height 19
type input "[DATE]"
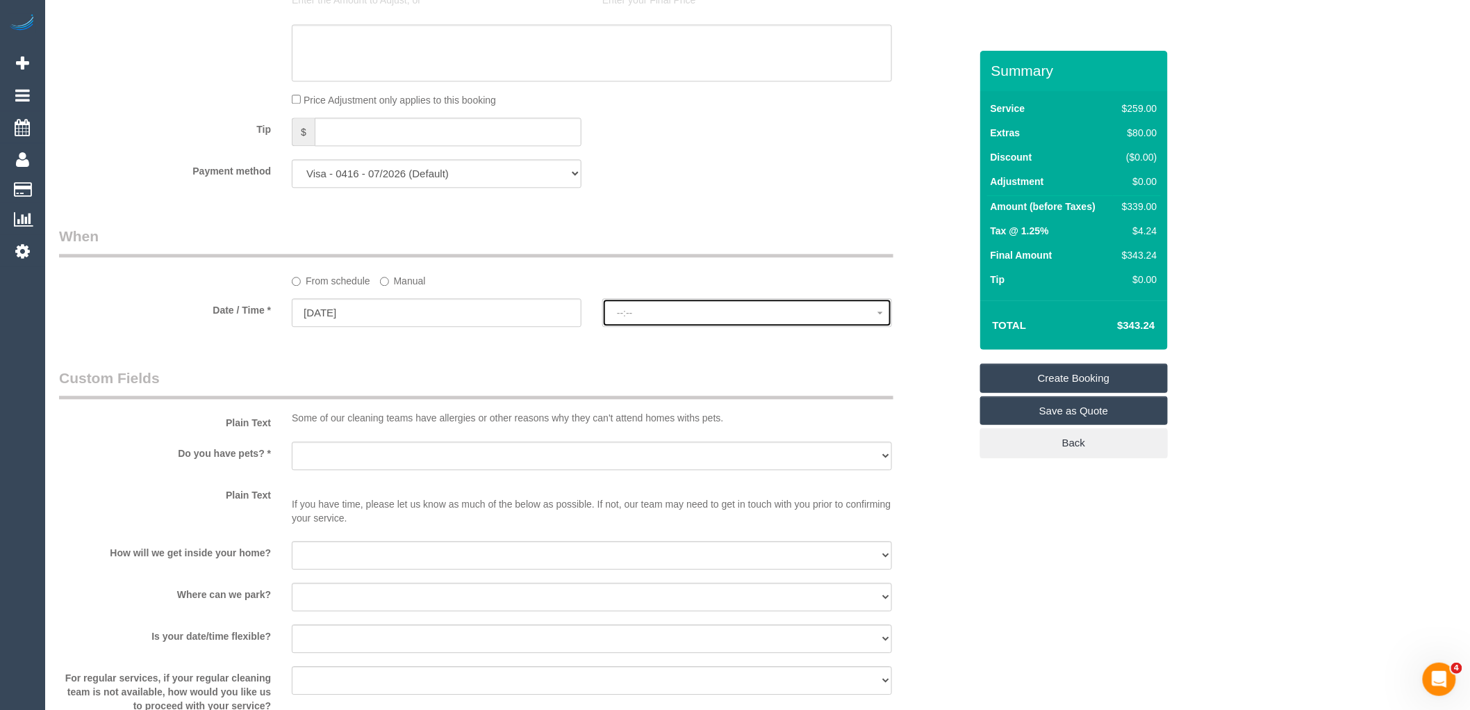
click at [732, 320] on button "--:--" at bounding box center [748, 312] width 290 height 28
select select "spot17"
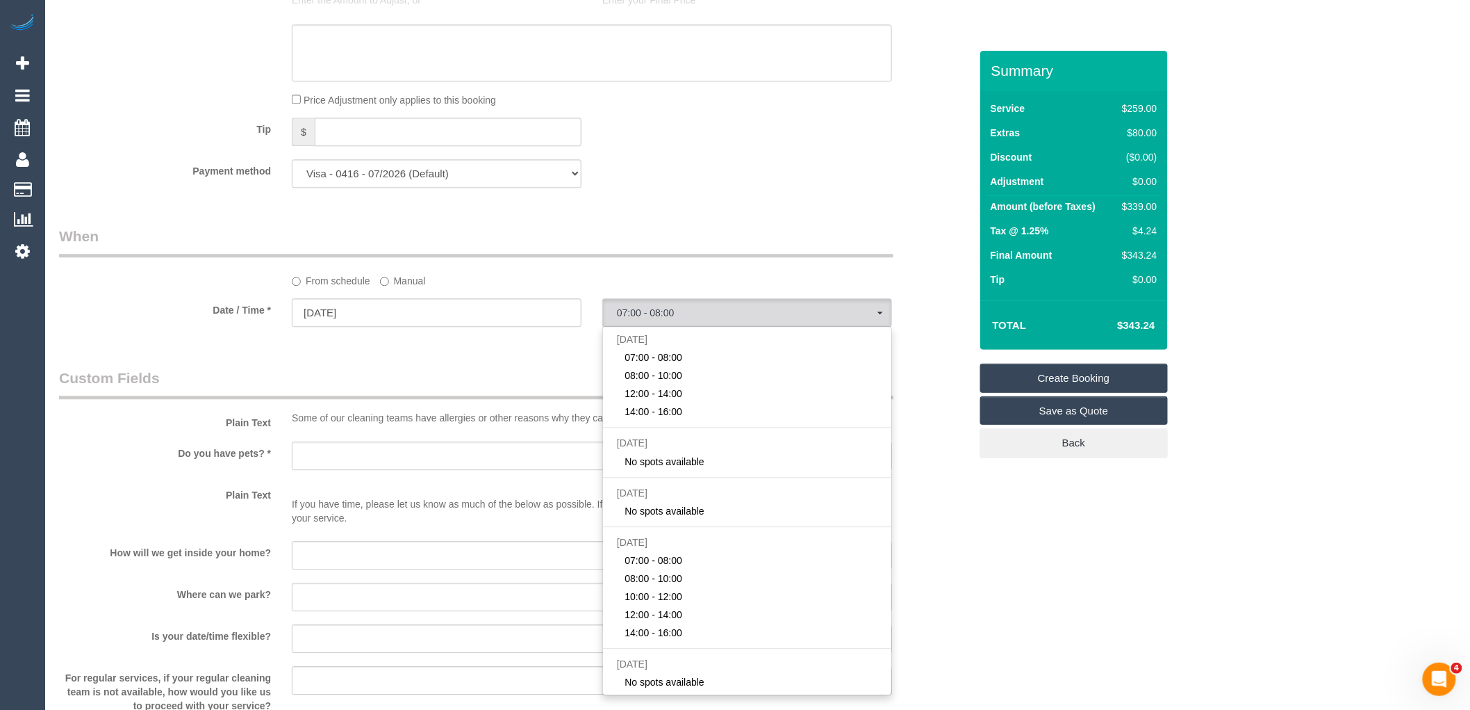
click at [721, 274] on div "From schedule Manual" at bounding box center [515, 257] width 932 height 62
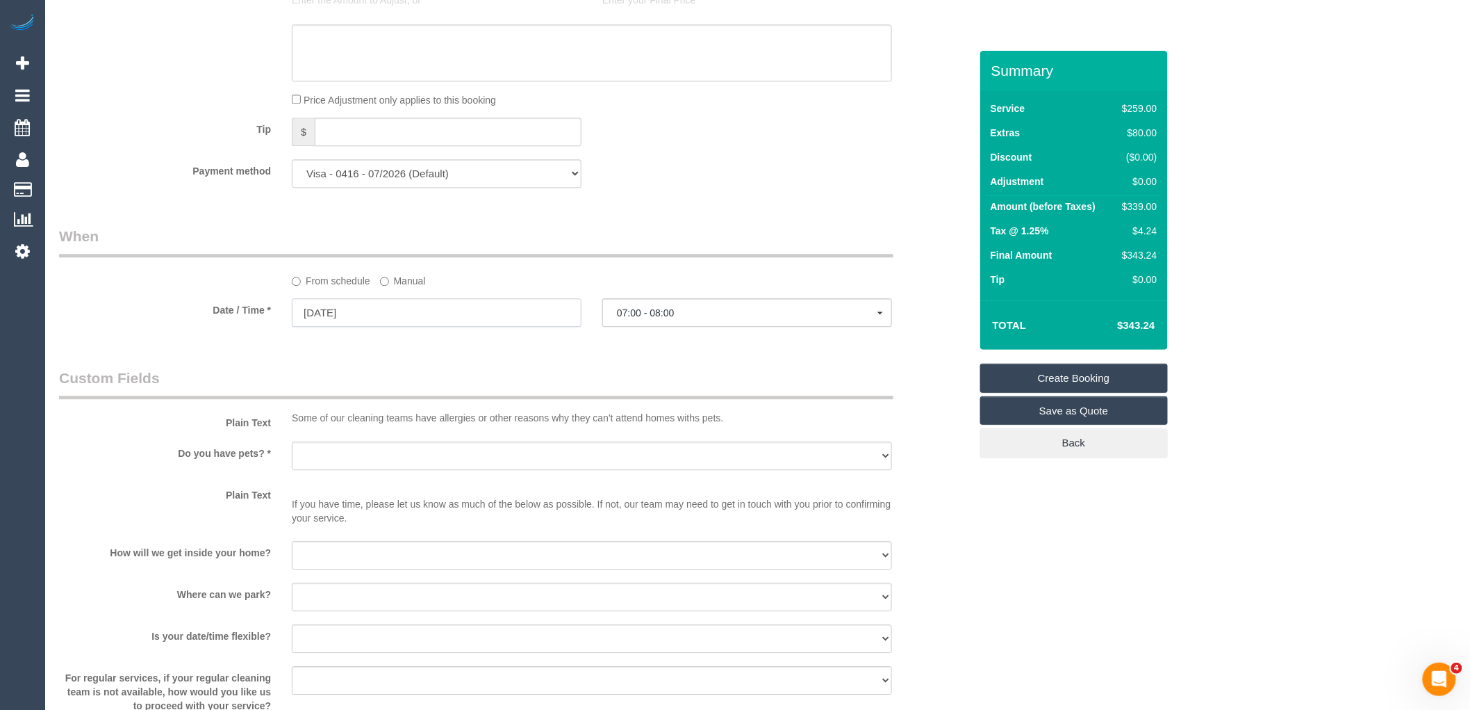
click at [429, 327] on input "[DATE]" at bounding box center [437, 312] width 290 height 28
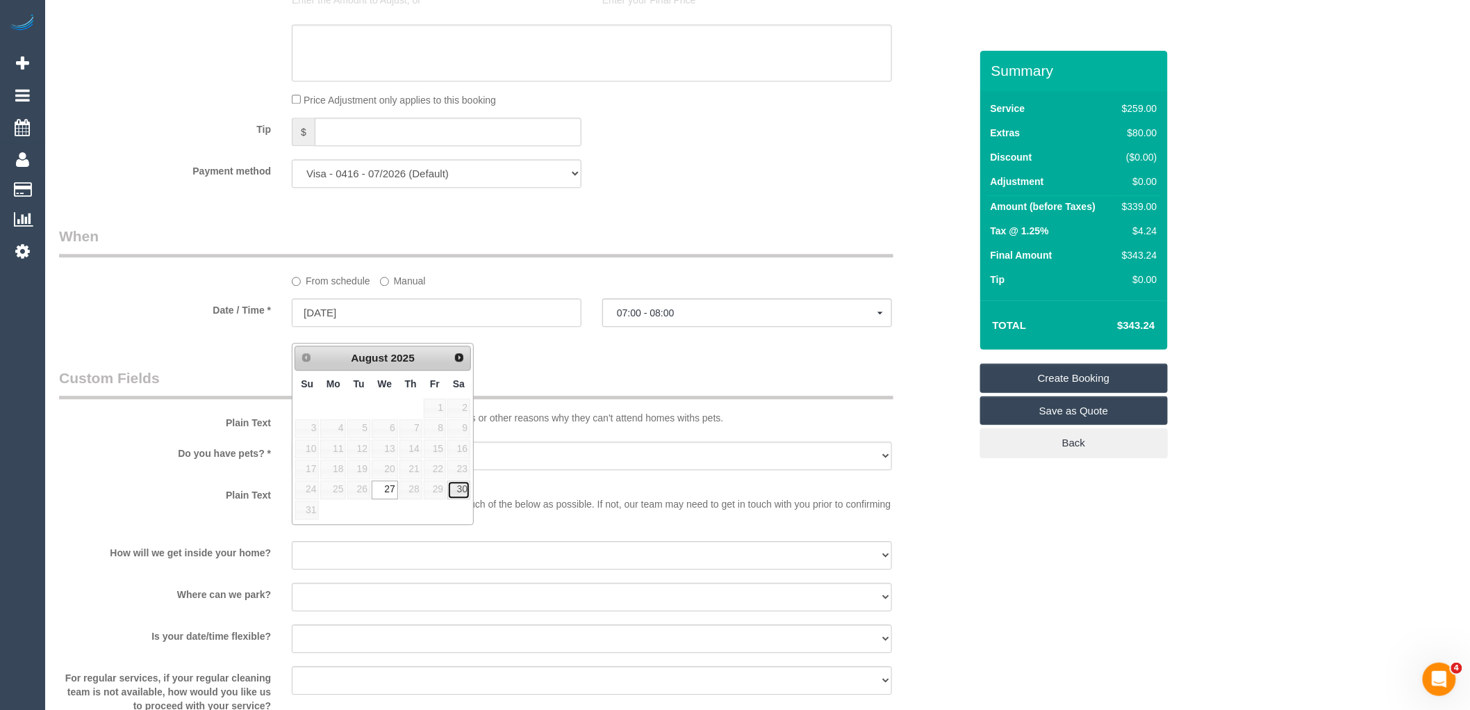
click at [456, 490] on link "30" at bounding box center [459, 489] width 23 height 19
type input "[DATE]"
select select "spot23"
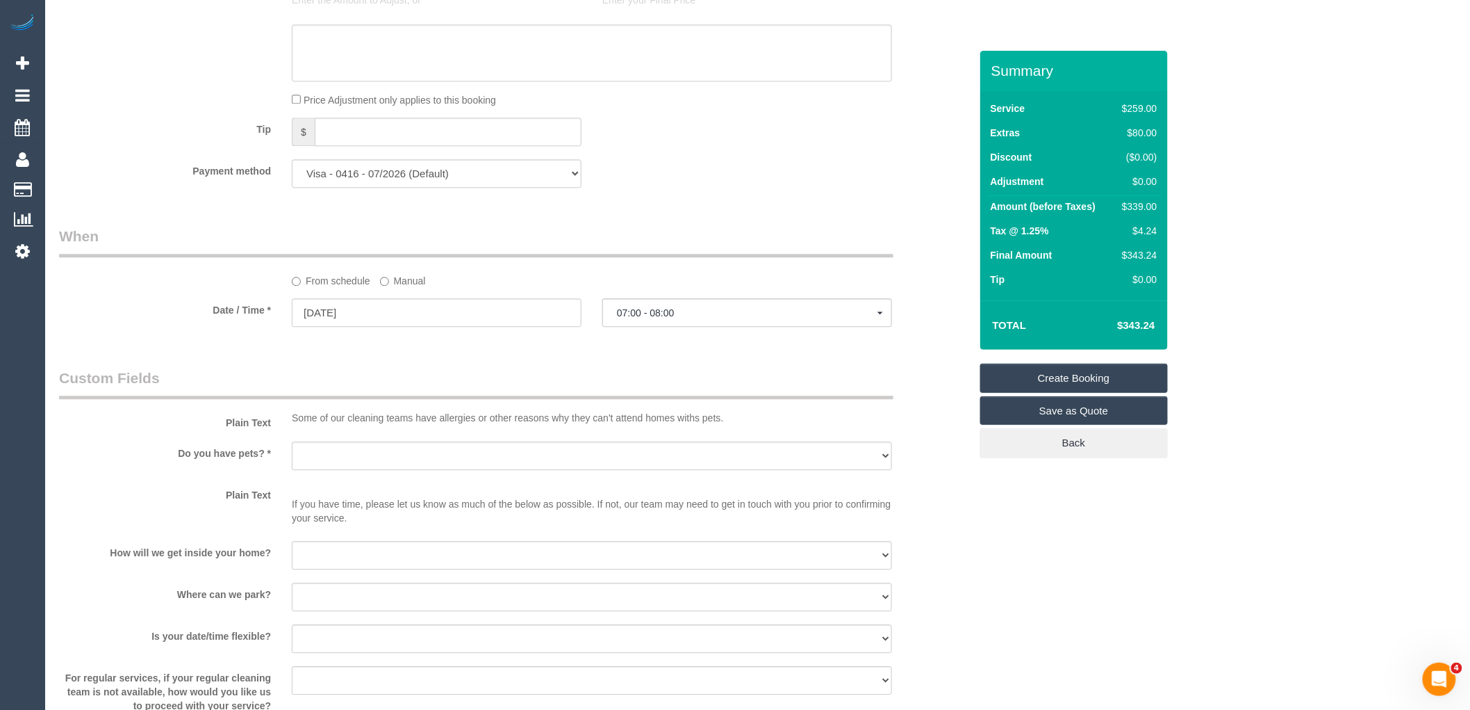
click at [741, 318] on span "07:00 - 08:00" at bounding box center [747, 312] width 261 height 11
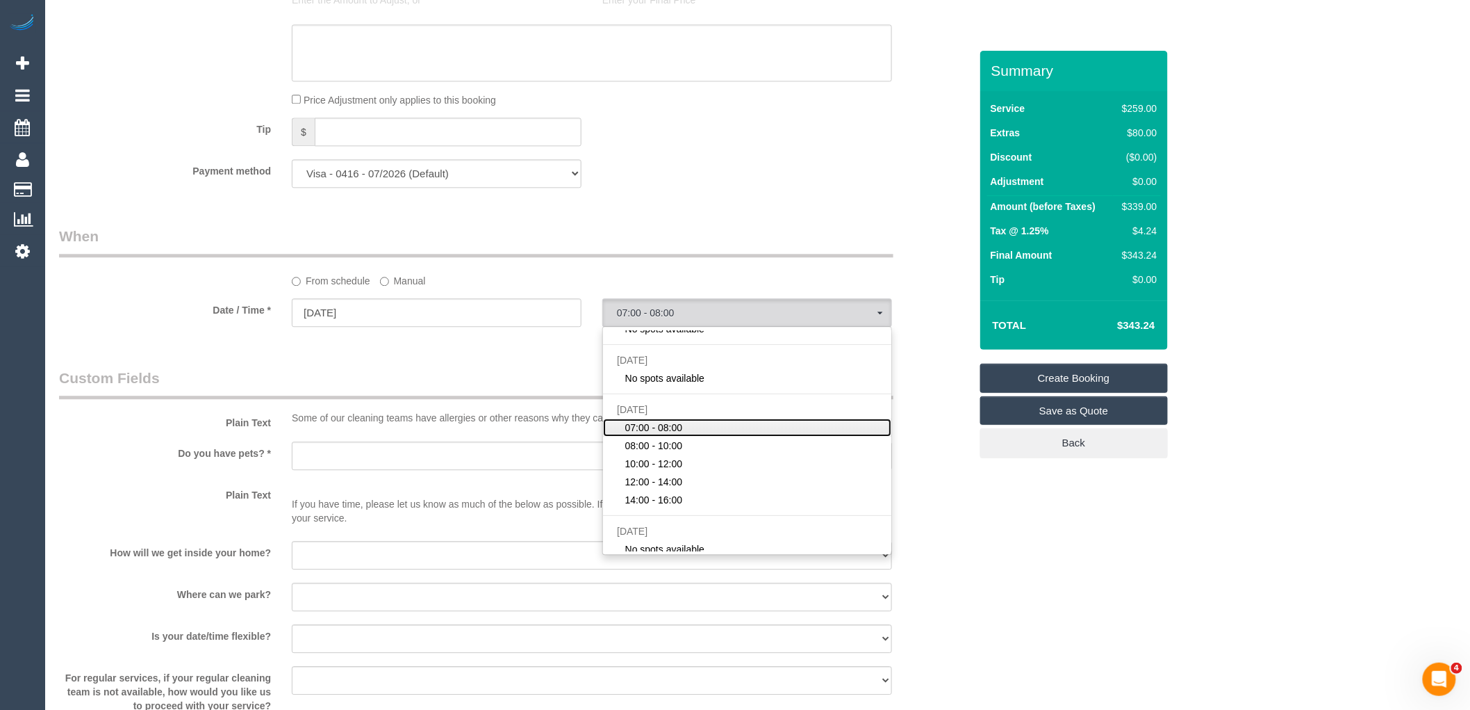
scroll to position [139, 0]
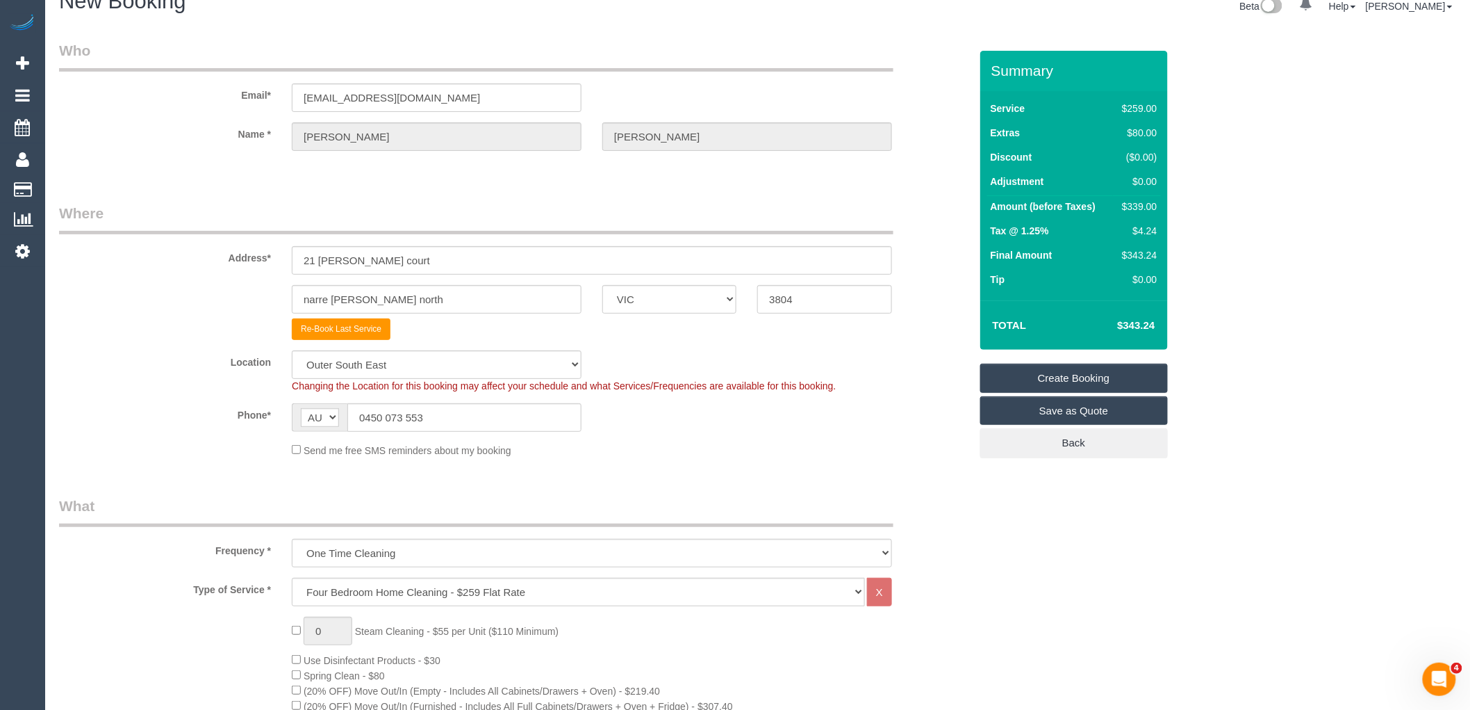
scroll to position [0, 0]
